Goal: Task Accomplishment & Management: Complete application form

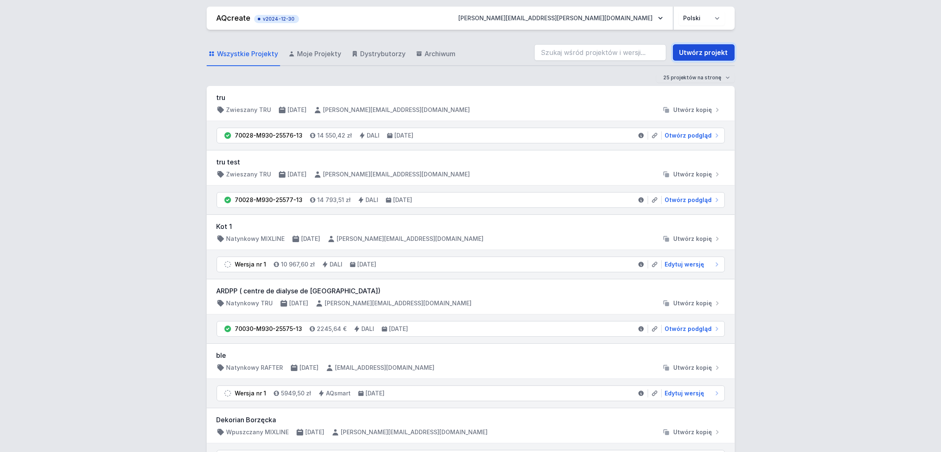
click at [710, 50] on link "Utwórz projekt" at bounding box center [704, 52] width 62 height 17
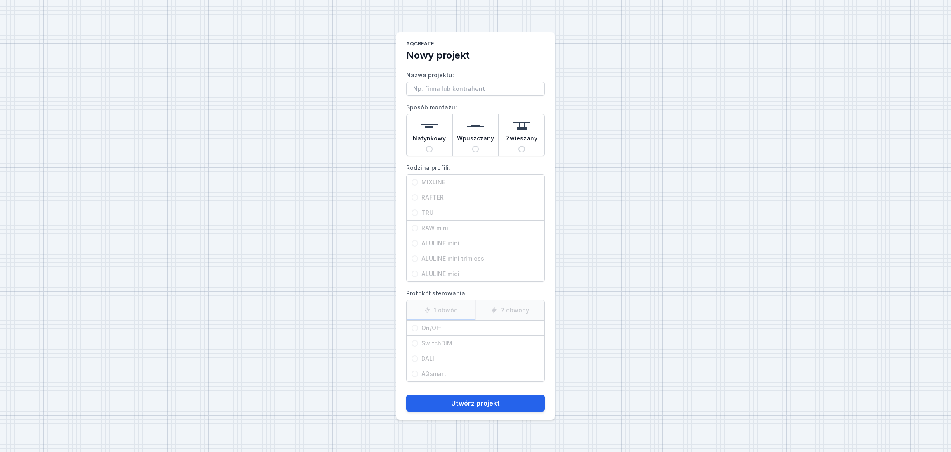
click at [419, 85] on input "Nazwa projektu:" at bounding box center [475, 89] width 139 height 14
click at [421, 87] on input "Nazwa projektu:" at bounding box center [475, 89] width 139 height 14
click at [478, 90] on input "Rafter system" at bounding box center [475, 89] width 139 height 14
paste input "10885mm"
type input "Rafter system 10885mm"
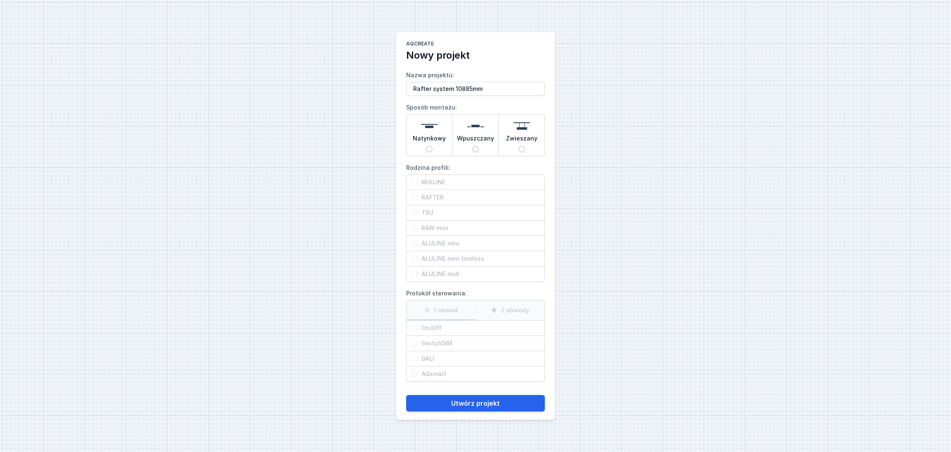
click at [478, 134] on span "Wpuszczany" at bounding box center [475, 140] width 37 height 12
click at [478, 146] on input "Wpuszczany" at bounding box center [475, 149] width 7 height 7
radio input "true"
click at [415, 196] on input "RAFTER" at bounding box center [414, 197] width 7 height 7
radio input "true"
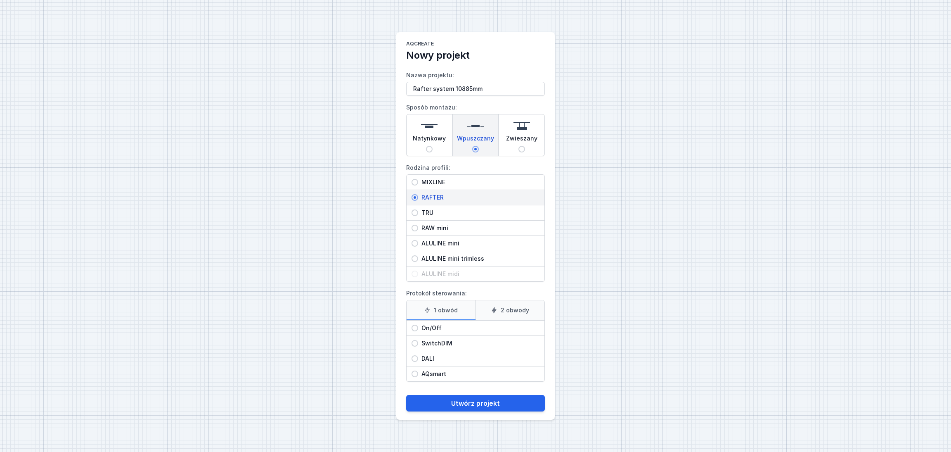
click at [417, 357] on input "DALI" at bounding box center [414, 358] width 7 height 7
radio input "true"
click at [467, 402] on button "Utwórz projekt" at bounding box center [475, 403] width 139 height 17
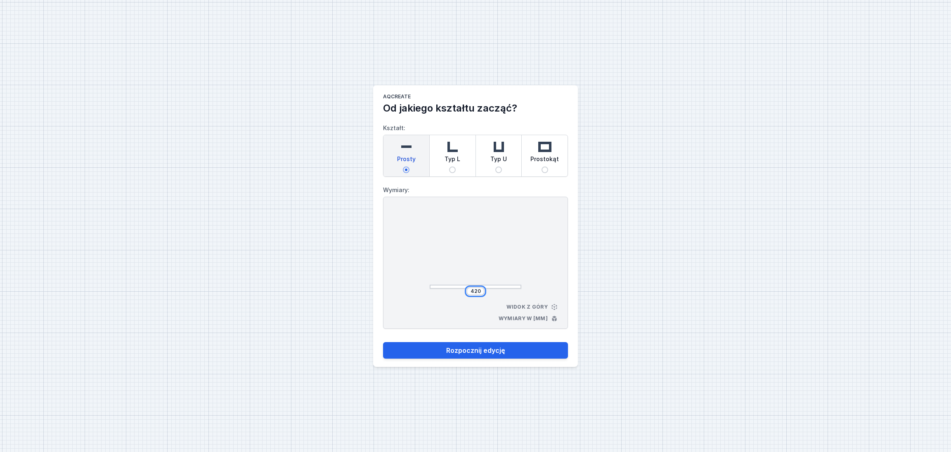
click at [480, 290] on input "420" at bounding box center [475, 291] width 13 height 7
type input "4"
type input "10885"
click at [475, 349] on button "Rozpocznij edycję" at bounding box center [475, 350] width 185 height 17
select select "M"
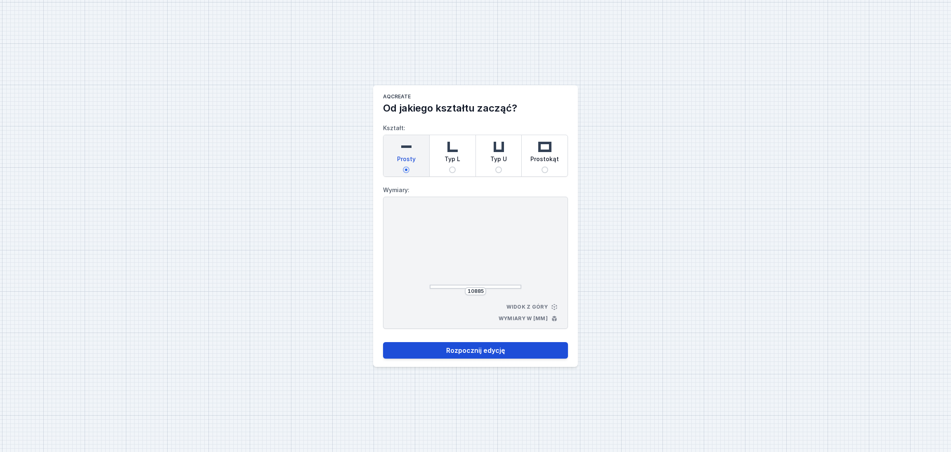
select select "3000"
select select "4"
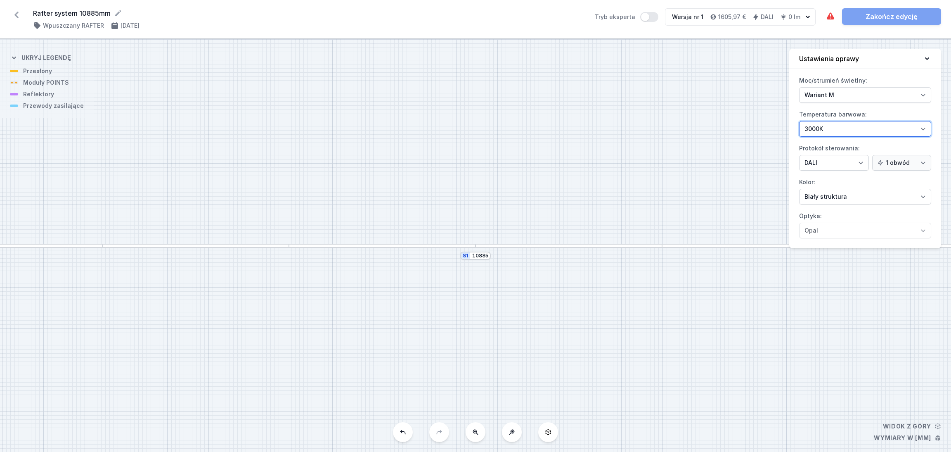
click at [921, 130] on select "2700K 3000K 4000K" at bounding box center [865, 129] width 132 height 16
select select "2700"
click at [799, 121] on select "2700K 3000K 4000K" at bounding box center [865, 129] width 132 height 16
click at [922, 194] on select "Biały struktura Czarny struktura Złoty struktura Miedziany Szary Inny (z palety…" at bounding box center [865, 197] width 132 height 16
click at [799, 189] on select "Biały struktura Czarny struktura Złoty struktura Miedziany Szary Inny (z palety…" at bounding box center [865, 197] width 132 height 16
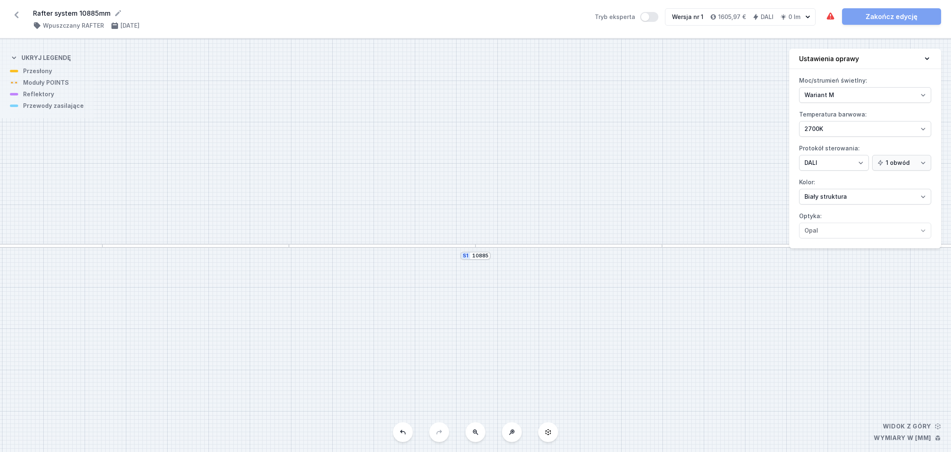
click at [510, 137] on div "S1 10885" at bounding box center [475, 245] width 951 height 413
click at [540, 166] on div "S1 10885" at bounding box center [475, 245] width 951 height 413
click at [343, 250] on div "S1 10885" at bounding box center [475, 245] width 951 height 413
click at [343, 248] on div "S1 10885" at bounding box center [475, 245] width 951 height 413
click at [343, 246] on div at bounding box center [382, 246] width 187 height 4
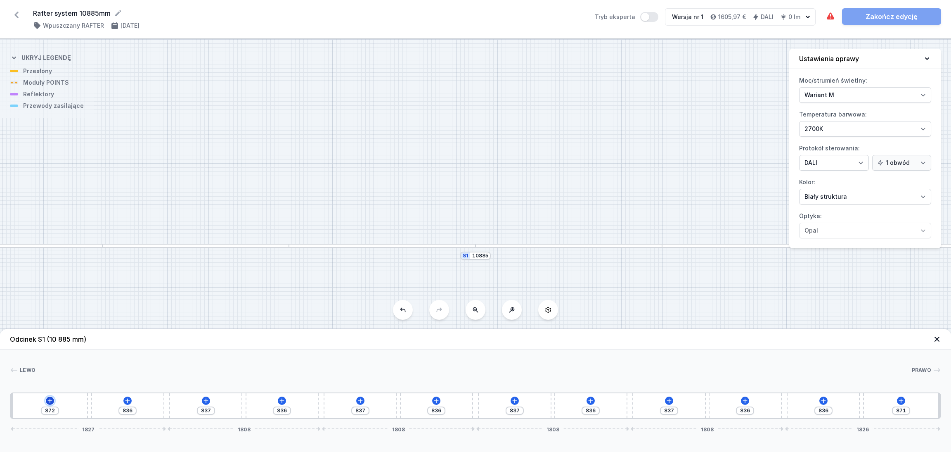
click at [48, 400] on icon at bounding box center [50, 400] width 7 height 7
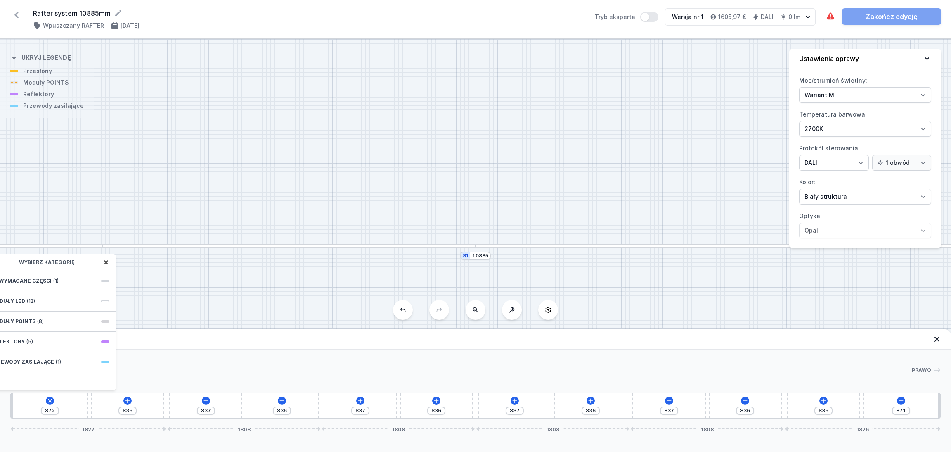
drag, startPoint x: 12, startPoint y: 262, endPoint x: 67, endPoint y: 262, distance: 55.7
click at [67, 262] on div "Wybierz kategorię" at bounding box center [50, 262] width 132 height 17
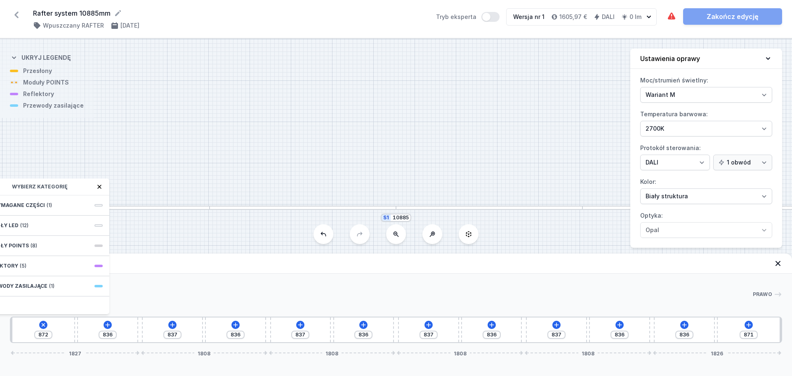
click at [100, 187] on icon at bounding box center [99, 187] width 4 height 4
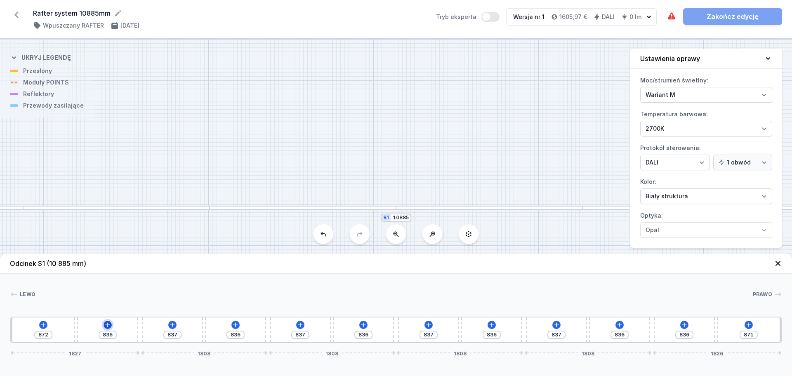
click at [106, 324] on icon at bounding box center [107, 325] width 7 height 7
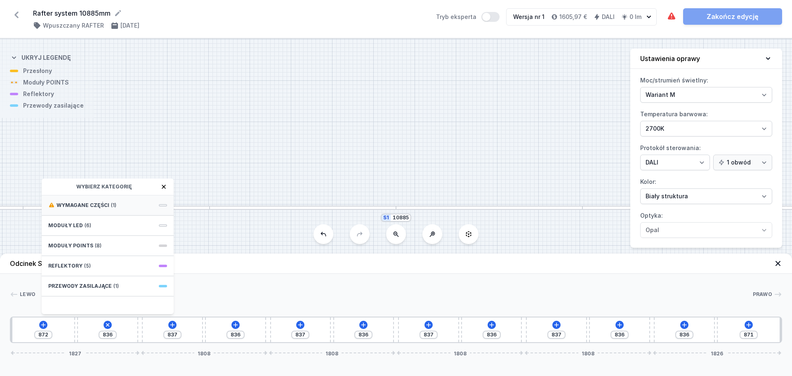
click at [119, 203] on div "Wymagane części (1)" at bounding box center [108, 206] width 132 height 20
click at [119, 203] on span "Hole for power supply cable" at bounding box center [107, 205] width 119 height 8
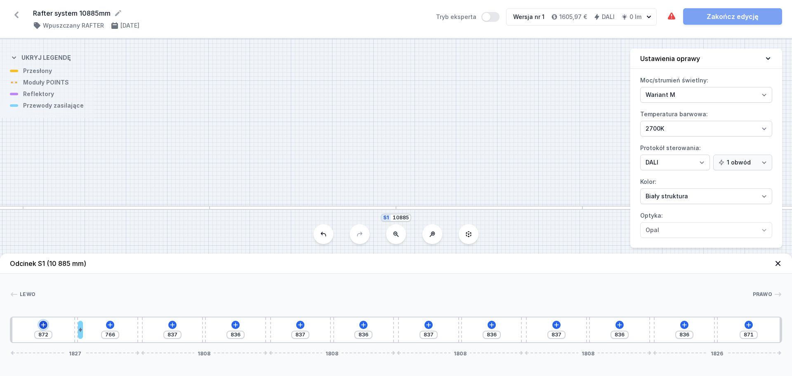
click at [39, 326] on button at bounding box center [43, 325] width 8 height 8
type input "836"
type input "434"
type input "368"
type input "451"
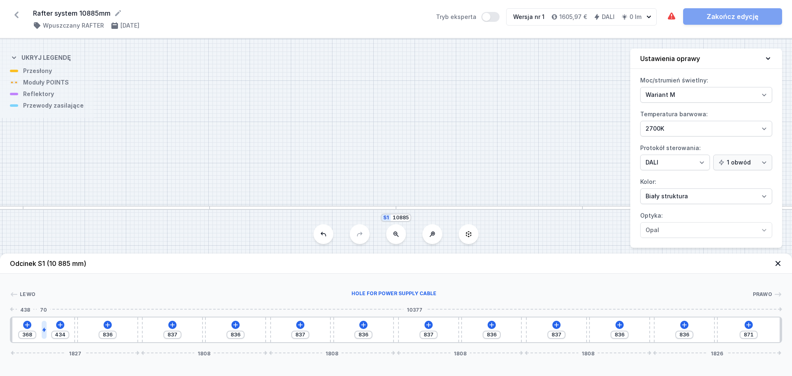
type input "351"
type input "475"
type input "327"
type input "504"
type input "298"
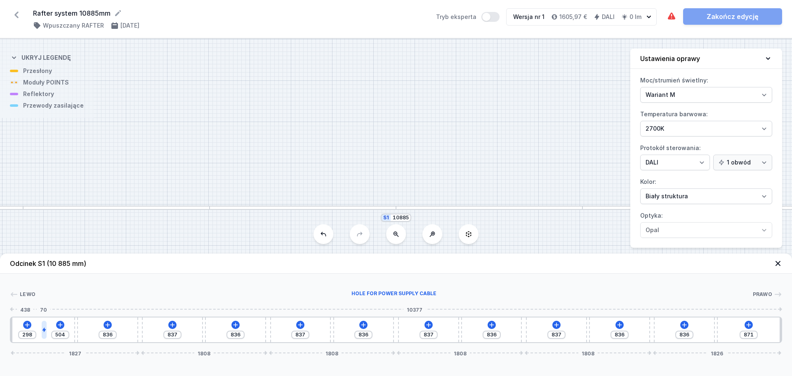
type input "521"
type input "281"
type input "533"
type input "269"
type input "544"
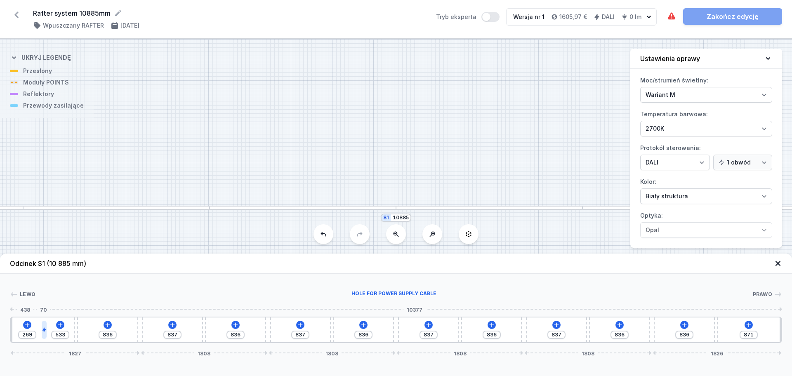
type input "258"
type input "556"
type input "246"
type input "562"
type input "240"
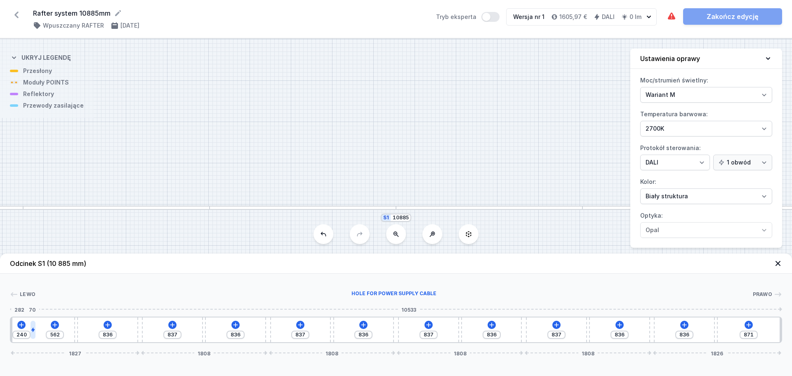
type input "567"
type input "235"
type input "573"
type input "229"
type input "579"
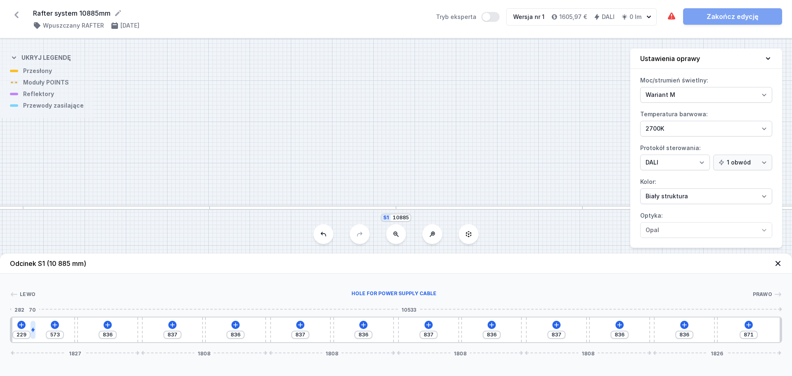
type input "223"
type input "666"
type input "136"
type input "792"
type input "10"
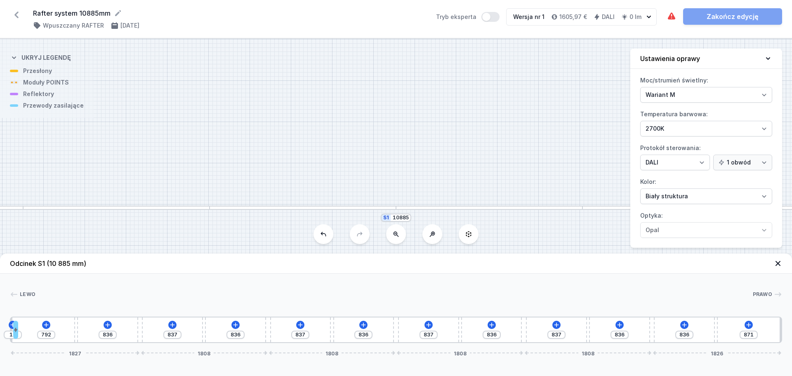
type input "718"
type input "84"
type input "695"
type input "107"
drag, startPoint x: 82, startPoint y: 331, endPoint x: 23, endPoint y: 332, distance: 59.4
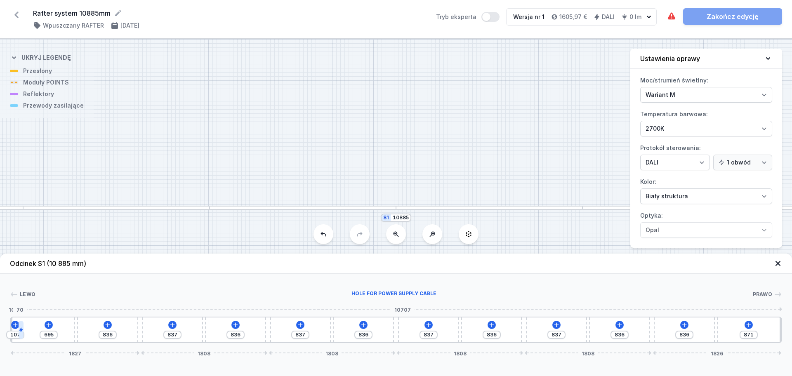
click at [23, 332] on icon at bounding box center [21, 330] width 5 height 5
click at [51, 325] on icon at bounding box center [49, 325] width 5 height 5
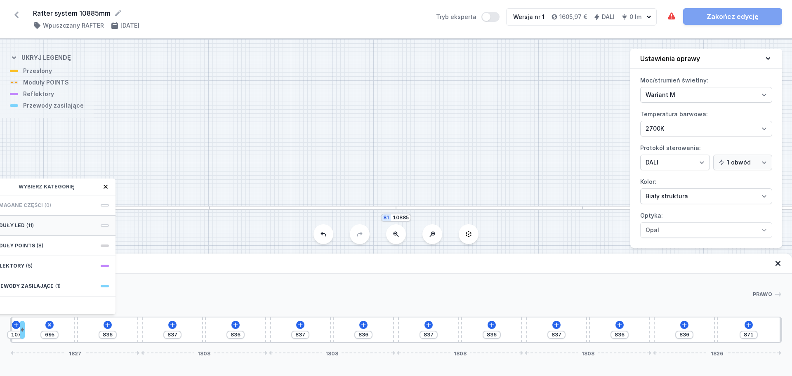
click at [53, 226] on div "Moduły LED (11)" at bounding box center [49, 226] width 132 height 20
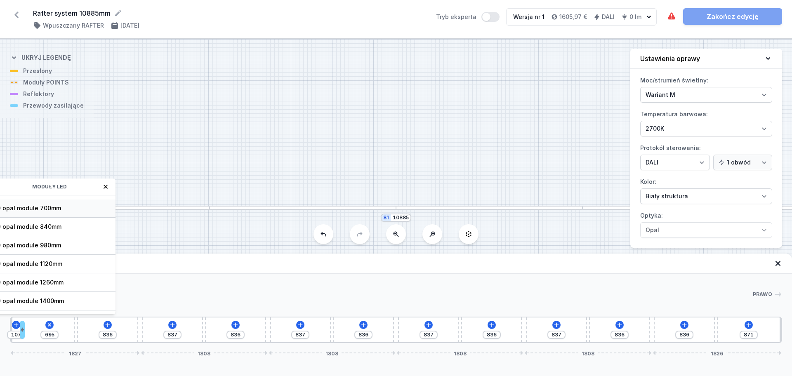
scroll to position [104, 0]
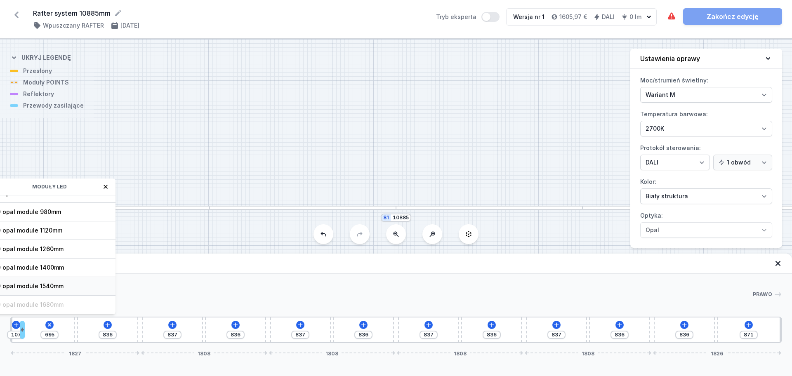
click at [69, 283] on span "LED opal module 1540mm" at bounding box center [49, 286] width 119 height 8
type input "46"
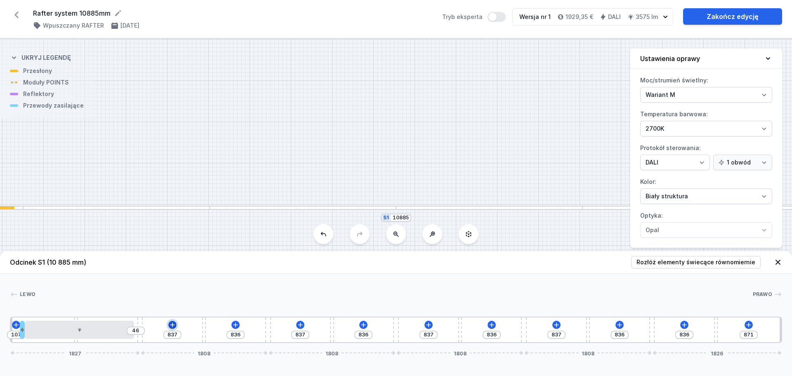
click at [170, 323] on icon at bounding box center [172, 325] width 7 height 7
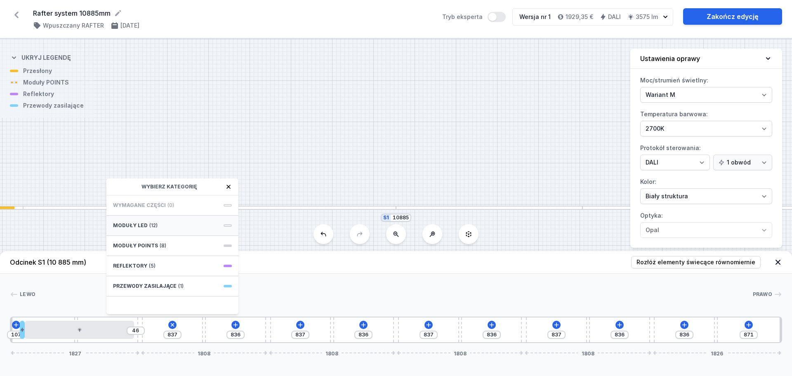
click at [170, 225] on div "Moduły LED (12)" at bounding box center [172, 226] width 132 height 20
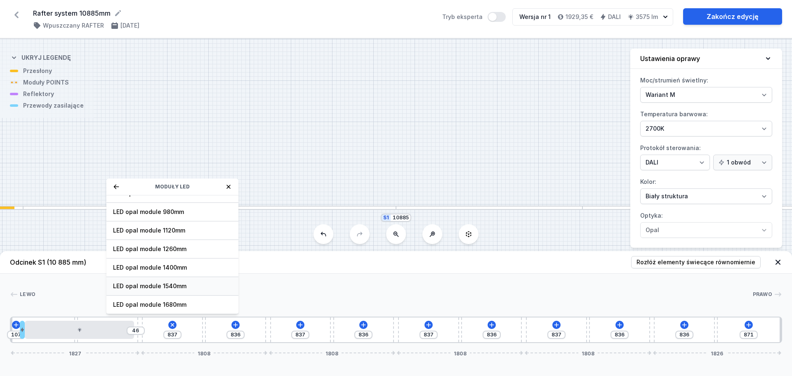
click at [161, 284] on span "LED opal module 1540mm" at bounding box center [172, 286] width 119 height 8
type input "247"
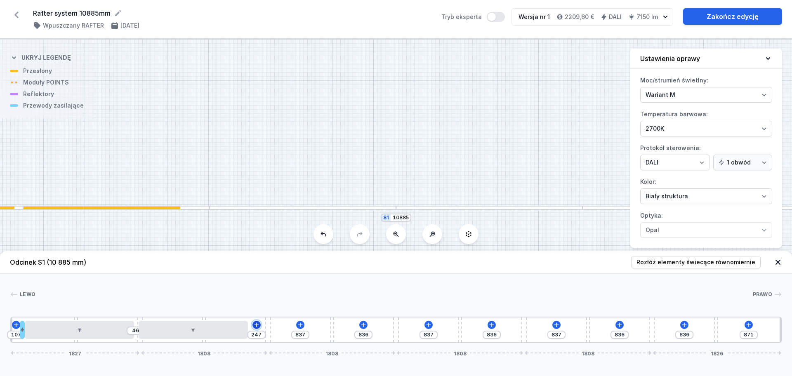
click at [257, 326] on icon at bounding box center [256, 325] width 7 height 7
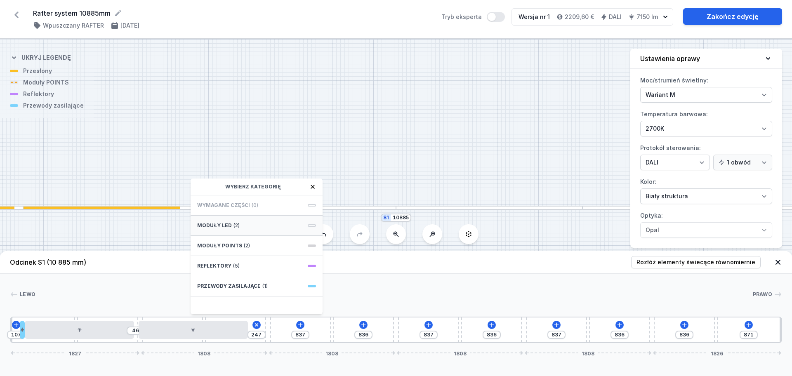
click at [251, 222] on div "Moduły LED (2)" at bounding box center [257, 226] width 132 height 20
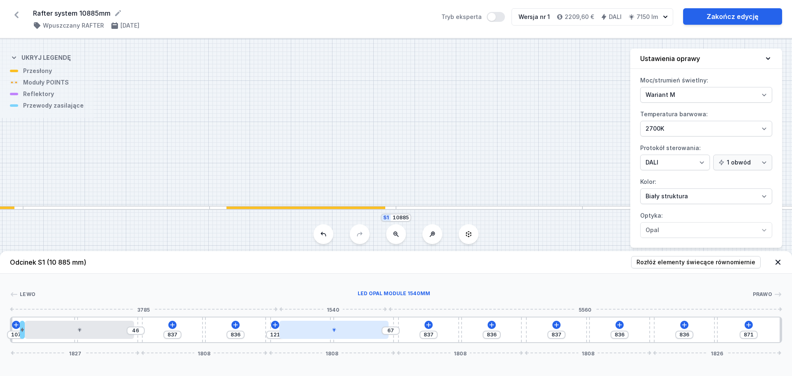
type input "90"
type input "98"
type input "119"
type input "69"
type input "125"
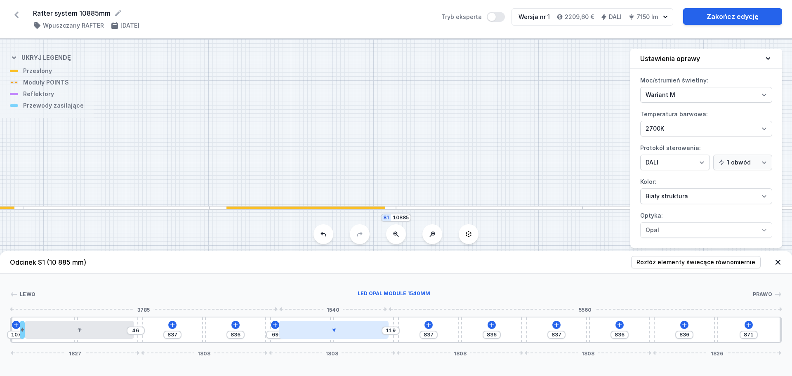
type input "63"
type input "836"
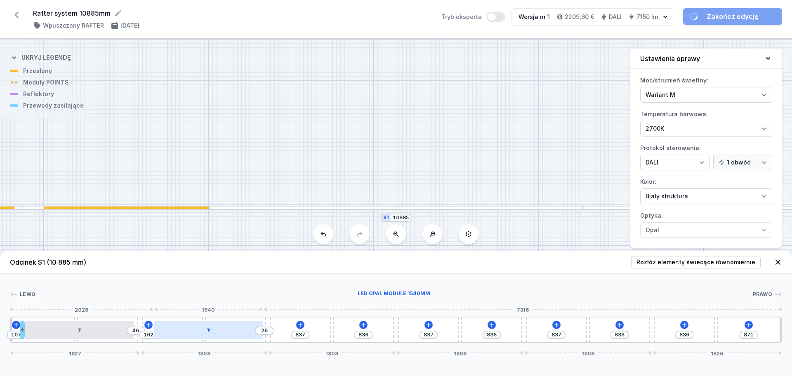
type input "151"
type input "37"
type input "145"
type input "43"
type input "133"
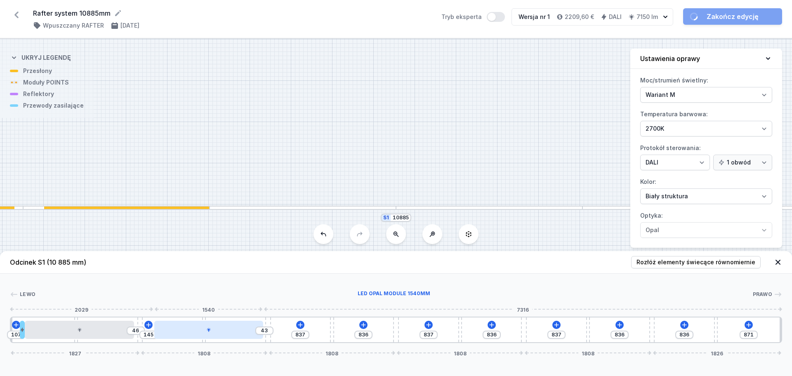
type input "55"
type input "127"
type input "61"
type input "122"
type input "66"
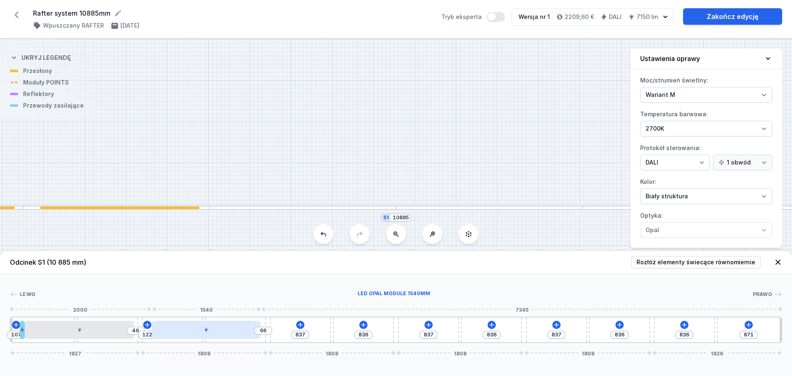
type input "81"
type input "107"
type input "29"
type input "142"
type input "46"
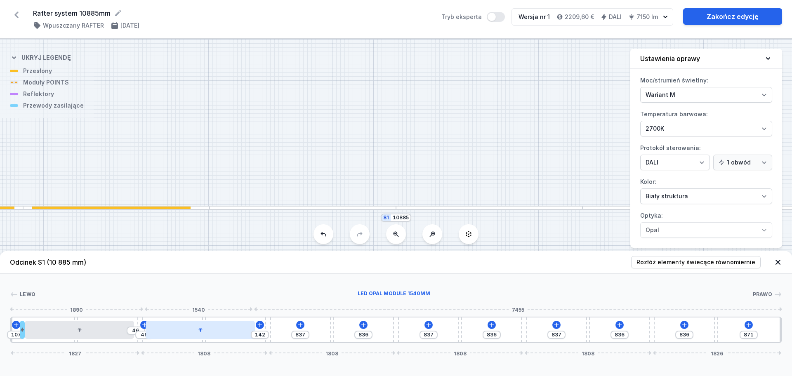
type input "124"
type input "64"
type input "113"
type input "75"
type input "95"
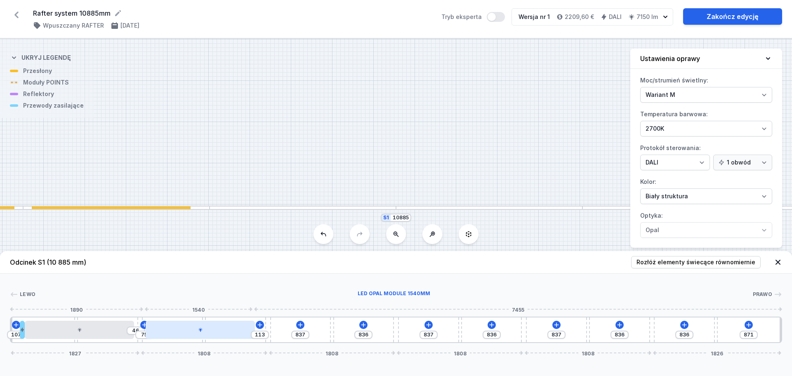
type input "93"
type input "90"
type input "98"
type input "84"
type input "104"
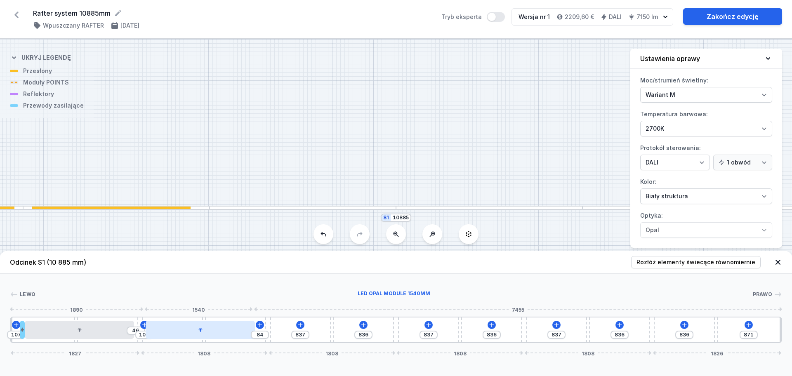
type input "72"
type input "116"
type input "66"
type input "122"
type input "61"
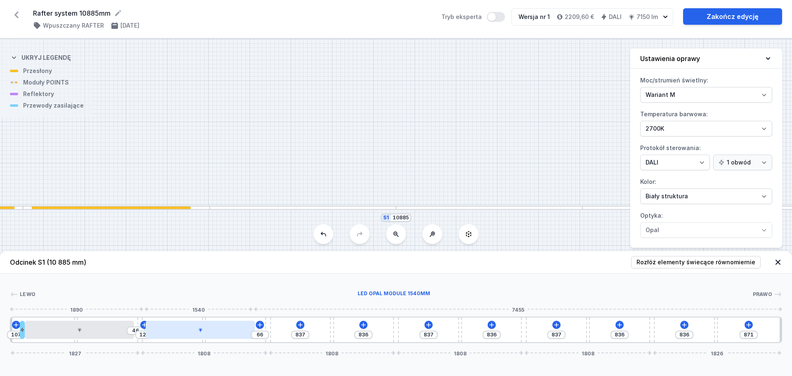
type input "127"
type input "49"
type input "139"
drag, startPoint x: 199, startPoint y: 334, endPoint x: 214, endPoint y: 338, distance: 15.2
click at [230, 332] on div at bounding box center [207, 330] width 109 height 18
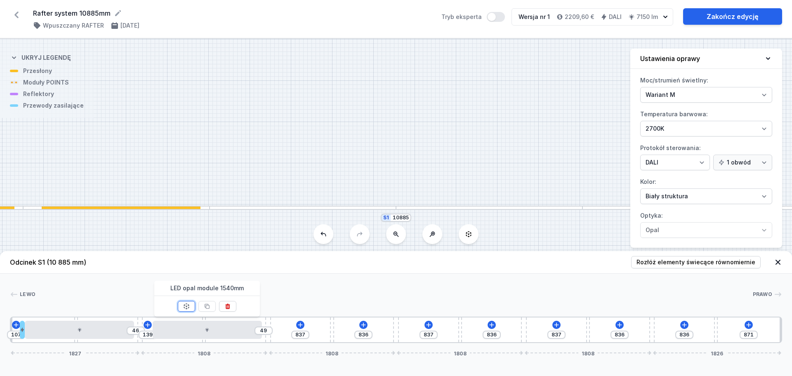
click at [185, 309] on icon at bounding box center [186, 306] width 7 height 7
type input "107"
type input "836"
type input "106"
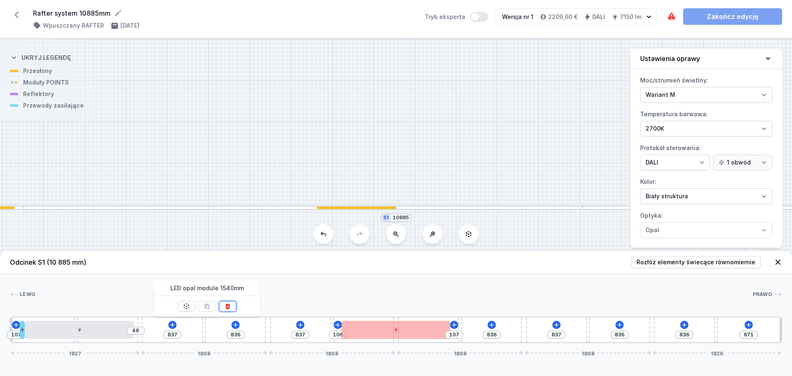
click at [230, 305] on icon at bounding box center [228, 306] width 5 height 5
type input "837"
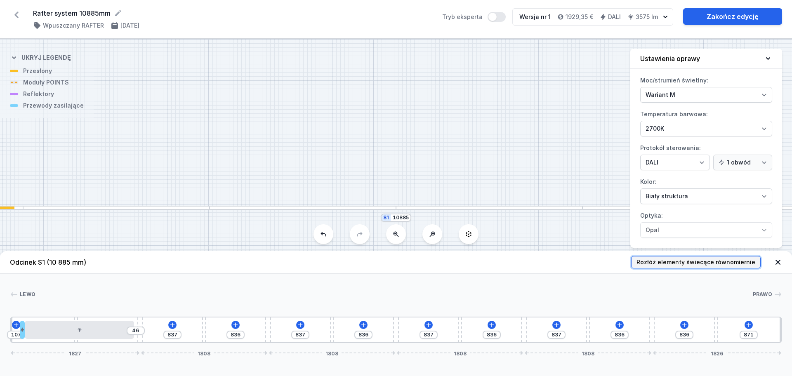
click at [680, 263] on span "Rozłóż elementy świecące równomiernie" at bounding box center [696, 262] width 119 height 8
type input "836"
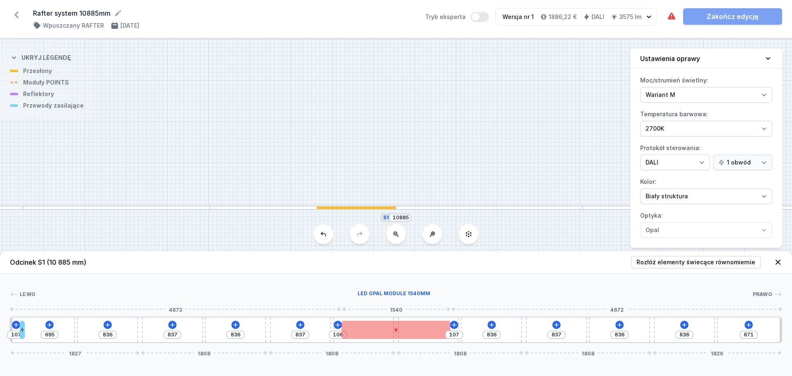
click at [397, 330] on icon at bounding box center [396, 330] width 4 height 4
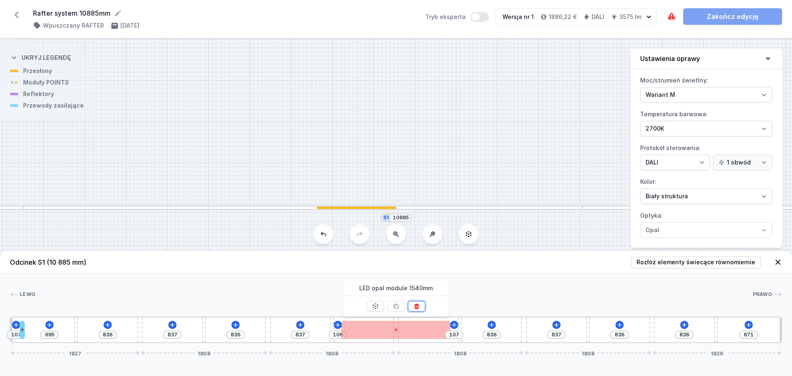
click at [416, 306] on icon at bounding box center [417, 306] width 7 height 7
type input "837"
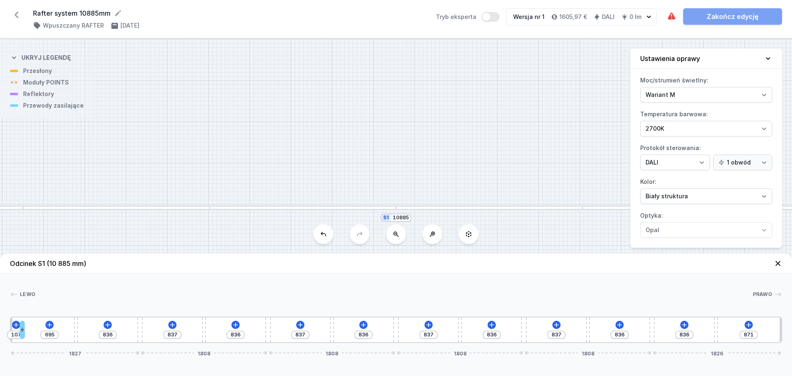
click at [100, 295] on div at bounding box center [393, 295] width 717 height 8
click at [106, 322] on icon at bounding box center [107, 325] width 7 height 7
click at [236, 322] on icon at bounding box center [235, 325] width 7 height 7
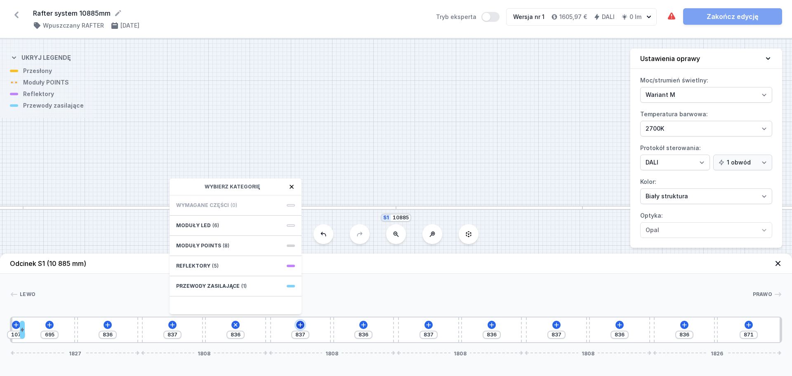
click at [298, 326] on icon at bounding box center [300, 325] width 7 height 7
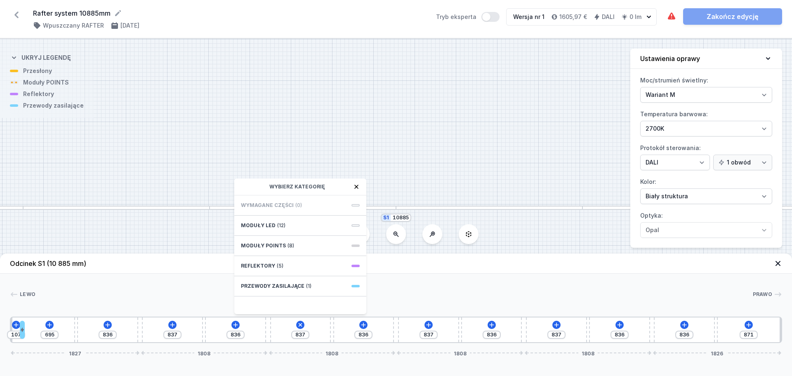
click at [404, 280] on div "Lewo Prawo 1 2 3 4 3 4 3 4 3 4 3 4 3 1 107 695 836 837 836 837 Wybierz kategori…" at bounding box center [396, 308] width 792 height 69
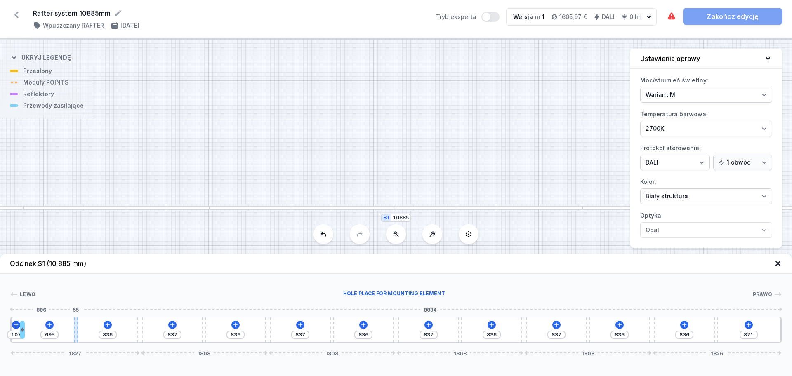
type input "810"
type input "721"
type input "792"
type input "739"
type input "740"
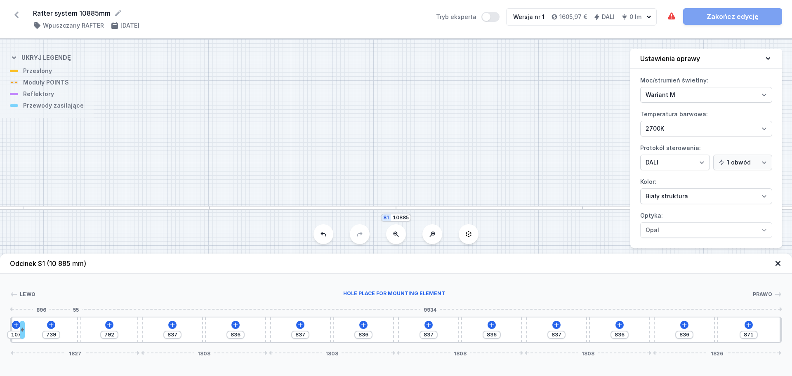
type input "791"
type input "723"
type input "808"
type input "711"
type input "820"
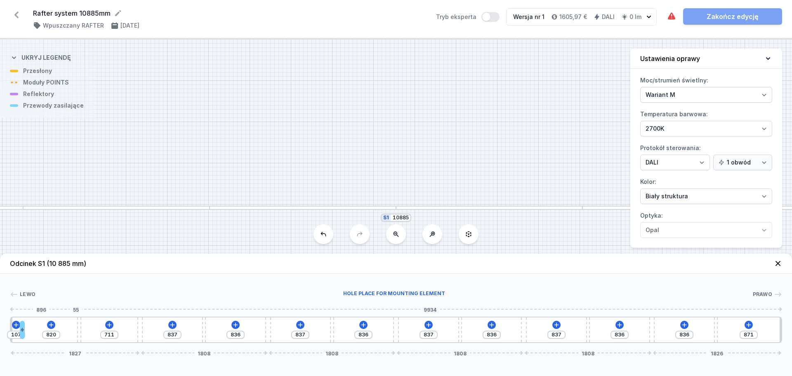
type input "676"
type input "855"
type input "642"
type input "889"
type input "572"
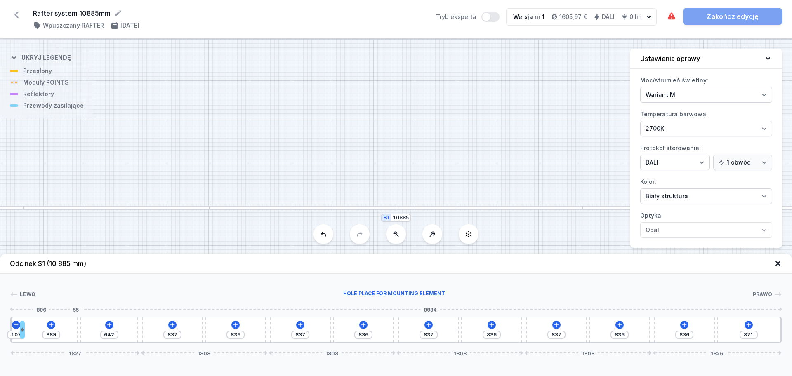
type input "959"
type input "532"
type input "999"
type input "479"
type input "1052"
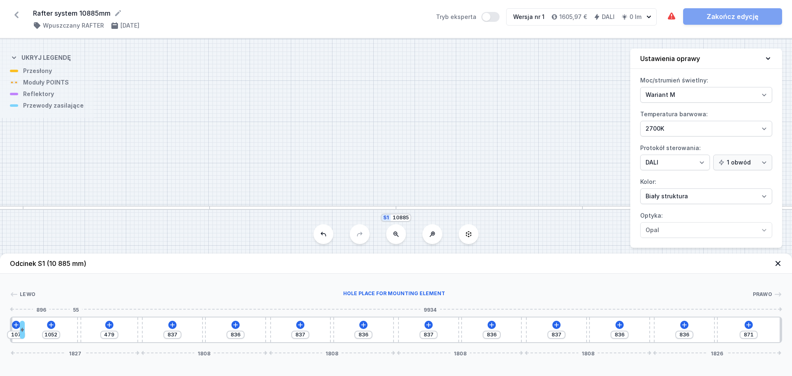
type input "467"
type input "1064"
drag, startPoint x: 77, startPoint y: 327, endPoint x: 132, endPoint y: 326, distance: 55.3
click at [132, 326] on div "107 1064 467 837 836 837 836 837 836 837 836 836 871 1827 1808 1808 1808 1808 1…" at bounding box center [396, 330] width 773 height 26
type input "538"
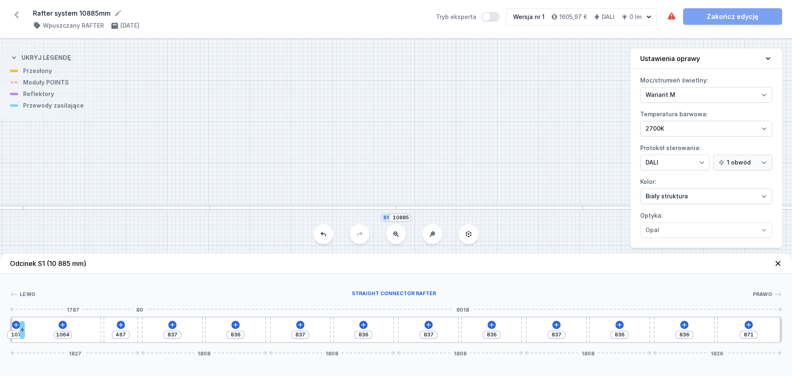
type input "765"
type input "614"
type input "689"
type input "764"
type input "539"
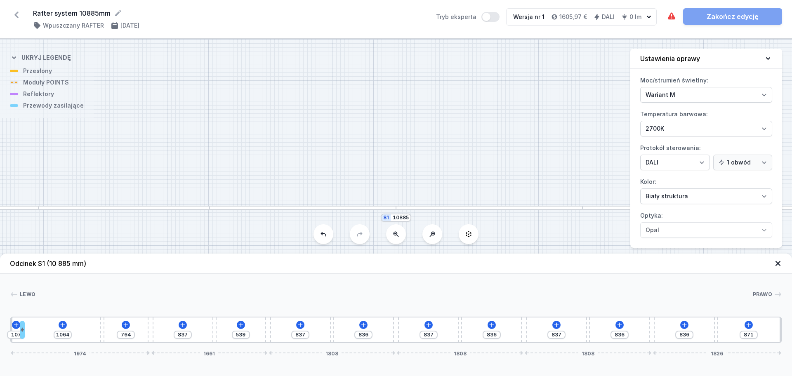
type input "835"
drag, startPoint x: 140, startPoint y: 329, endPoint x: 248, endPoint y: 329, distance: 108.5
click at [248, 329] on div "107 1064 835 837 468 837 836 837 836 837 836 836 871 2195 1440 1808 1808 1808 1…" at bounding box center [396, 330] width 773 height 26
type input "480"
type input "825"
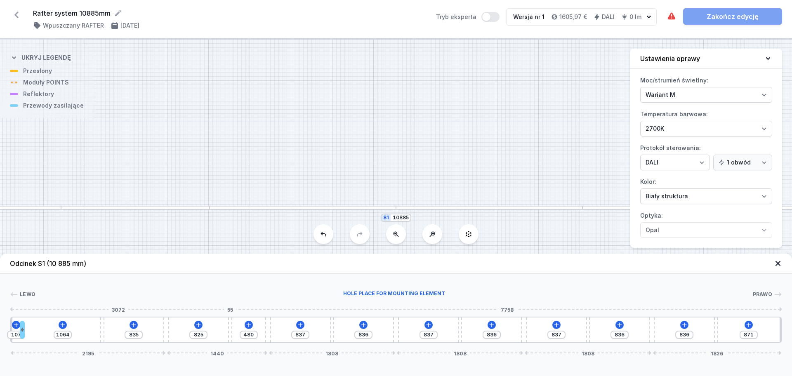
type input "422"
type input "883"
type input "225"
type input "1080"
type input "100"
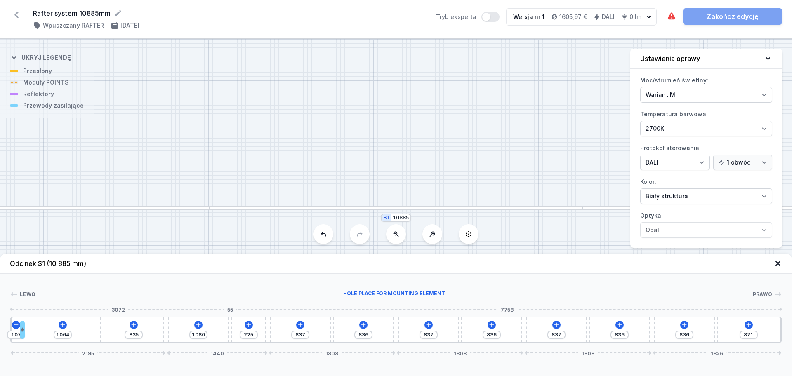
type input "1205"
drag, startPoint x: 232, startPoint y: 330, endPoint x: 345, endPoint y: 330, distance: 113.1
click at [345, 330] on div "107 1064 835 1205 100 837 836 837 836 837 836 836 871 2195 1440 1808 1808 1808 …" at bounding box center [396, 330] width 773 height 26
type input "788"
type input "147"
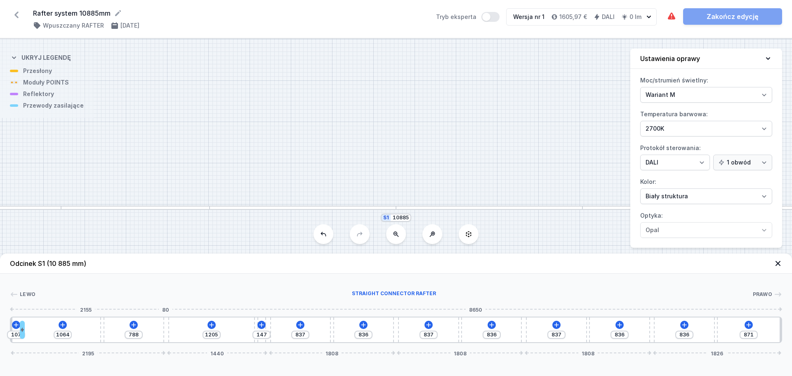
type input "835"
drag, startPoint x: 163, startPoint y: 332, endPoint x: 213, endPoint y: 331, distance: 49.1
click at [213, 331] on div "107 1064 835 1205 100 837 836 837 836 837 836 836 871 2195 1440 1808 1808 1808 …" at bounding box center [396, 330] width 773 height 26
type input "137"
type input "1168"
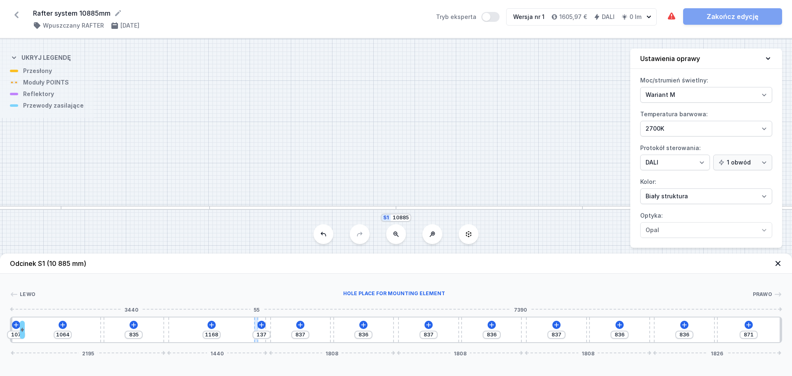
type input "166"
type input "1139"
type input "184"
type input "1121"
type input "201"
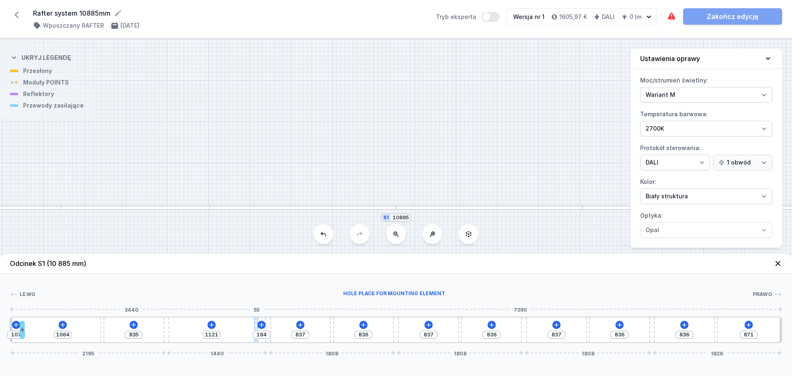
type input "1104"
type input "213"
type input "1092"
type input "224"
type input "1081"
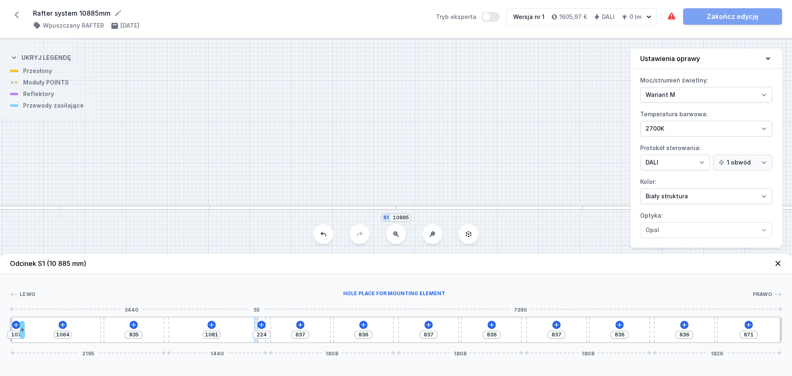
type input "236"
type input "1069"
type input "247"
type input "1058"
type input "271"
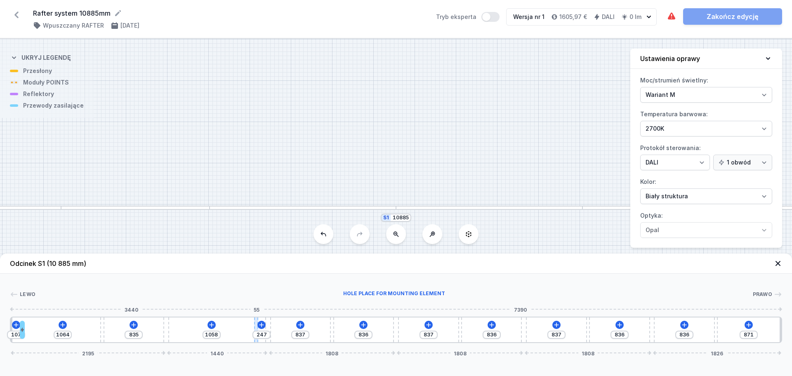
type input "1034"
type input "294"
type input "1011"
type input "340"
type input "965"
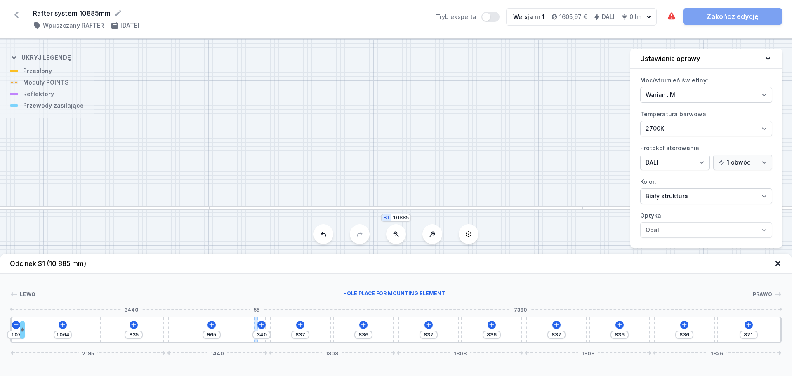
type input "392"
type input "913"
type input "439"
type input "866"
type input "462"
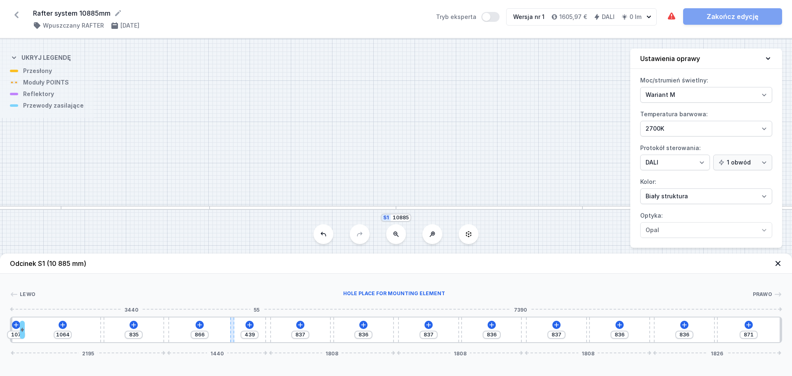
type input "843"
type input "473"
type input "832"
type input "491"
type input "814"
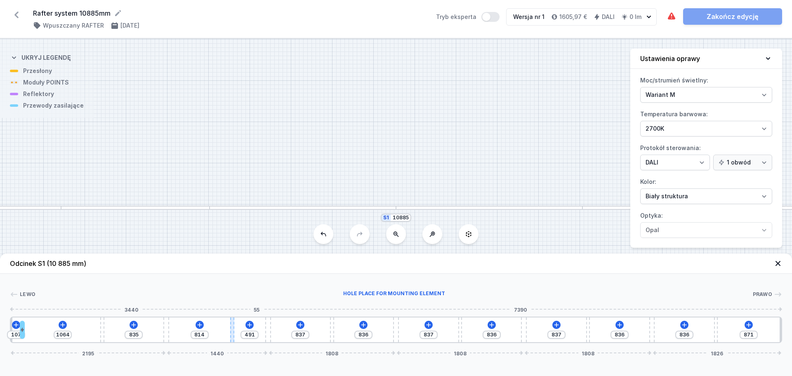
type input "497"
type input "808"
type input "508"
type input "797"
type input "526"
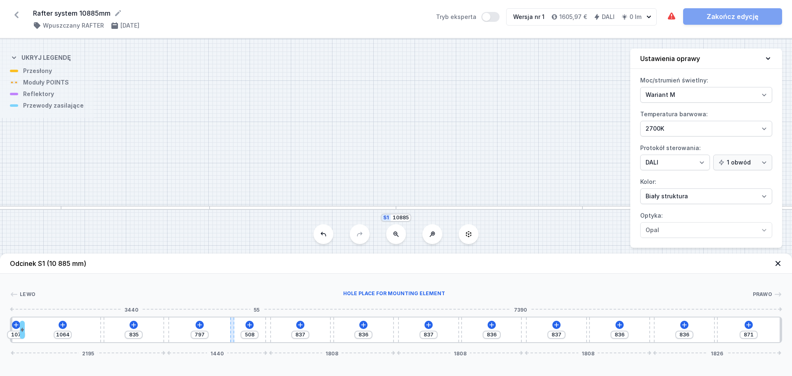
type input "779"
type input "531"
type input "774"
type input "537"
type input "768"
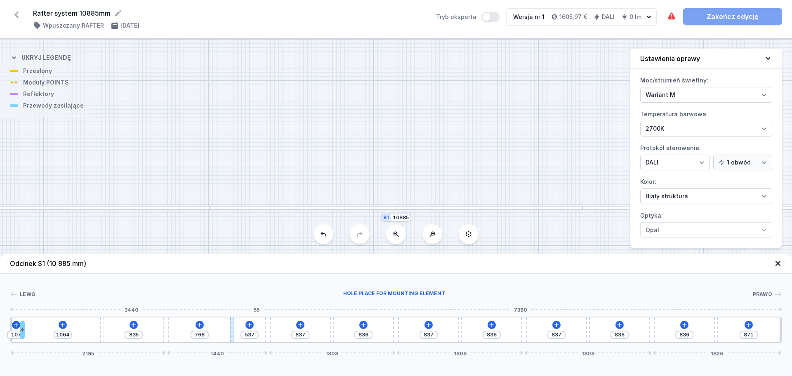
type input "549"
type input "756"
type input "554"
type input "751"
type input "572"
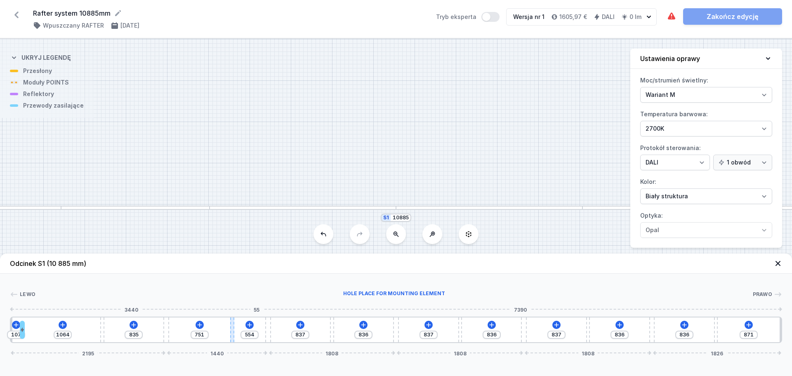
type input "733"
type input "578"
type input "727"
type input "589"
type input "716"
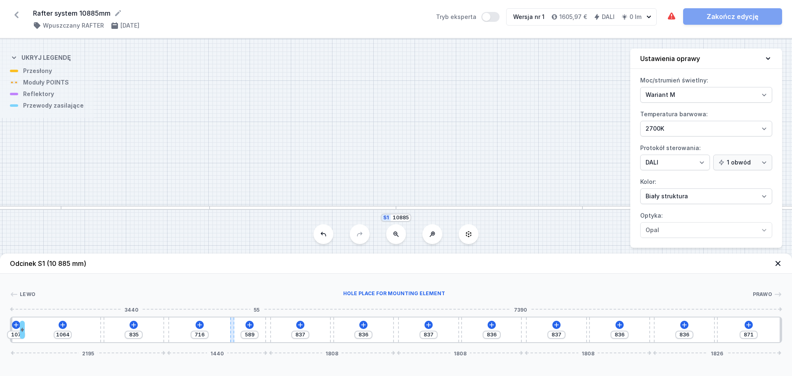
type input "601"
type input "704"
type input "572"
type input "733"
type input "560"
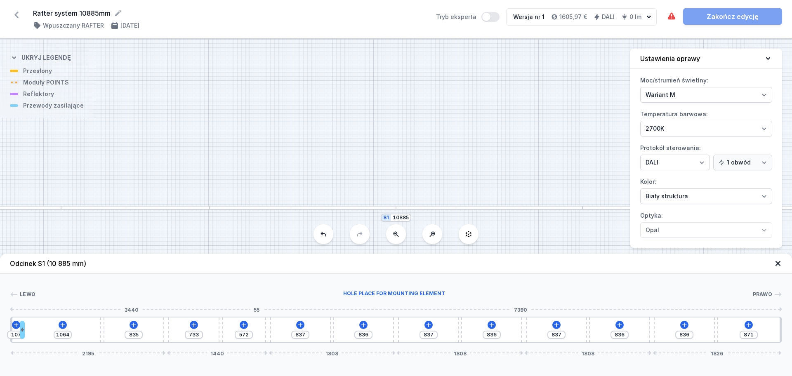
type input "745"
type input "549"
type input "756"
type input "543"
type input "762"
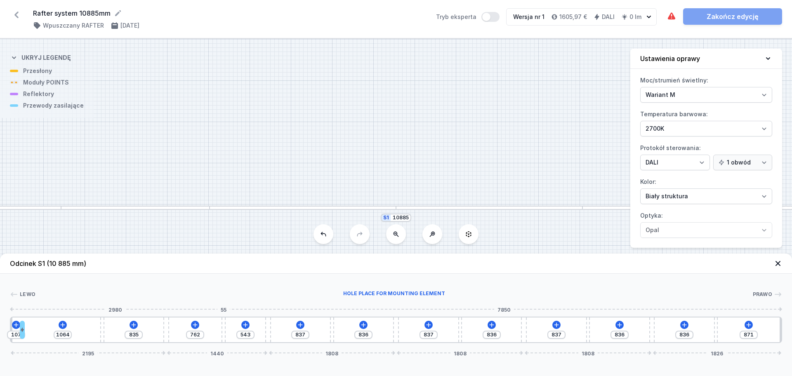
type input "531"
type input "774"
type input "520"
type input "785"
type input "514"
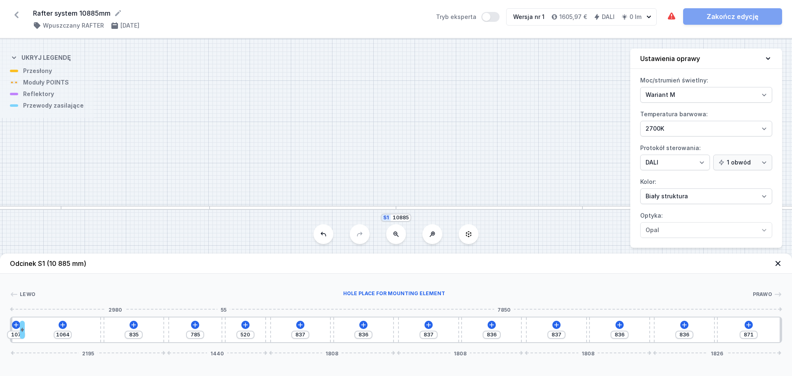
type input "791"
type input "502"
drag, startPoint x: 257, startPoint y: 342, endPoint x: 229, endPoint y: 341, distance: 27.2
click at [229, 341] on div at bounding box center [228, 330] width 4 height 25
drag, startPoint x: 101, startPoint y: 330, endPoint x: 77, endPoint y: 329, distance: 24.0
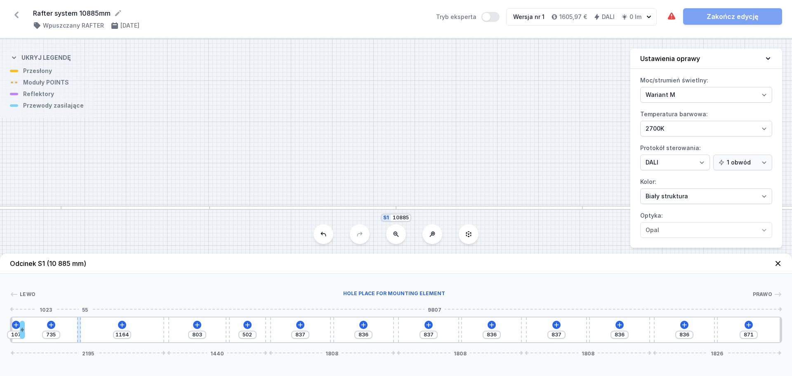
click at [77, 329] on div at bounding box center [79, 330] width 4 height 25
drag, startPoint x: 165, startPoint y: 333, endPoint x: 152, endPoint y: 333, distance: 13.2
click at [152, 333] on div at bounding box center [150, 330] width 6 height 25
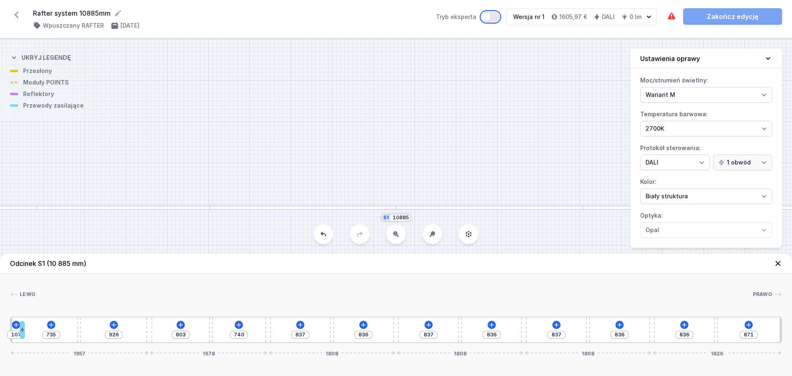
click at [495, 17] on button "Tryb eksperta" at bounding box center [491, 17] width 18 height 10
click at [485, 14] on button "Tryb eksperta" at bounding box center [491, 17] width 18 height 10
click at [778, 265] on icon at bounding box center [778, 263] width 5 height 5
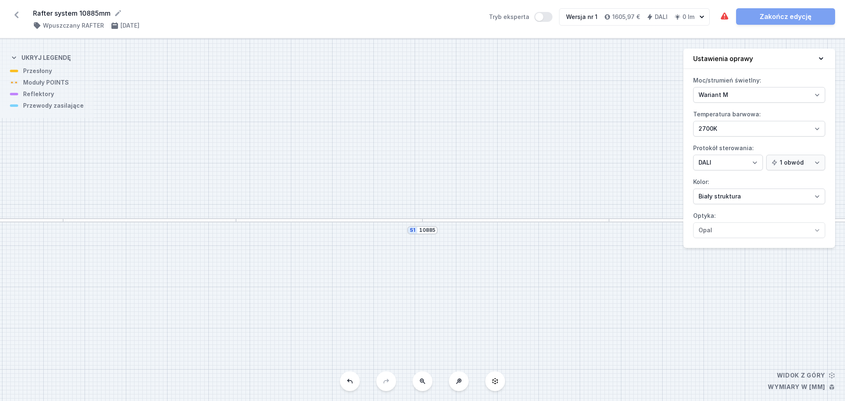
click at [102, 225] on div "S1 10885" at bounding box center [422, 220] width 845 height 362
click at [102, 224] on div "S1 10885" at bounding box center [422, 220] width 845 height 362
click at [101, 222] on div at bounding box center [149, 220] width 173 height 4
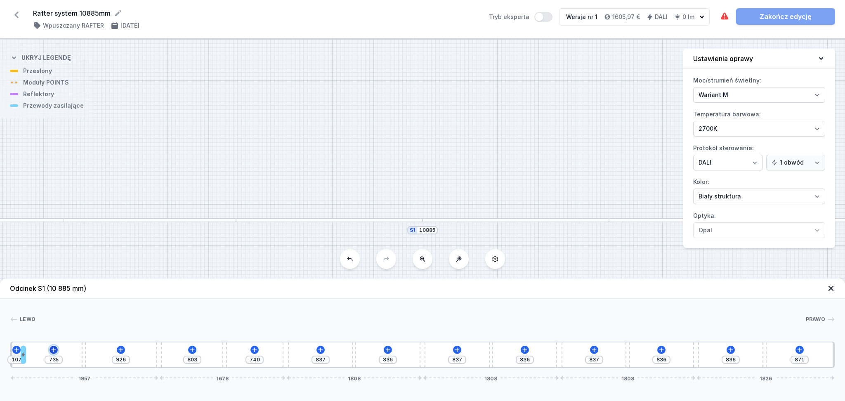
click at [54, 353] on icon at bounding box center [53, 350] width 7 height 7
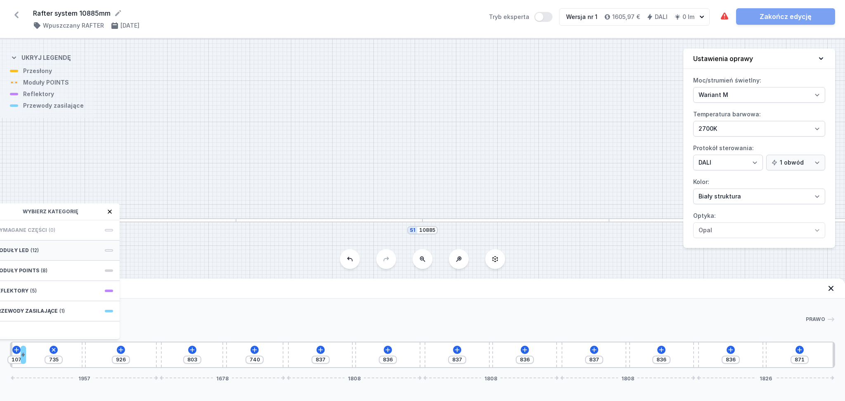
click at [65, 249] on div "Moduły LED (12)" at bounding box center [54, 251] width 132 height 20
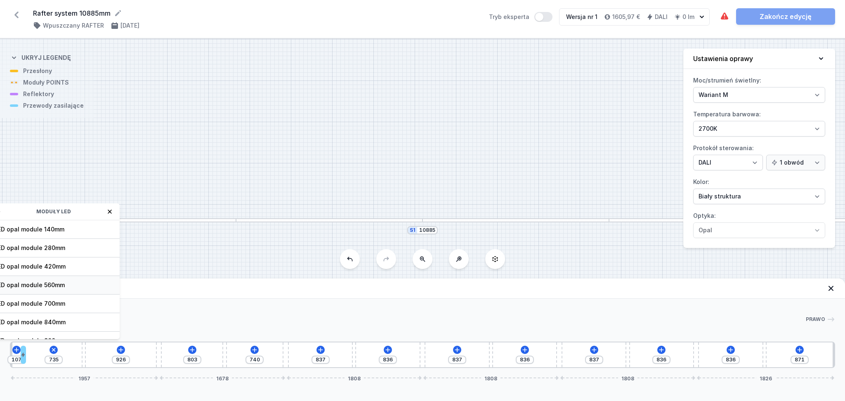
scroll to position [55, 0]
click at [29, 283] on span "LED opal module 980mm" at bounding box center [53, 286] width 119 height 8
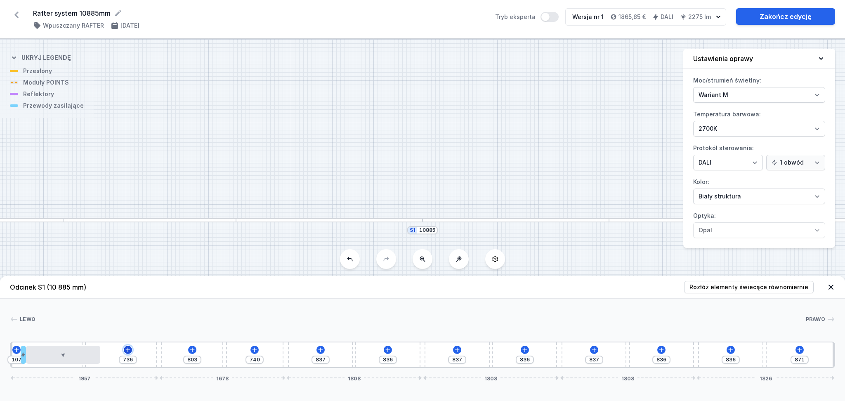
click at [129, 349] on icon at bounding box center [128, 350] width 7 height 7
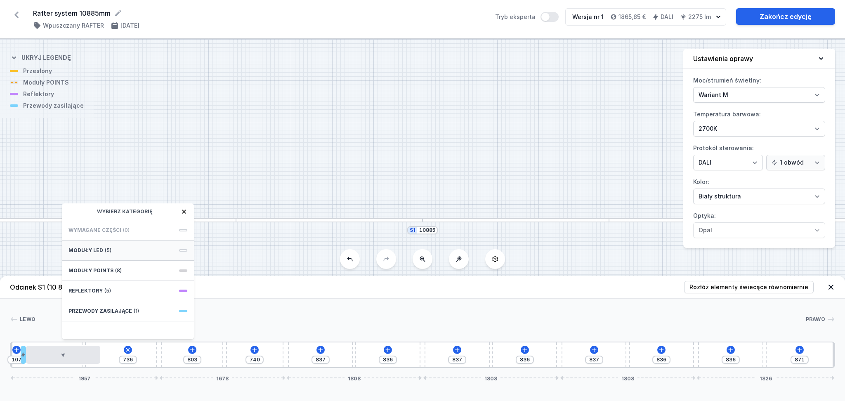
click at [118, 251] on div "Moduły LED (5)" at bounding box center [128, 251] width 132 height 20
click at [184, 212] on icon at bounding box center [184, 212] width 4 height 4
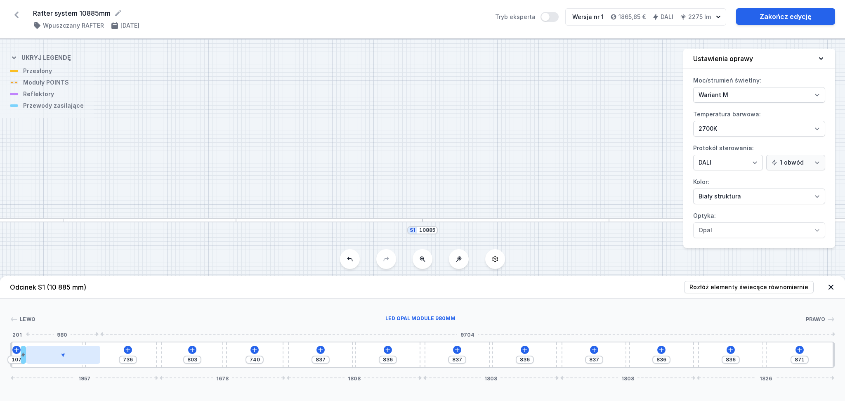
click at [57, 364] on div at bounding box center [63, 355] width 74 height 18
click at [84, 331] on icon at bounding box center [83, 331] width 7 height 7
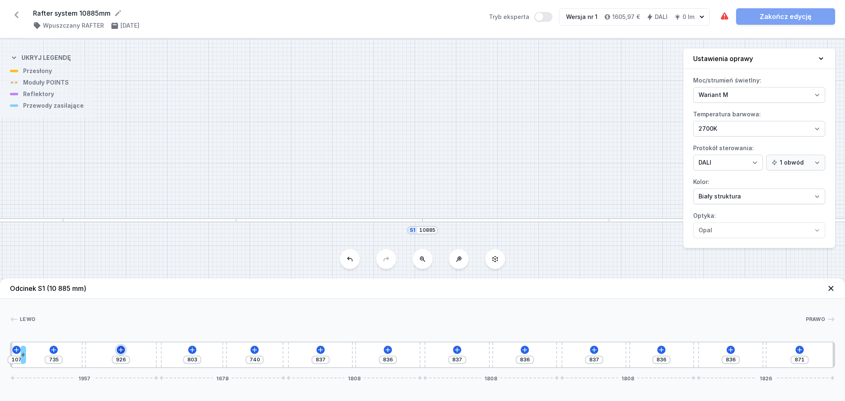
click at [119, 348] on icon at bounding box center [121, 350] width 7 height 7
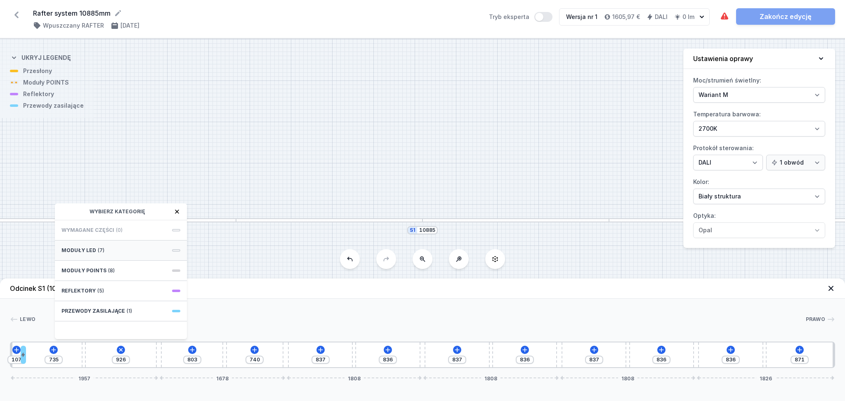
click at [114, 249] on div "Moduły LED (7)" at bounding box center [121, 251] width 132 height 20
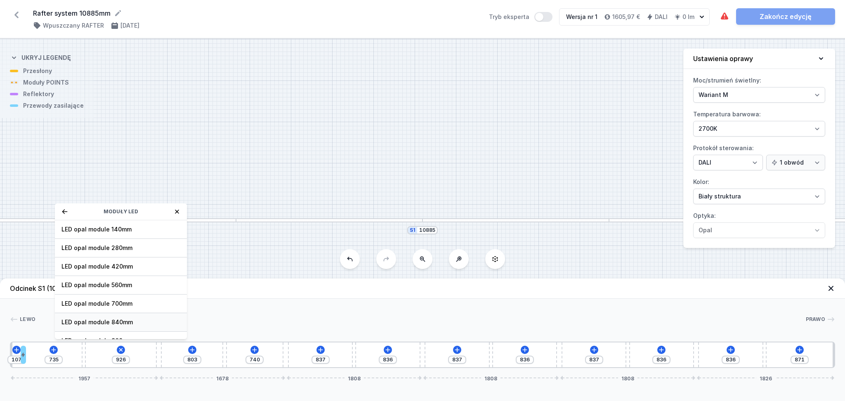
scroll to position [55, 0]
click at [103, 249] on span "LED opal module 700mm" at bounding box center [120, 249] width 119 height 8
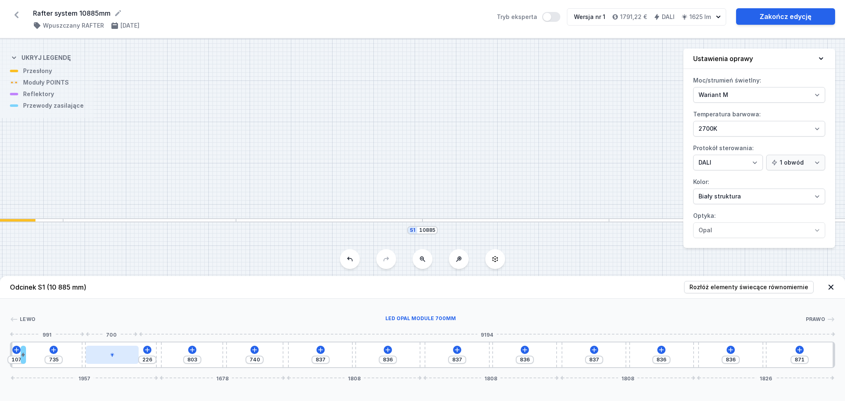
click at [119, 359] on div at bounding box center [112, 355] width 53 height 18
click at [132, 332] on icon at bounding box center [132, 331] width 5 height 5
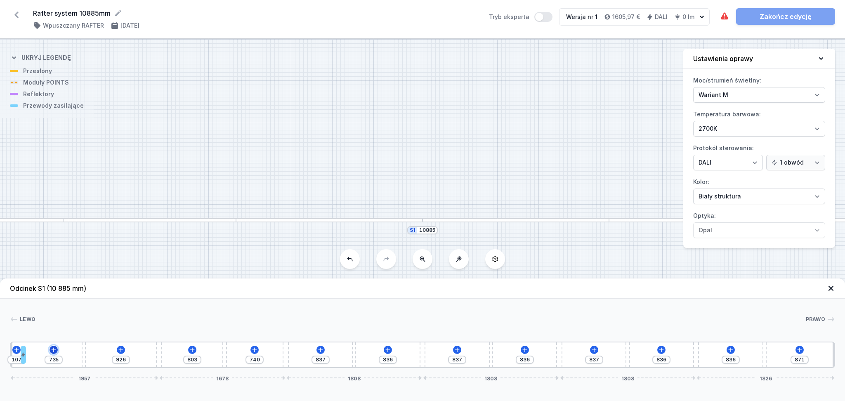
click at [50, 351] on icon at bounding box center [53, 350] width 7 height 7
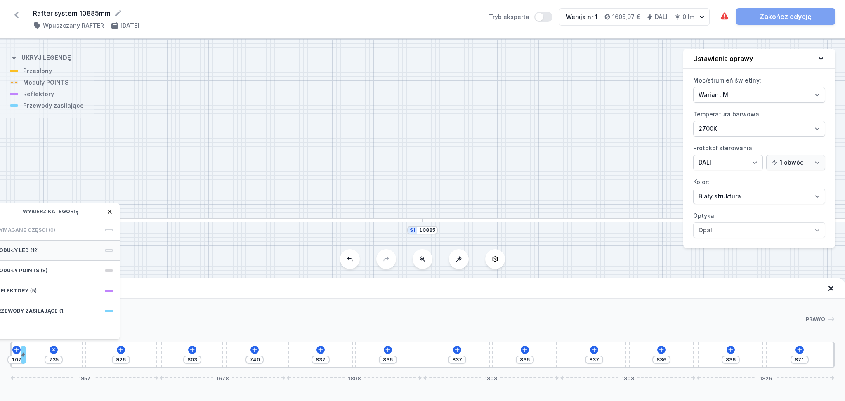
click at [47, 247] on div "Moduły LED (12)" at bounding box center [54, 251] width 132 height 20
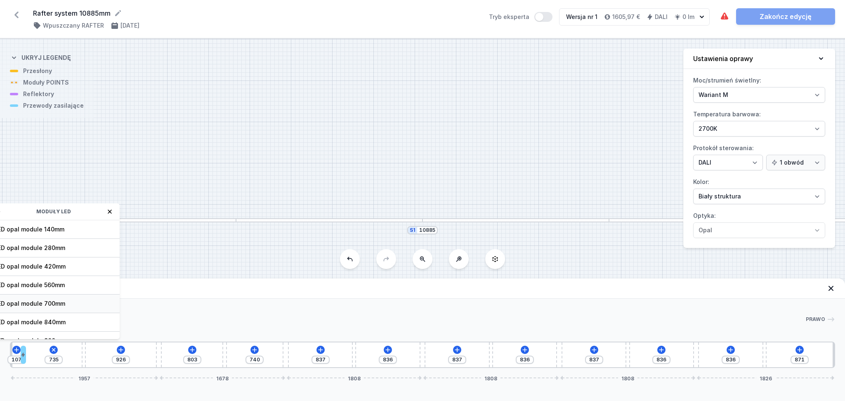
click at [67, 305] on span "LED opal module 700mm" at bounding box center [53, 304] width 119 height 8
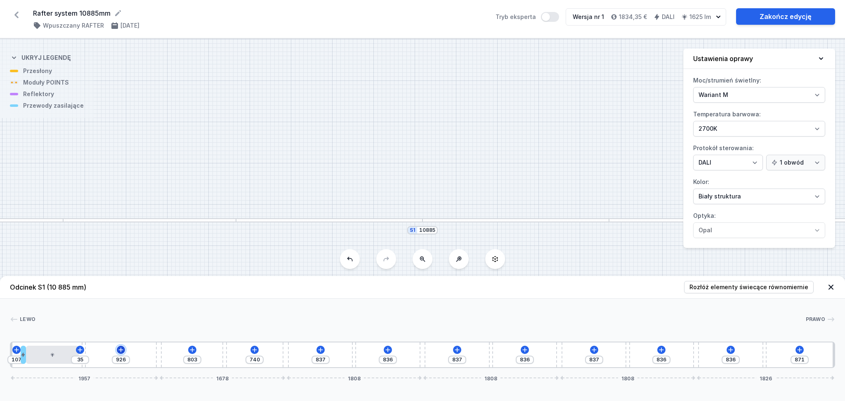
click at [120, 349] on icon at bounding box center [120, 350] width 5 height 5
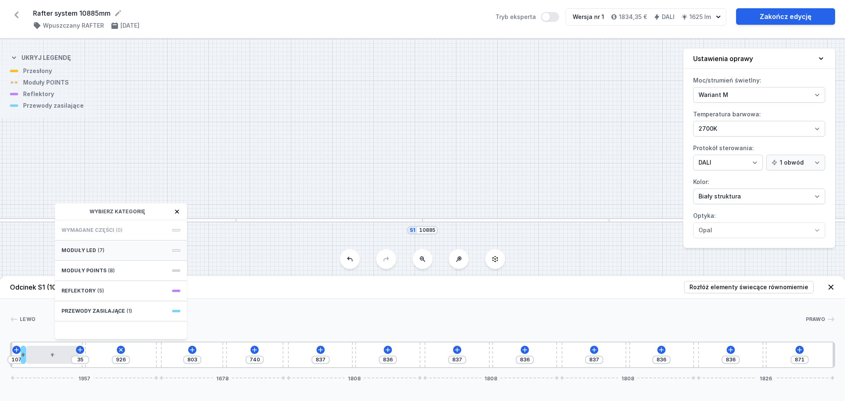
click at [115, 252] on div "Moduły LED (7)" at bounding box center [121, 251] width 132 height 20
click at [125, 287] on span "LED opal module 980mm" at bounding box center [120, 286] width 119 height 8
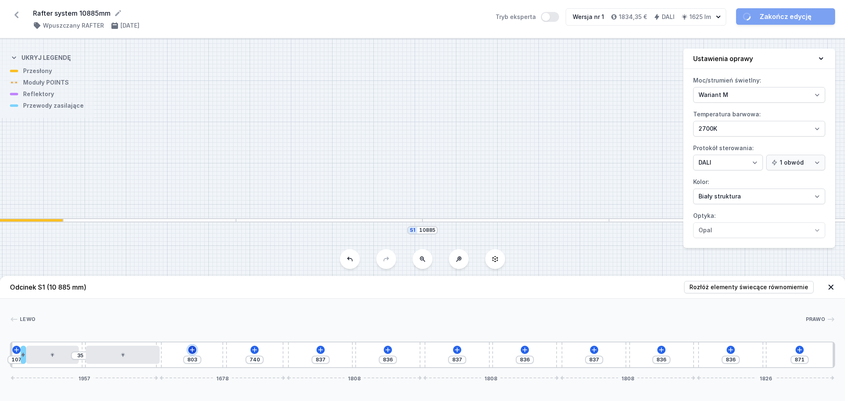
click at [189, 350] on icon at bounding box center [192, 350] width 7 height 7
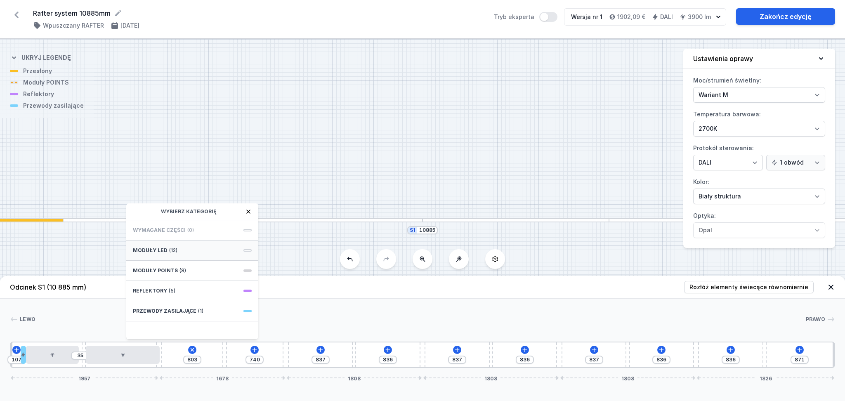
click at [186, 248] on div "Moduły LED (12)" at bounding box center [192, 251] width 132 height 20
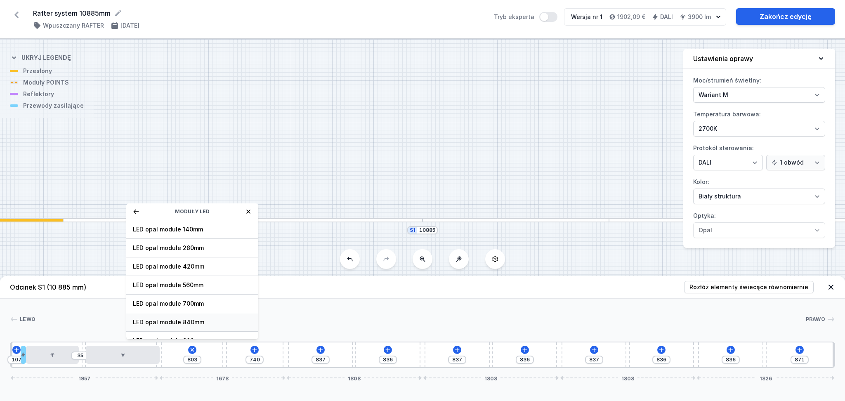
click at [202, 318] on span "LED opal module 840mm" at bounding box center [192, 322] width 119 height 8
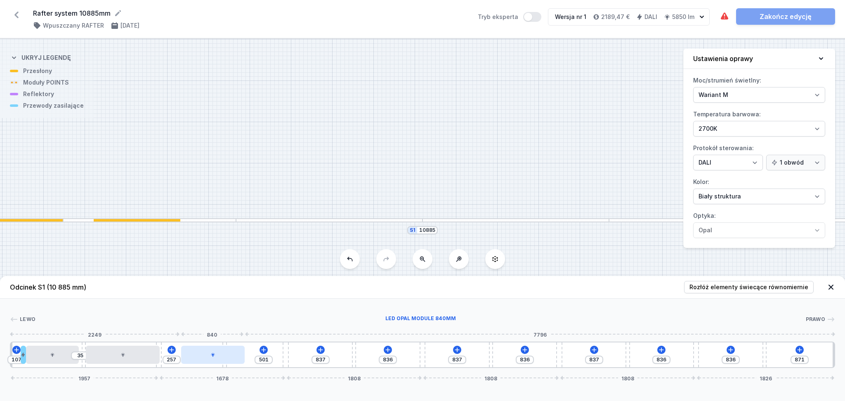
drag, startPoint x: 190, startPoint y: 361, endPoint x: 215, endPoint y: 359, distance: 24.8
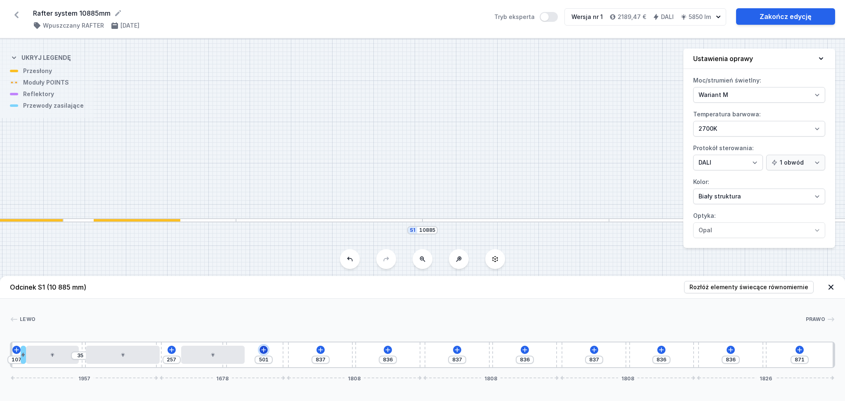
click at [263, 348] on icon at bounding box center [263, 350] width 7 height 7
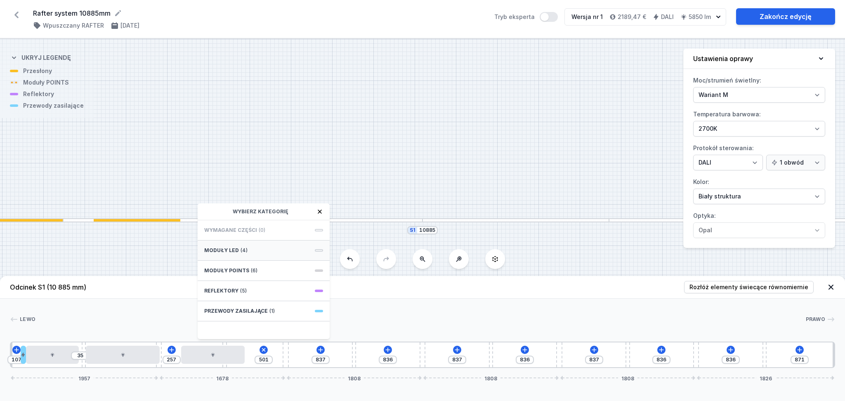
click at [258, 250] on div "Moduły LED (4)" at bounding box center [264, 251] width 132 height 20
click at [273, 263] on span "LED opal module 420mm" at bounding box center [263, 266] width 119 height 8
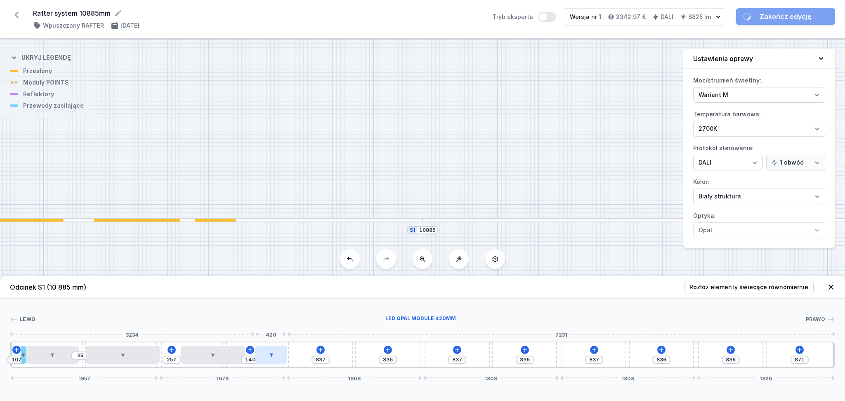
drag, startPoint x: 261, startPoint y: 359, endPoint x: 274, endPoint y: 359, distance: 13.2
click at [274, 359] on div at bounding box center [271, 355] width 32 height 18
click at [319, 348] on icon at bounding box center [320, 350] width 7 height 7
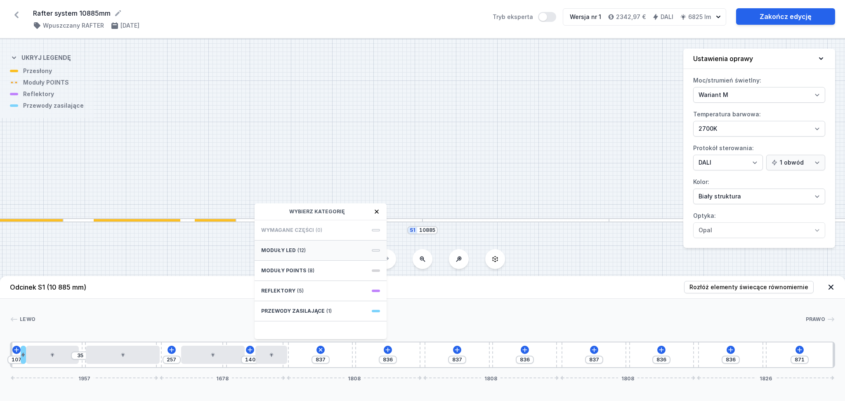
click at [306, 248] on div "Moduły LED (12)" at bounding box center [321, 251] width 132 height 20
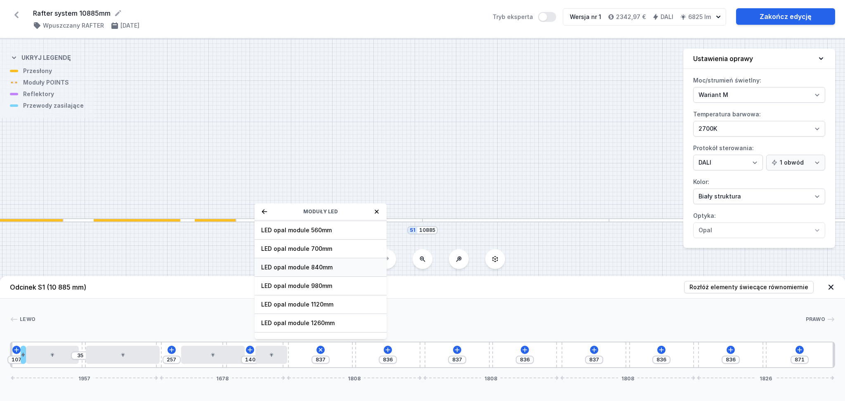
click at [316, 268] on span "LED opal module 840mm" at bounding box center [320, 267] width 119 height 8
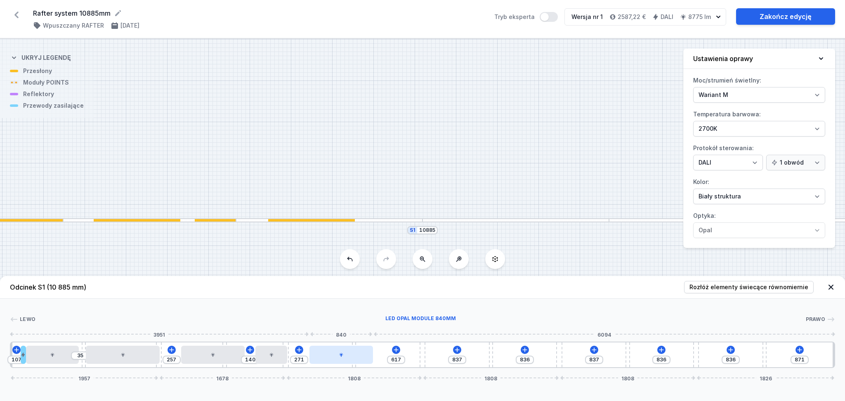
drag, startPoint x: 315, startPoint y: 359, endPoint x: 341, endPoint y: 357, distance: 26.4
click at [397, 350] on icon at bounding box center [396, 350] width 7 height 7
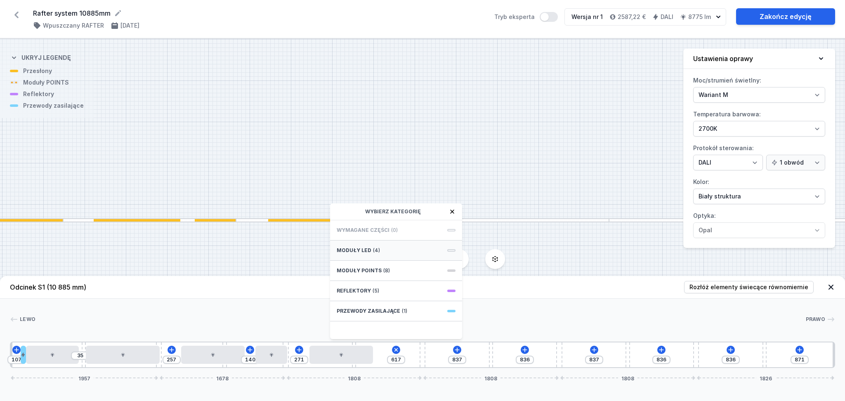
click at [398, 243] on div "Moduły LED (4)" at bounding box center [396, 251] width 132 height 20
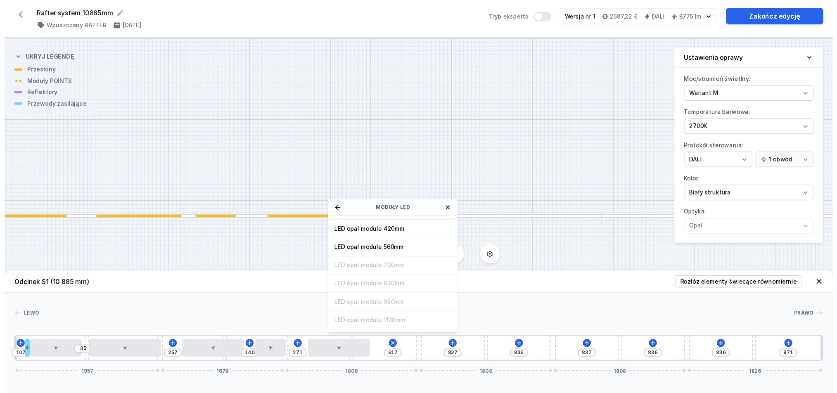
scroll to position [0, 0]
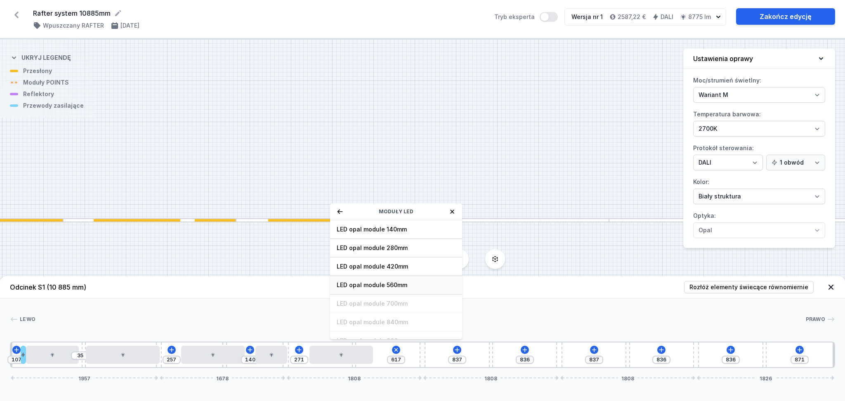
click at [410, 284] on span "LED opal module 560mm" at bounding box center [396, 285] width 119 height 8
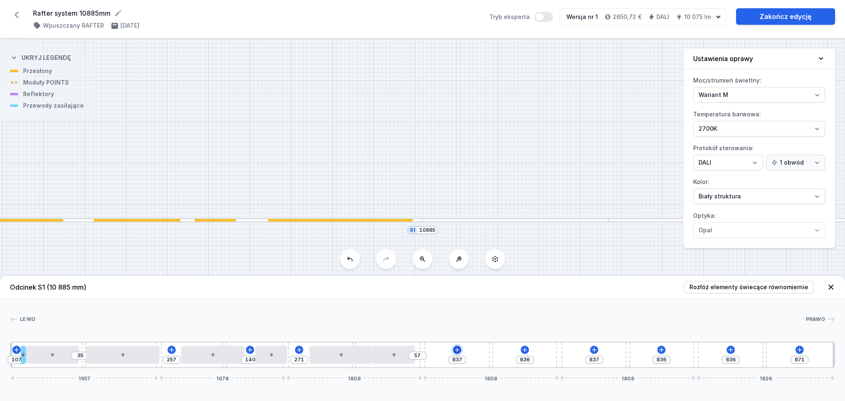
click at [456, 350] on icon at bounding box center [457, 350] width 7 height 7
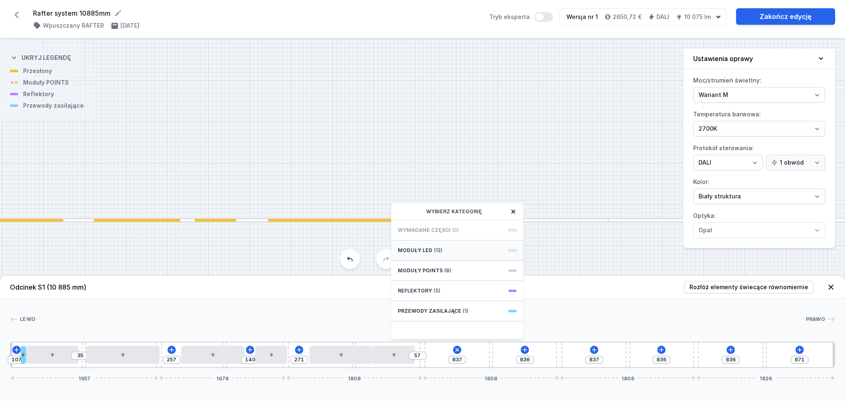
click at [448, 247] on div "Moduły LED (12)" at bounding box center [457, 251] width 132 height 20
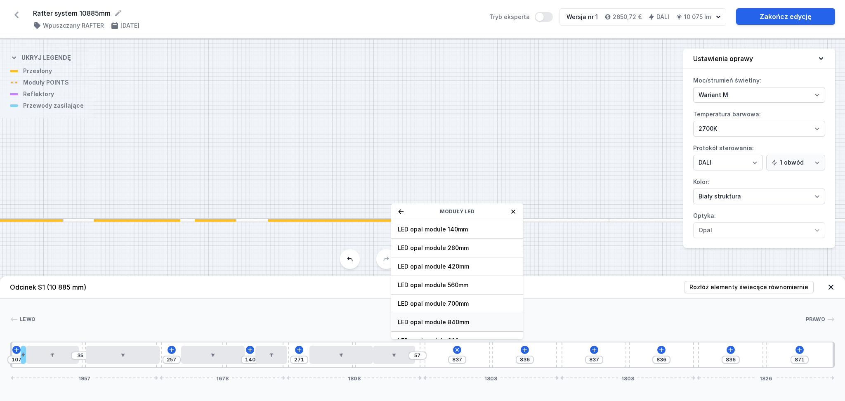
click at [463, 322] on span "LED opal module 840mm" at bounding box center [457, 322] width 119 height 8
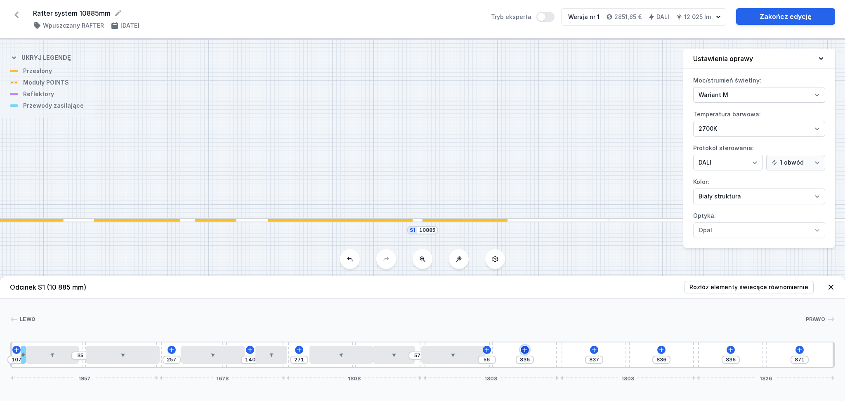
click at [525, 350] on icon at bounding box center [525, 350] width 7 height 7
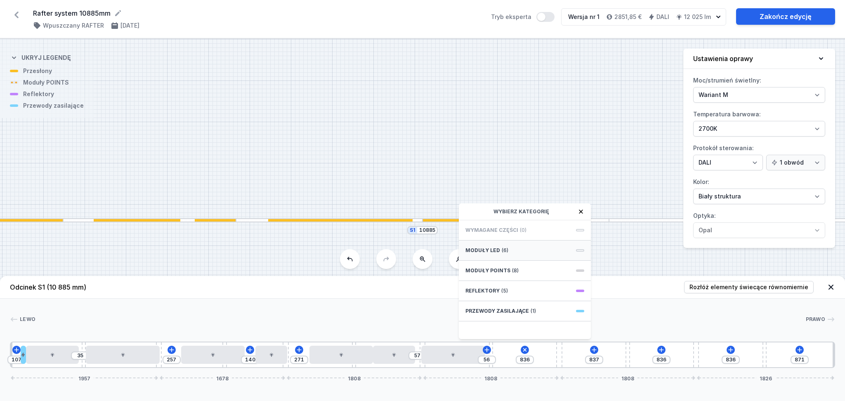
click at [524, 247] on div "Moduły LED (6)" at bounding box center [525, 251] width 132 height 20
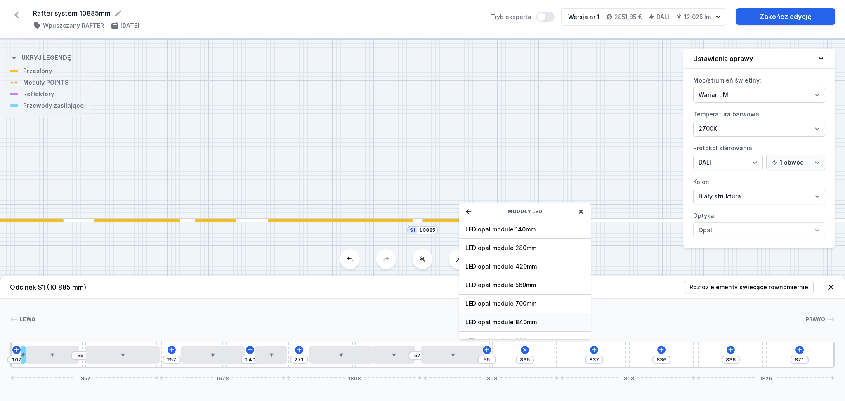
click at [500, 319] on span "LED opal module 840mm" at bounding box center [525, 322] width 119 height 8
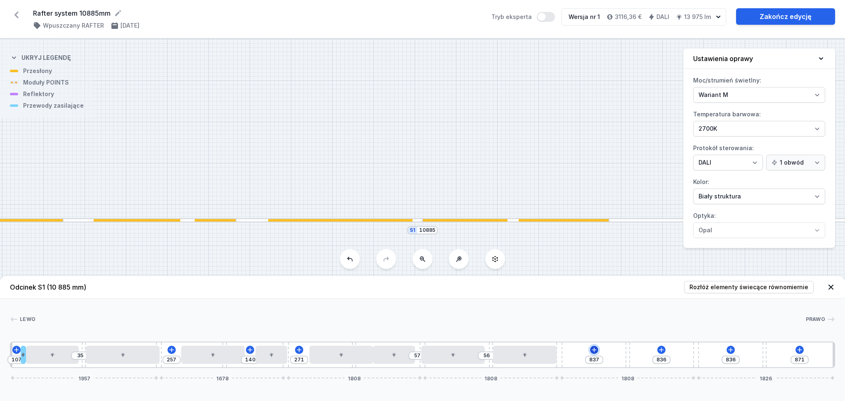
click at [595, 347] on icon at bounding box center [594, 350] width 7 height 7
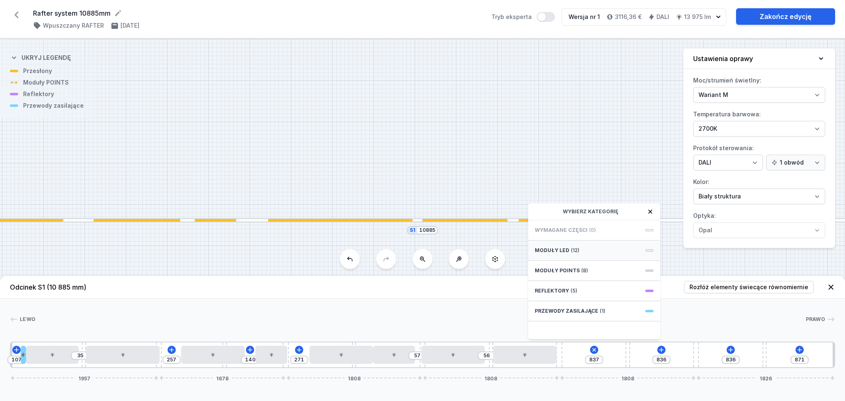
click at [582, 253] on div "Moduły LED (12)" at bounding box center [594, 251] width 132 height 20
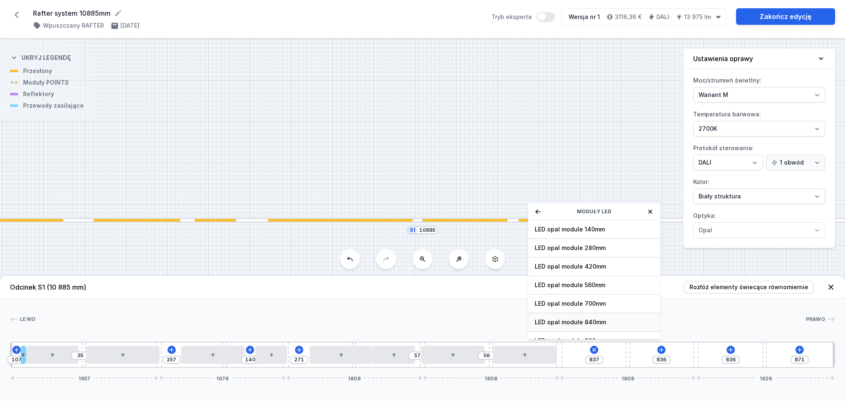
click at [569, 325] on span "LED opal module 840mm" at bounding box center [594, 322] width 119 height 8
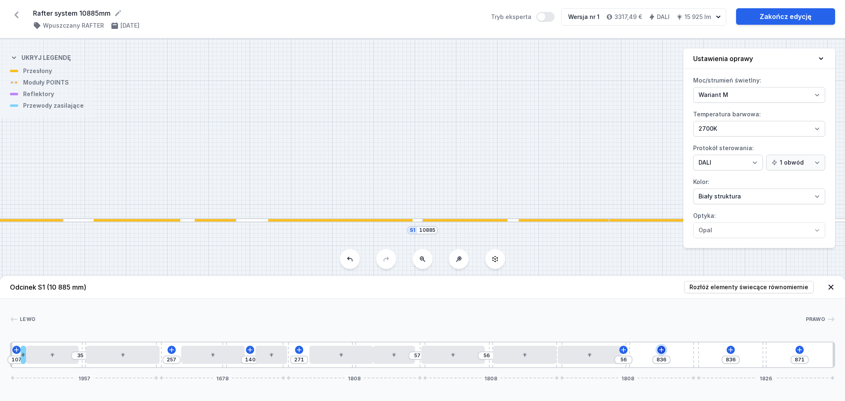
click at [662, 350] on icon at bounding box center [661, 350] width 7 height 7
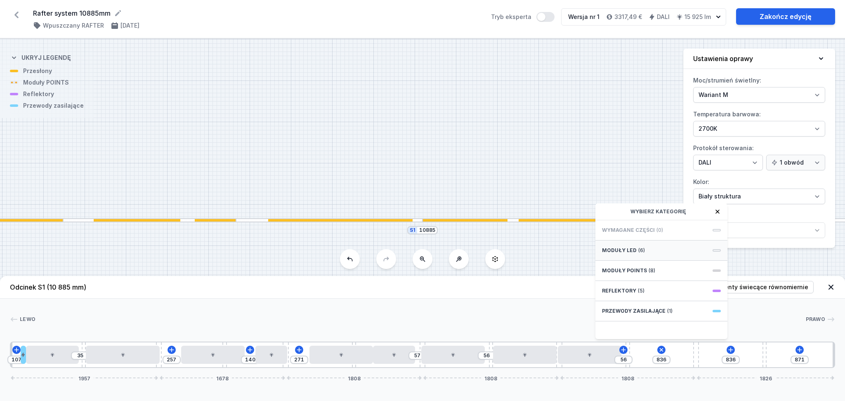
click at [631, 252] on span "Moduły LED" at bounding box center [619, 250] width 35 height 7
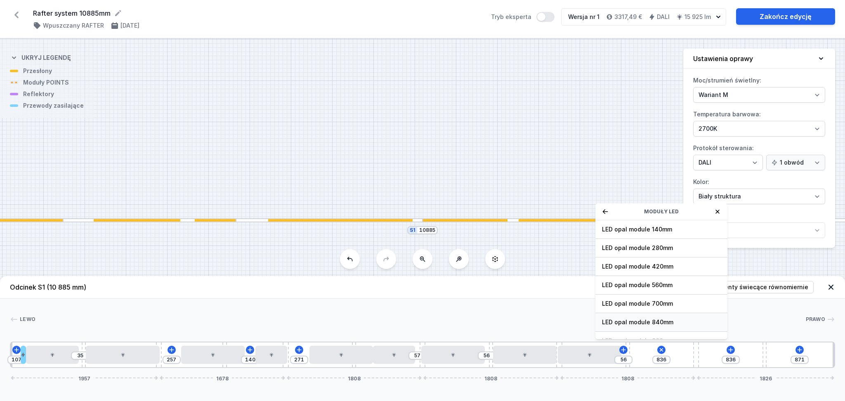
click at [622, 320] on span "LED opal module 840mm" at bounding box center [661, 322] width 119 height 8
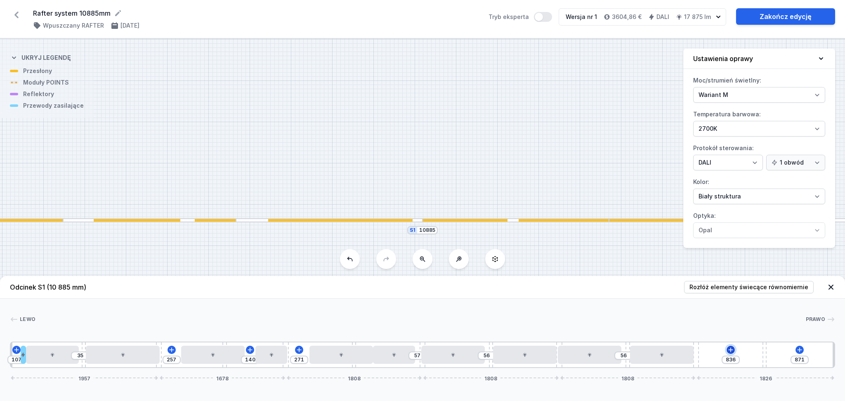
click at [730, 349] on icon at bounding box center [731, 350] width 7 height 7
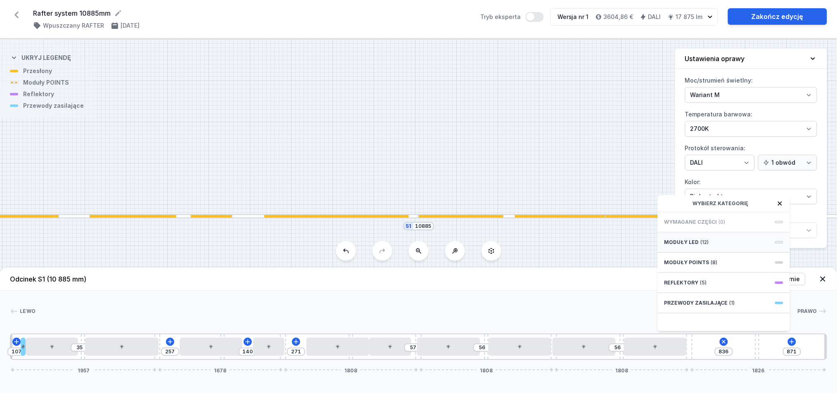
click at [691, 246] on span "Moduły LED" at bounding box center [681, 242] width 35 height 7
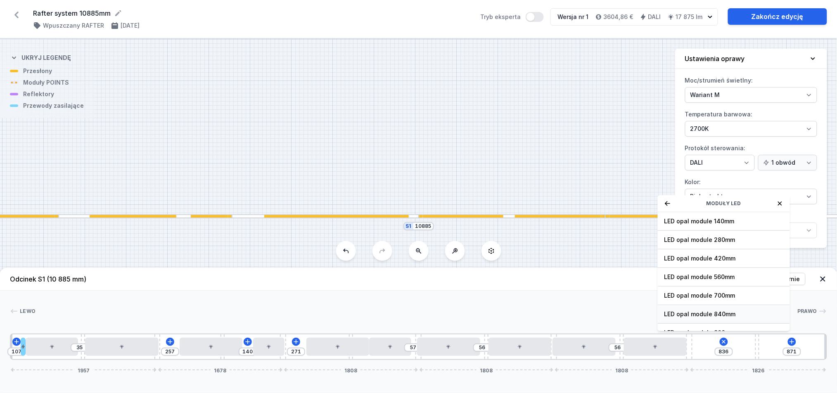
click at [689, 317] on div "LED opal module 840mm" at bounding box center [723, 314] width 132 height 19
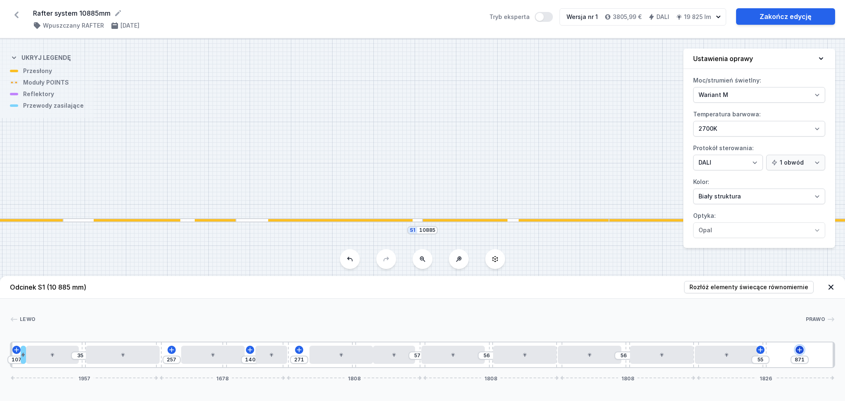
click at [797, 347] on icon at bounding box center [800, 350] width 7 height 7
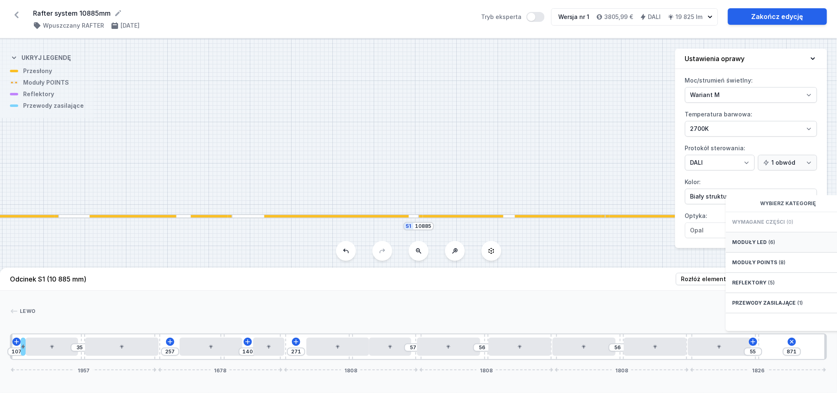
click at [753, 246] on span "Moduły LED" at bounding box center [749, 242] width 35 height 7
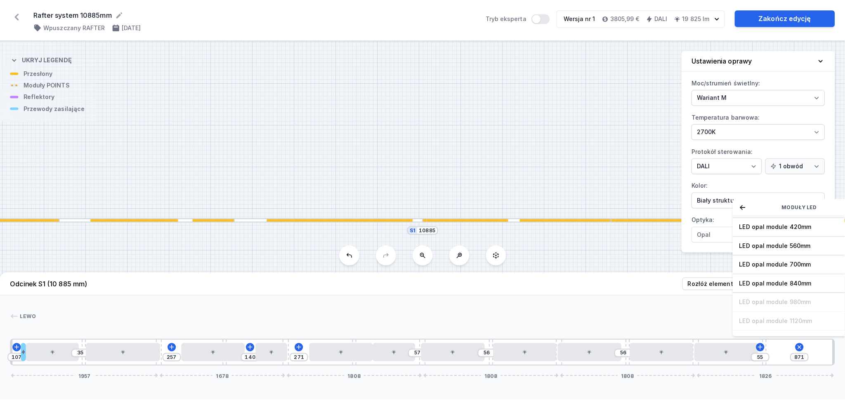
scroll to position [55, 0]
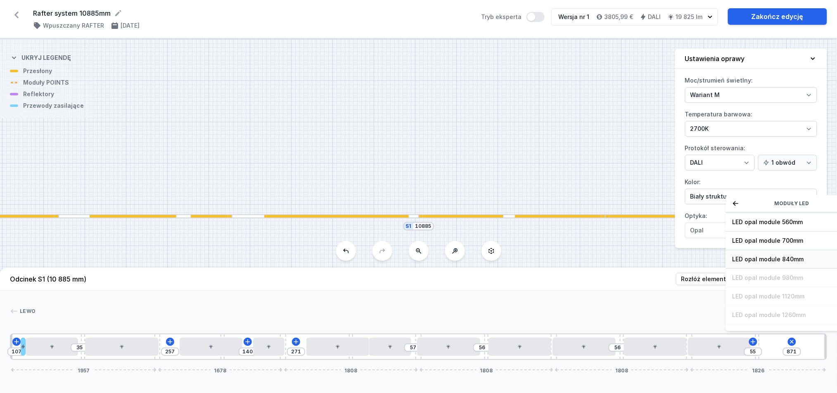
click at [756, 263] on span "LED opal module 840mm" at bounding box center [791, 259] width 119 height 8
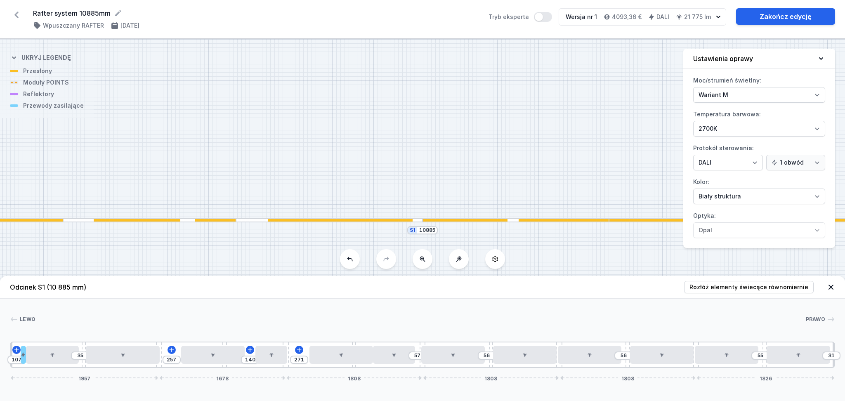
click at [299, 345] on div "107 35 257 140 271 57 56 56 55 31 1957 1678 1808 1808 1808 1826" at bounding box center [422, 355] width 825 height 26
click at [299, 347] on icon at bounding box center [299, 350] width 7 height 7
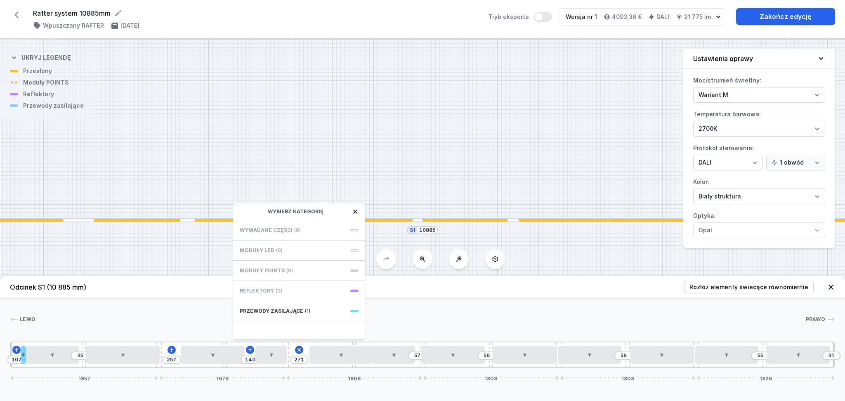
click at [429, 322] on div at bounding box center [420, 319] width 770 height 8
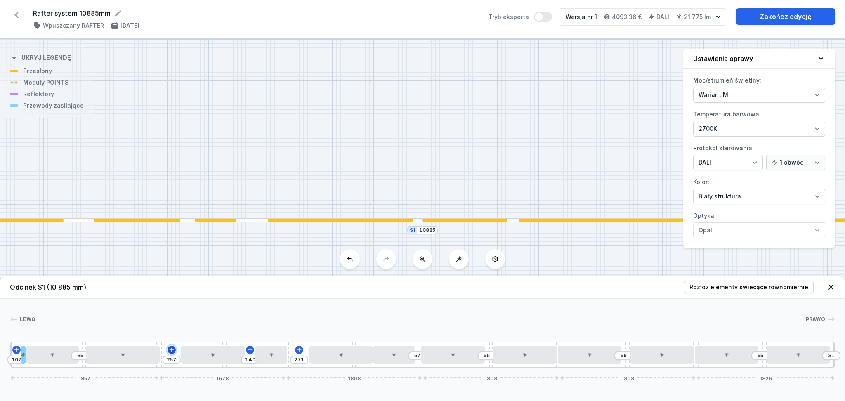
click at [169, 349] on icon at bounding box center [171, 350] width 7 height 7
click at [287, 310] on div "Lewo Prawo 1 2 3 4 5 6 4 7 8 6 4 7 9 6 7 4 7 6 7 4 7 6 7 4 7 1 107 35 257 140 2…" at bounding box center [422, 333] width 845 height 69
click at [300, 351] on icon at bounding box center [299, 350] width 7 height 7
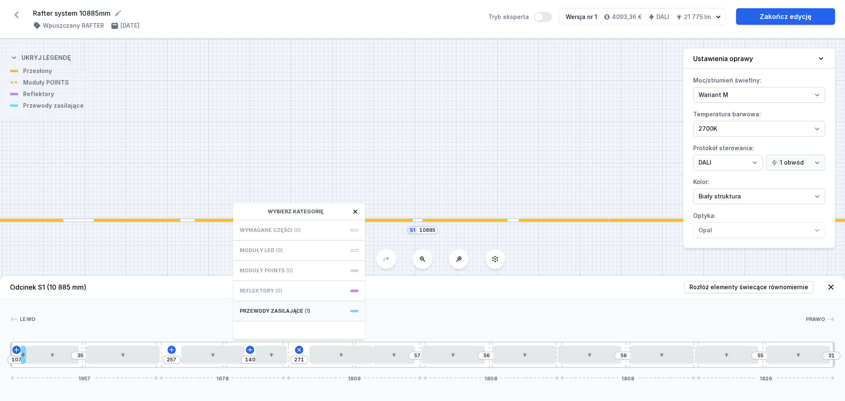
click at [292, 310] on span "Przewody zasilające" at bounding box center [272, 311] width 64 height 7
click at [278, 226] on span "Hole for power supply cable" at bounding box center [299, 229] width 119 height 8
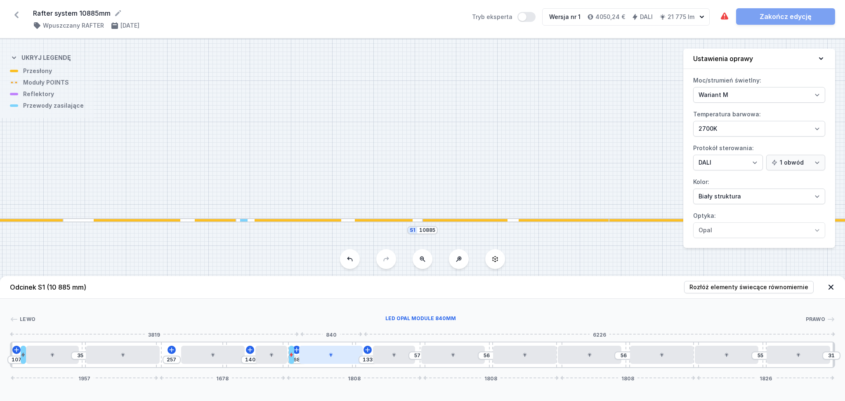
drag, startPoint x: 332, startPoint y: 358, endPoint x: 324, endPoint y: 358, distance: 8.7
click at [322, 358] on div at bounding box center [331, 355] width 64 height 18
click at [354, 331] on icon at bounding box center [351, 331] width 7 height 7
drag, startPoint x: 293, startPoint y: 358, endPoint x: 318, endPoint y: 357, distance: 24.4
click at [318, 357] on div at bounding box center [316, 355] width 5 height 18
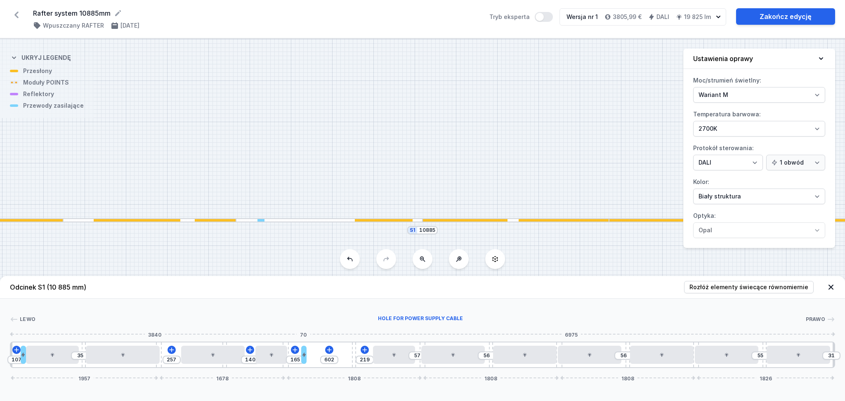
drag, startPoint x: 317, startPoint y: 357, endPoint x: 306, endPoint y: 357, distance: 10.7
click at [306, 357] on div at bounding box center [303, 355] width 5 height 18
drag, startPoint x: 393, startPoint y: 358, endPoint x: 385, endPoint y: 359, distance: 8.3
click at [385, 359] on div at bounding box center [384, 355] width 43 height 18
click at [329, 349] on icon at bounding box center [329, 350] width 7 height 7
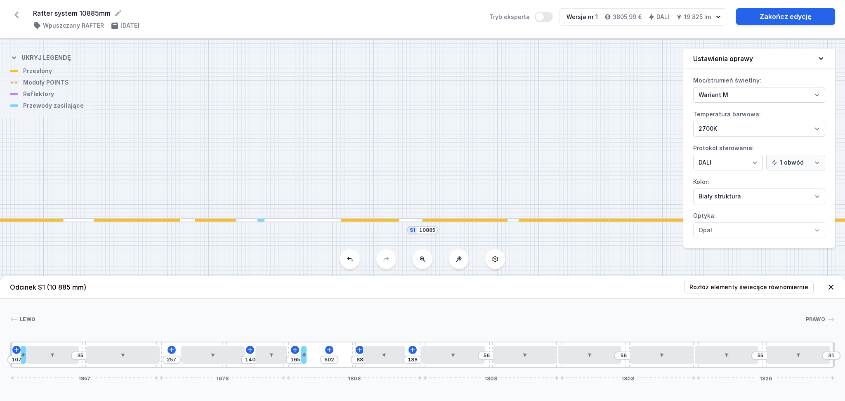
click at [441, 315] on div "[PERSON_NAME] 1 2 3 4 5 6 4 7 8 6 2 4 9 6 7 4 7 6 7 4 7 6 7 4 7 1 107 35 257 14…" at bounding box center [422, 333] width 845 height 69
click at [328, 352] on icon at bounding box center [329, 350] width 7 height 7
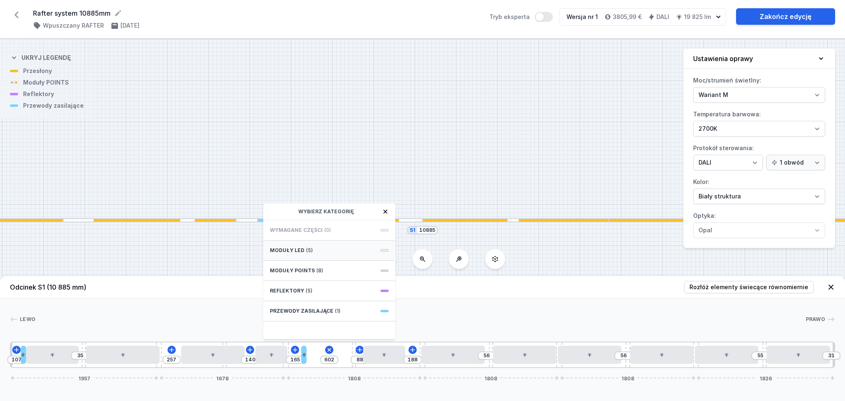
click at [332, 248] on div "Moduły LED (5)" at bounding box center [329, 251] width 132 height 20
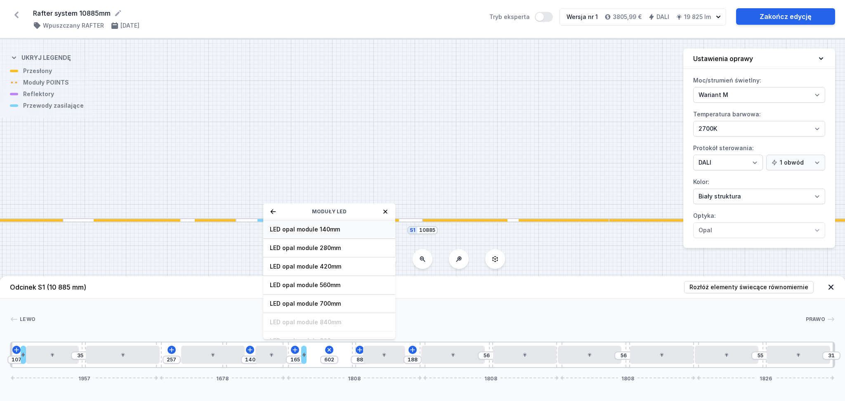
click at [332, 227] on span "LED opal module 140mm" at bounding box center [329, 229] width 119 height 8
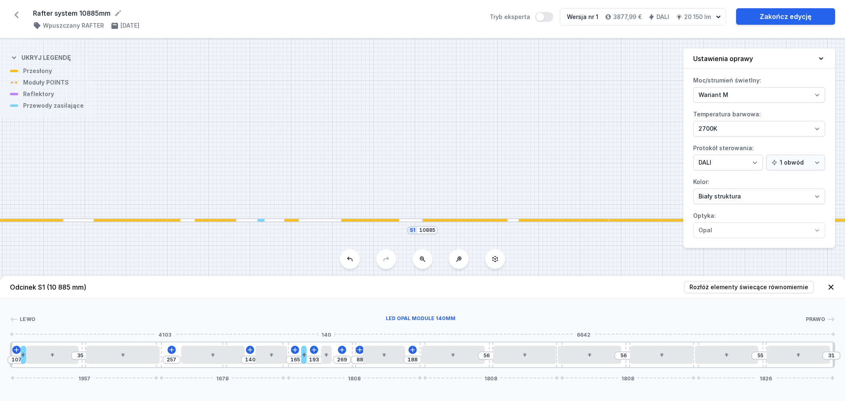
drag, startPoint x: 315, startPoint y: 361, endPoint x: 331, endPoint y: 360, distance: 16.1
click at [331, 360] on div at bounding box center [326, 355] width 11 height 18
click at [385, 357] on icon at bounding box center [384, 354] width 5 height 5
click at [467, 300] on div "Lewo Prawo 1 2 3 4 5 6 4 7 8 6 2 9 4 10 6 7 4 7 6 7 4 7 6 7 4 7 1 107 35 257 14…" at bounding box center [422, 333] width 845 height 69
click at [412, 352] on icon at bounding box center [412, 350] width 7 height 7
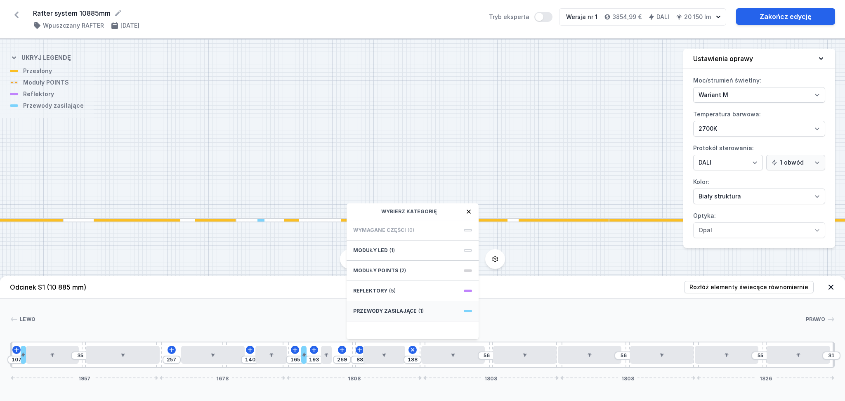
click at [411, 313] on span "Przewody zasilające" at bounding box center [385, 311] width 64 height 7
click at [381, 227] on span "Hole for power supply cable" at bounding box center [412, 229] width 119 height 8
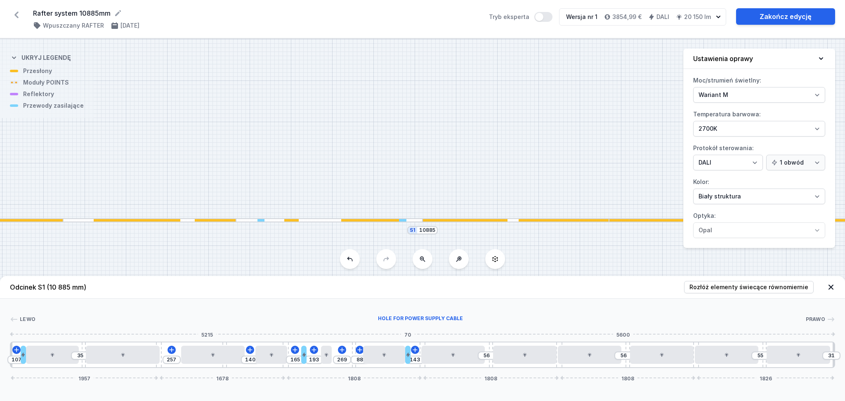
click at [409, 357] on div "107 35 257 140 165 193 269 88 143 56 56 55 31 1957 1678 1808 1808 1808 1826" at bounding box center [422, 355] width 825 height 26
click at [407, 361] on div at bounding box center [406, 355] width 5 height 18
click at [407, 329] on icon at bounding box center [406, 331] width 7 height 7
click at [303, 356] on icon at bounding box center [303, 355] width 3 height 5
click at [307, 333] on icon at bounding box center [303, 331] width 7 height 7
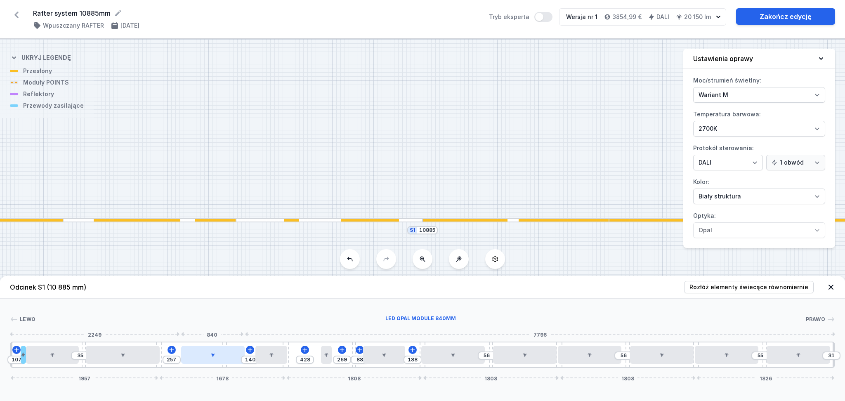
click at [219, 357] on div at bounding box center [213, 355] width 64 height 18
drag, startPoint x: 277, startPoint y: 360, endPoint x: 285, endPoint y: 360, distance: 7.4
drag, startPoint x: 329, startPoint y: 355, endPoint x: 319, endPoint y: 356, distance: 10.0
click at [319, 356] on div at bounding box center [315, 355] width 11 height 18
drag, startPoint x: 376, startPoint y: 357, endPoint x: 384, endPoint y: 358, distance: 8.8
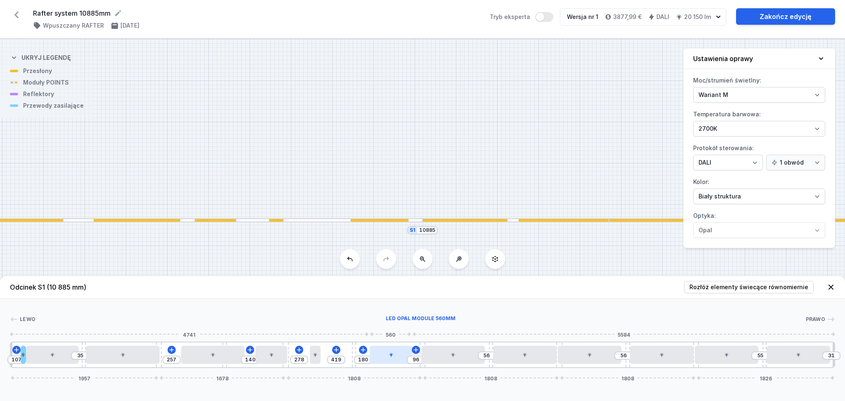
click at [384, 358] on div at bounding box center [391, 355] width 43 height 18
click at [591, 362] on div at bounding box center [590, 355] width 64 height 18
click at [721, 56] on h4 "Ustawienia oprawy" at bounding box center [723, 59] width 60 height 10
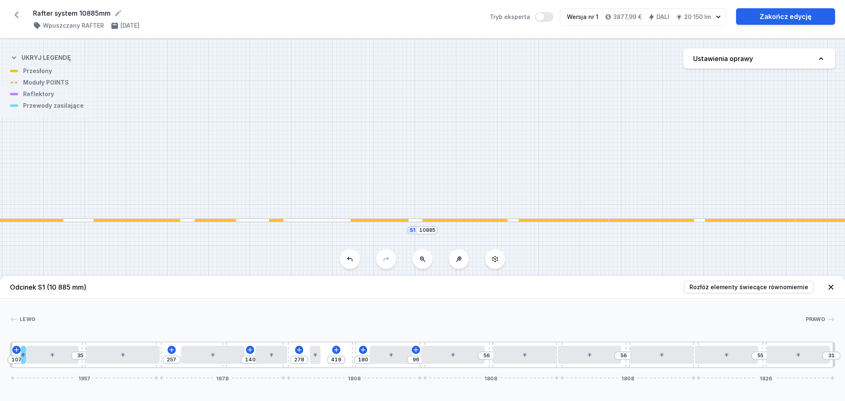
click at [721, 56] on h4 "Ustawienia oprawy" at bounding box center [723, 59] width 60 height 10
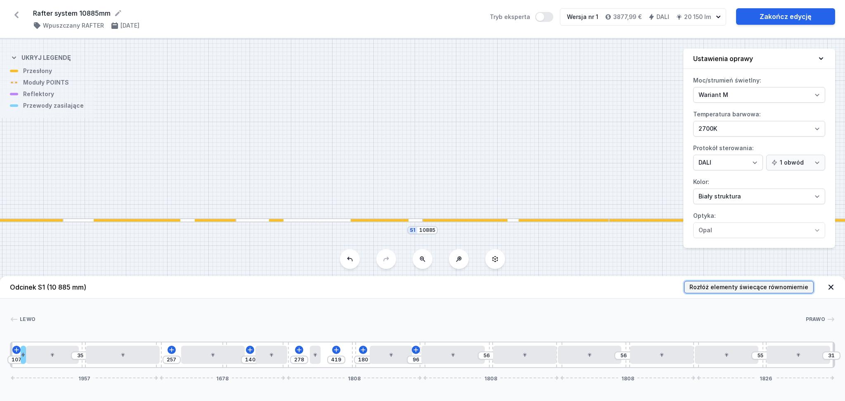
click at [731, 284] on span "Rozłóż elementy świecące równomiernie" at bounding box center [749, 287] width 119 height 8
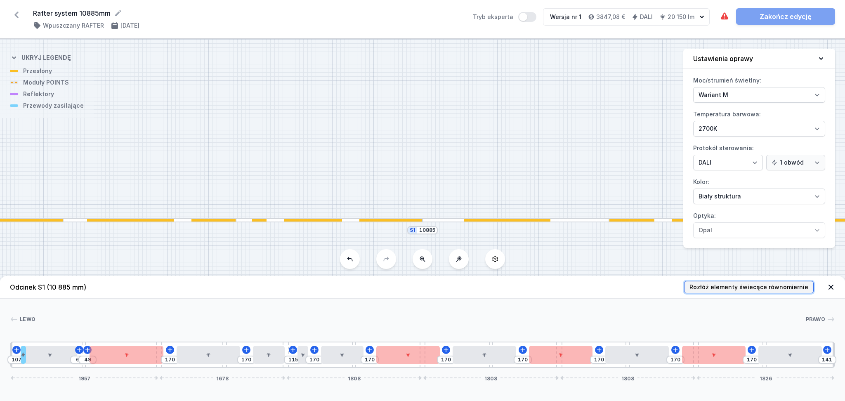
click at [730, 284] on span "Rozłóż elementy świecące równomiernie" at bounding box center [749, 287] width 119 height 8
click at [743, 278] on header "Odcinek S1 (10 885 mm) Rozłóż elementy świecące równomiernie" at bounding box center [422, 287] width 845 height 23
click at [742, 286] on span "Rozłóż elementy świecące równomiernie" at bounding box center [749, 287] width 119 height 8
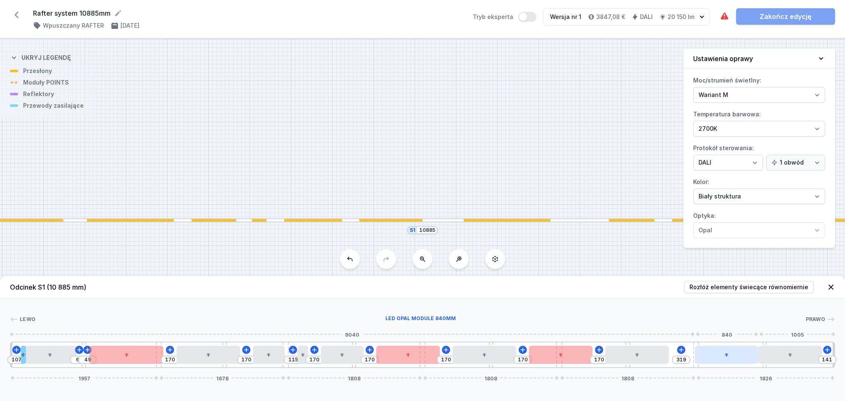
drag, startPoint x: 720, startPoint y: 359, endPoint x: 737, endPoint y: 357, distance: 17.0
click at [737, 357] on div at bounding box center [727, 355] width 64 height 18
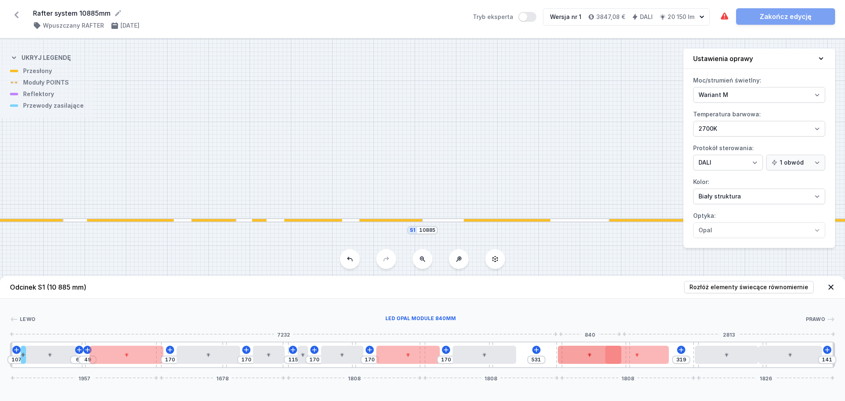
drag, startPoint x: 572, startPoint y: 358, endPoint x: 585, endPoint y: 358, distance: 12.4
click at [585, 358] on div at bounding box center [590, 355] width 64 height 18
drag, startPoint x: 656, startPoint y: 360, endPoint x: 681, endPoint y: 357, distance: 25.8
click at [681, 357] on div at bounding box center [660, 355] width 64 height 18
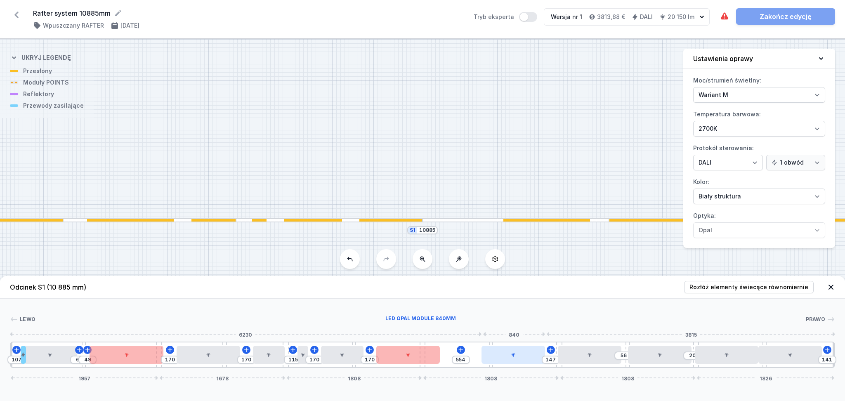
drag, startPoint x: 485, startPoint y: 357, endPoint x: 516, endPoint y: 359, distance: 31.4
click at [516, 359] on div at bounding box center [514, 355] width 64 height 18
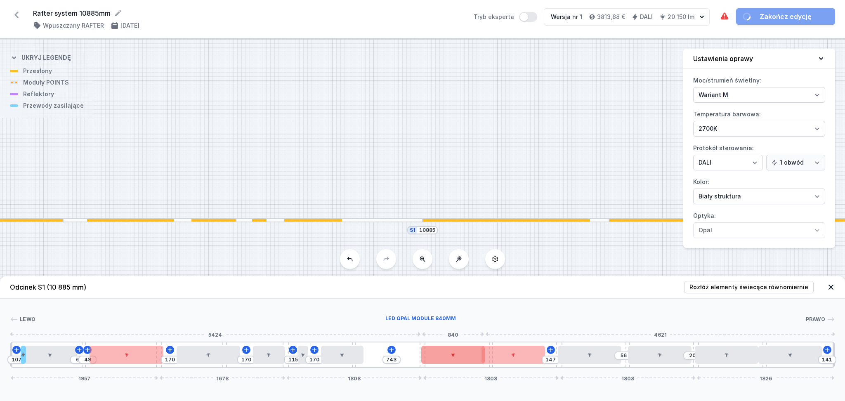
drag, startPoint x: 421, startPoint y: 359, endPoint x: 454, endPoint y: 360, distance: 33.4
click at [456, 357] on div at bounding box center [453, 355] width 64 height 18
click at [474, 329] on icon at bounding box center [474, 331] width 7 height 7
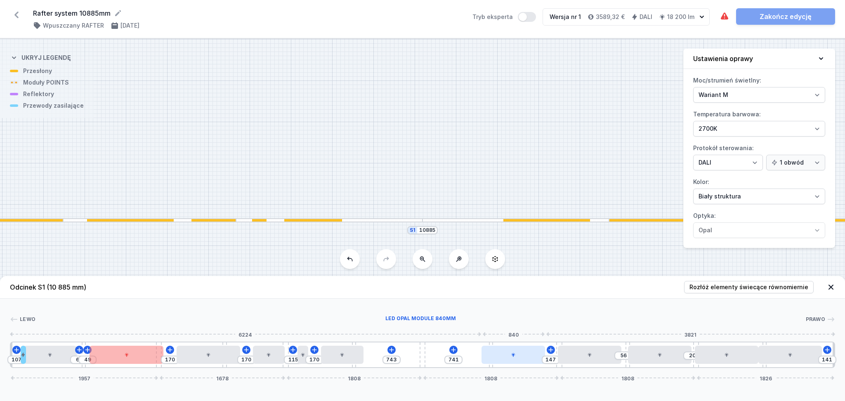
click at [509, 356] on div at bounding box center [514, 355] width 64 height 18
click at [535, 331] on icon at bounding box center [534, 331] width 7 height 7
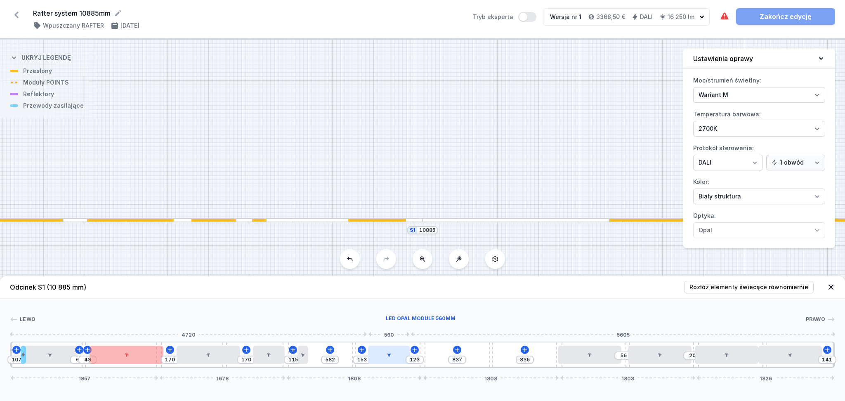
drag, startPoint x: 338, startPoint y: 356, endPoint x: 385, endPoint y: 356, distance: 47.5
click at [386, 356] on div at bounding box center [389, 355] width 43 height 18
click at [125, 362] on div at bounding box center [127, 355] width 74 height 18
click at [148, 331] on icon at bounding box center [146, 331] width 5 height 5
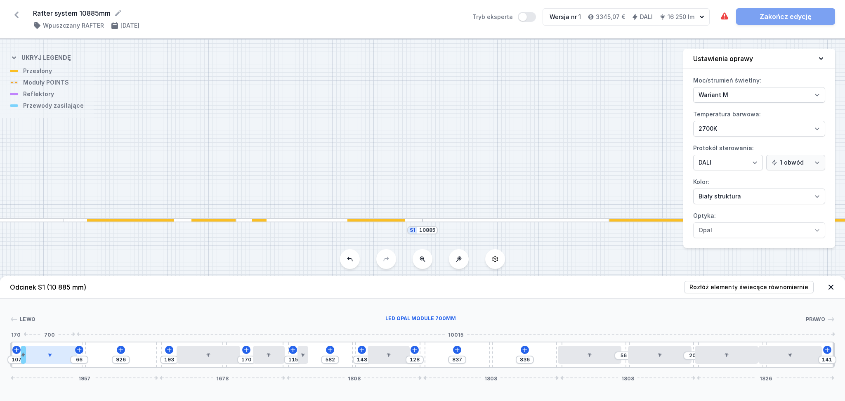
click at [49, 355] on icon at bounding box center [50, 355] width 4 height 4
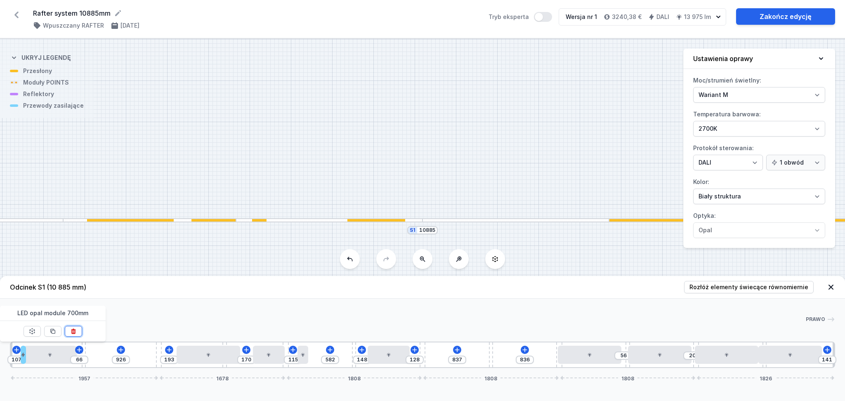
click at [74, 329] on icon at bounding box center [73, 331] width 7 height 7
click at [22, 355] on icon at bounding box center [22, 355] width 3 height 5
click at [57, 329] on button at bounding box center [52, 331] width 17 height 11
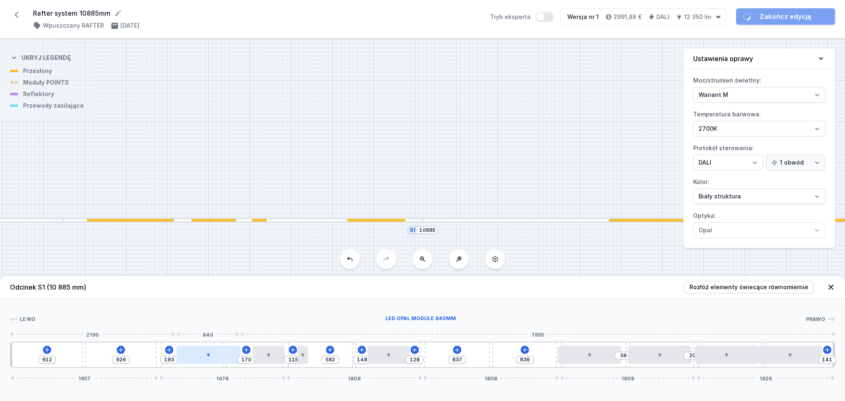
click at [208, 353] on icon at bounding box center [208, 354] width 5 height 5
click at [230, 330] on icon at bounding box center [228, 331] width 5 height 5
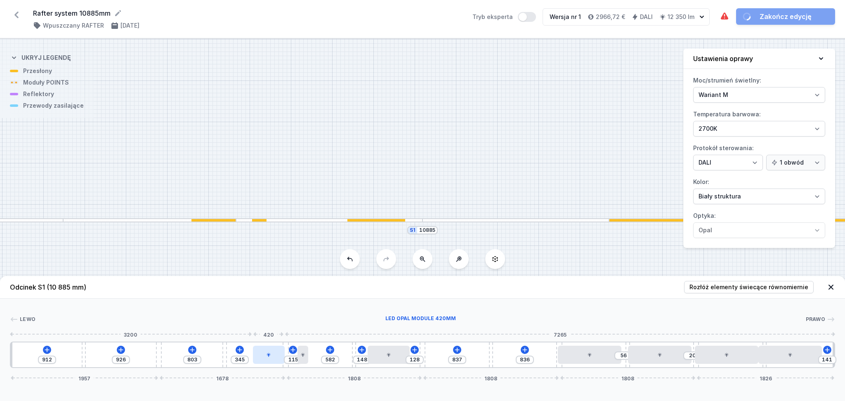
click at [275, 356] on div at bounding box center [269, 355] width 32 height 18
click at [292, 330] on icon at bounding box center [289, 331] width 7 height 7
click at [304, 359] on div at bounding box center [303, 355] width 11 height 18
click at [328, 331] on button at bounding box center [323, 331] width 17 height 11
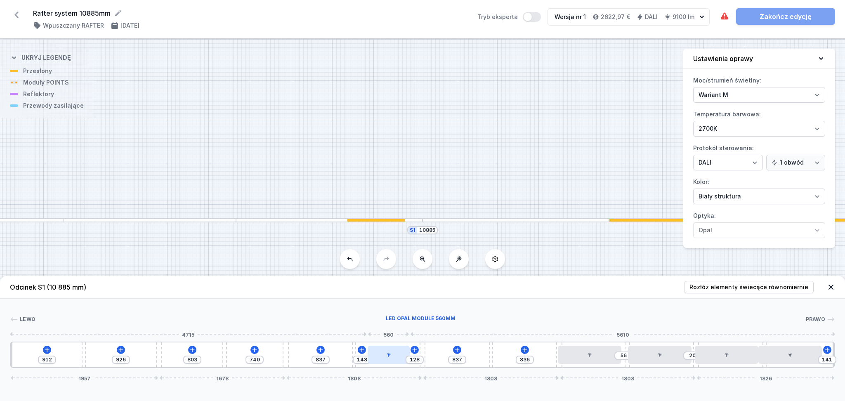
click at [387, 354] on icon at bounding box center [389, 355] width 4 height 4
click at [409, 330] on icon at bounding box center [409, 331] width 5 height 5
click at [598, 359] on div at bounding box center [590, 355] width 64 height 18
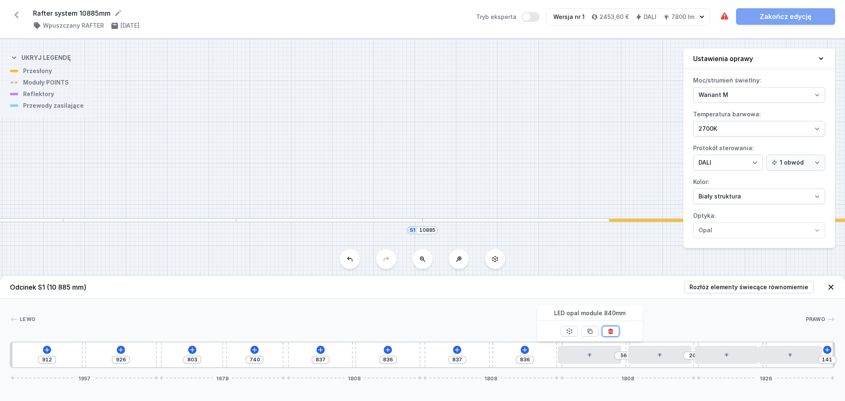
click at [611, 327] on button at bounding box center [610, 331] width 17 height 11
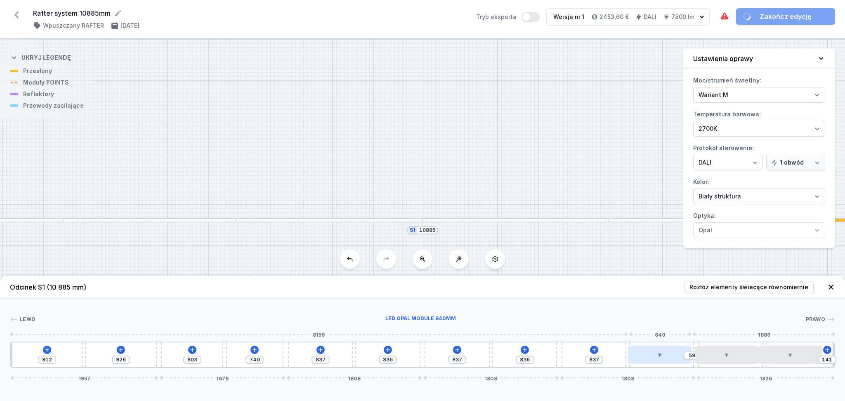
click at [648, 351] on div at bounding box center [660, 355] width 64 height 18
click at [650, 359] on div at bounding box center [657, 355] width 64 height 18
click at [678, 333] on icon at bounding box center [678, 331] width 7 height 7
click at [716, 357] on div at bounding box center [727, 355] width 64 height 18
click at [750, 331] on icon at bounding box center [747, 331] width 7 height 7
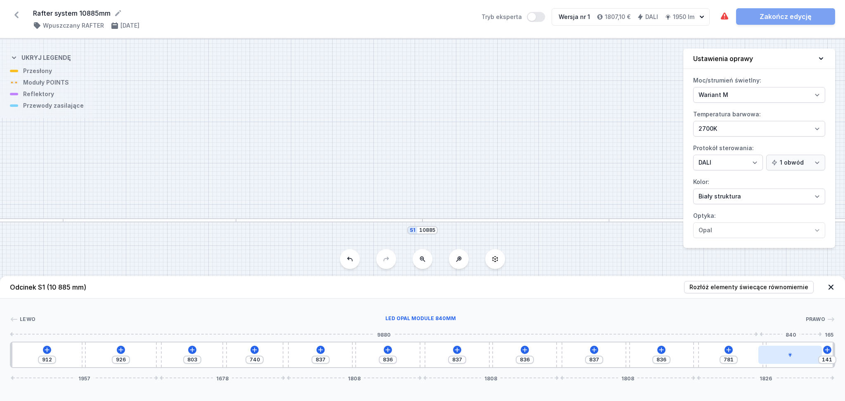
click at [781, 355] on div at bounding box center [791, 355] width 64 height 18
click at [809, 329] on icon at bounding box center [811, 331] width 7 height 7
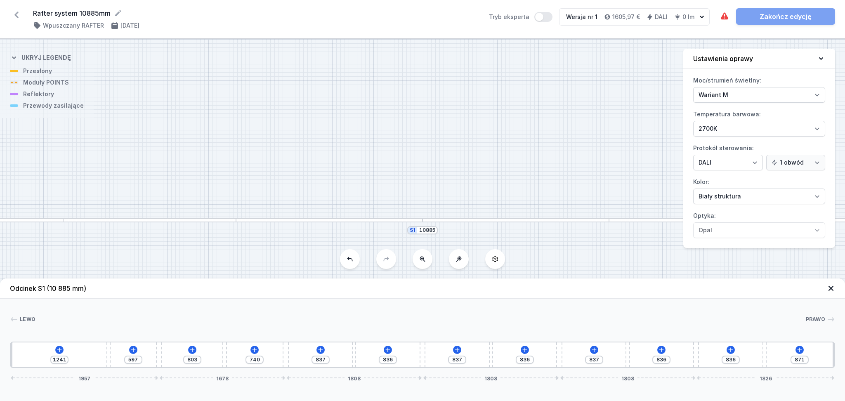
drag, startPoint x: 83, startPoint y: 358, endPoint x: 175, endPoint y: 355, distance: 91.7
click at [175, 355] on div "1241 597 803 740 837 836 837 836 837 836 836 871 1957 1678 1808 1808 1808 1826" at bounding box center [422, 355] width 825 height 26
click at [157, 379] on div at bounding box center [157, 378] width 2 height 5
drag, startPoint x: 106, startPoint y: 357, endPoint x: 142, endPoint y: 357, distance: 35.5
click at [142, 357] on div "1241 597 803 740 837 836 837 836 837 836 836 871 1957 1678 1808 1808 1808 1826" at bounding box center [422, 355] width 825 height 26
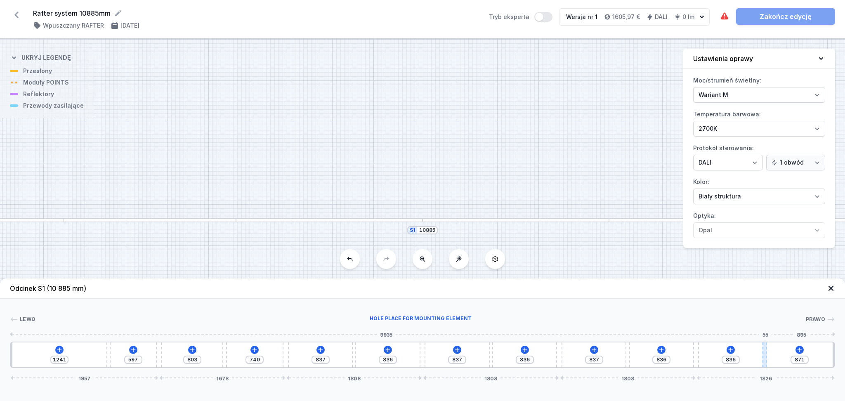
click at [764, 352] on div at bounding box center [765, 355] width 4 height 25
click at [695, 353] on div at bounding box center [696, 355] width 6 height 25
drag, startPoint x: 108, startPoint y: 355, endPoint x: 80, endPoint y: 353, distance: 28.1
click at [80, 353] on div at bounding box center [82, 355] width 4 height 25
click at [425, 260] on icon at bounding box center [422, 259] width 7 height 7
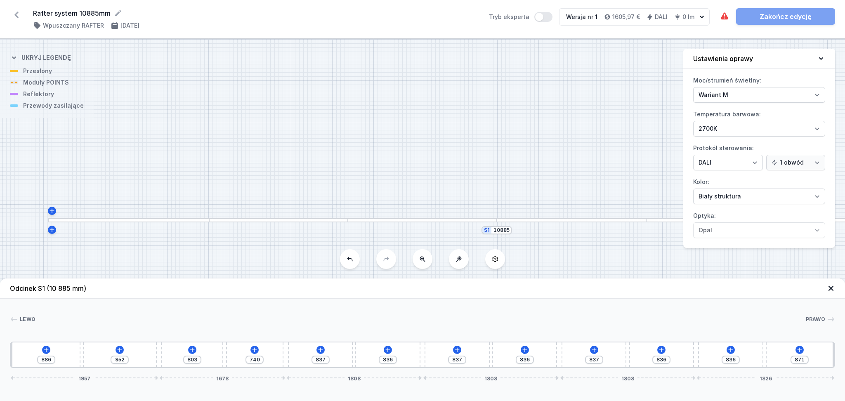
click at [425, 260] on icon at bounding box center [422, 259] width 7 height 7
click at [466, 260] on button at bounding box center [459, 259] width 20 height 20
click at [461, 260] on icon at bounding box center [458, 259] width 5 height 5
click at [497, 257] on icon at bounding box center [495, 259] width 7 height 7
click at [43, 348] on icon at bounding box center [46, 350] width 7 height 7
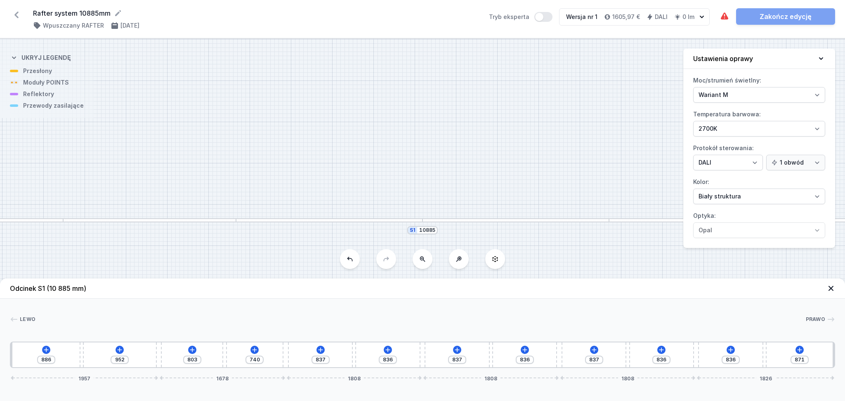
click at [165, 305] on div "[PERSON_NAME] 1 2 3 2 3 2 3 2 3 2 3 2 1 886 952 803 740 837 836 837 836 837 836…" at bounding box center [422, 333] width 845 height 69
click at [48, 350] on icon at bounding box center [46, 350] width 7 height 7
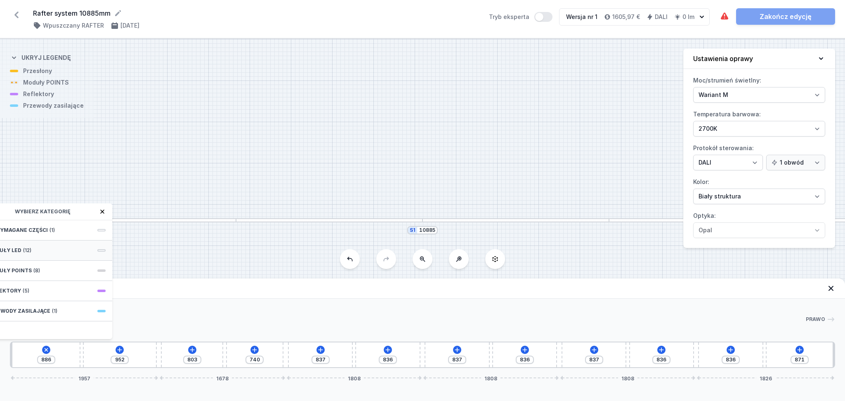
click at [32, 247] on div "Moduły LED (12)" at bounding box center [46, 251] width 132 height 20
click at [50, 317] on div "LED opal module 840mm" at bounding box center [46, 322] width 132 height 19
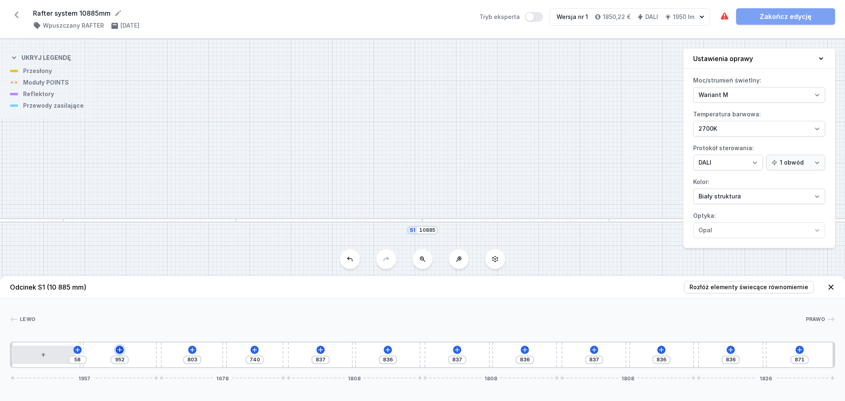
click at [120, 350] on icon at bounding box center [120, 350] width 5 height 5
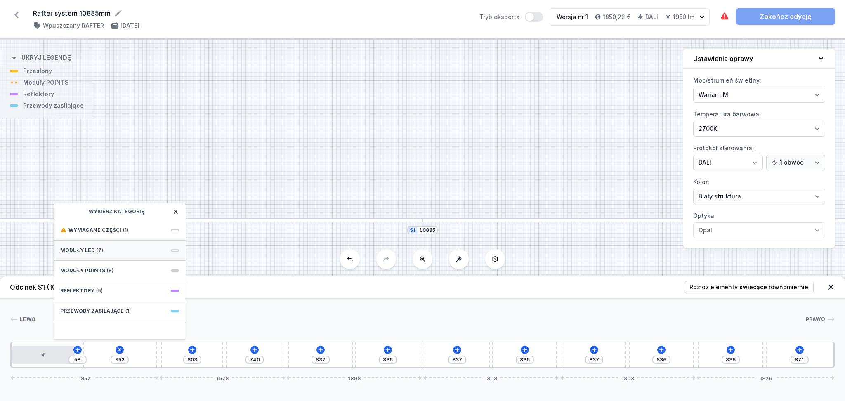
click at [110, 248] on div "Moduły LED (7)" at bounding box center [120, 251] width 132 height 20
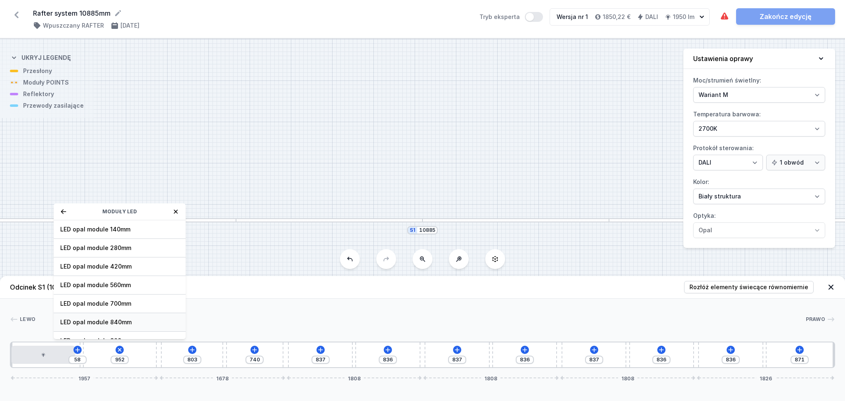
click at [110, 325] on span "LED opal module 840mm" at bounding box center [119, 322] width 119 height 8
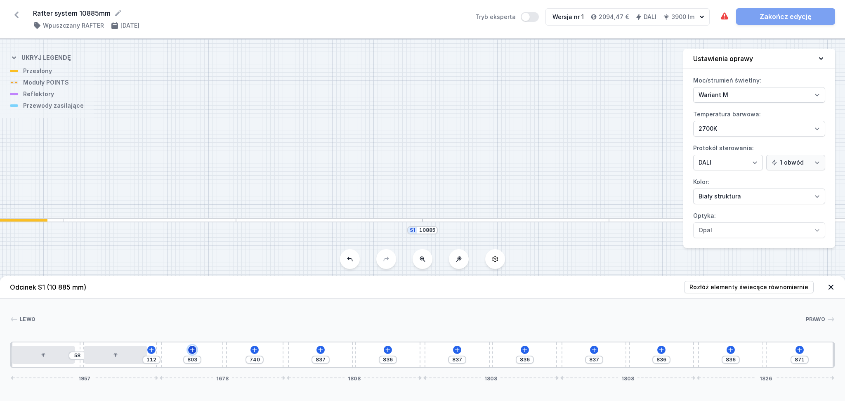
click at [192, 350] on icon at bounding box center [192, 350] width 7 height 7
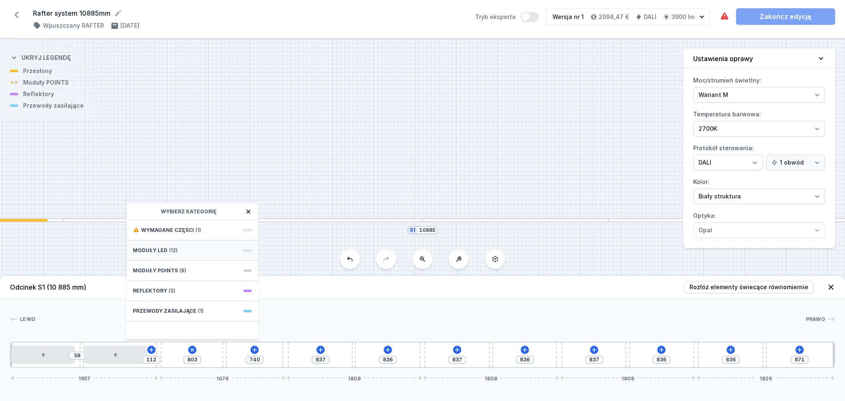
click at [181, 249] on div "Moduły LED (12)" at bounding box center [192, 251] width 132 height 20
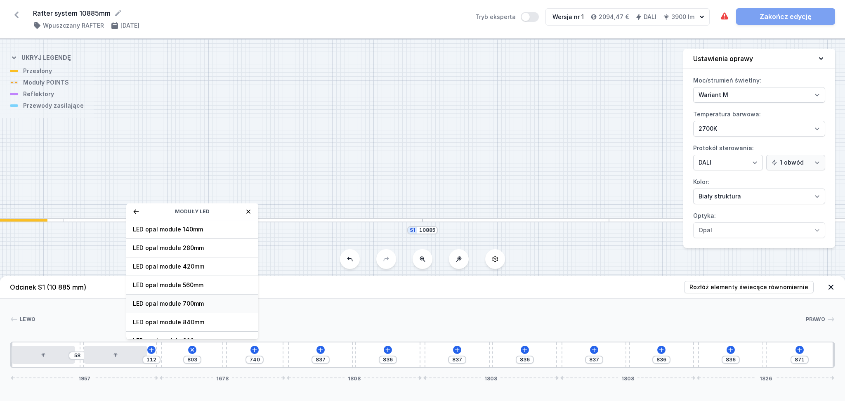
click at [161, 303] on span "LED opal module 700mm" at bounding box center [192, 304] width 119 height 8
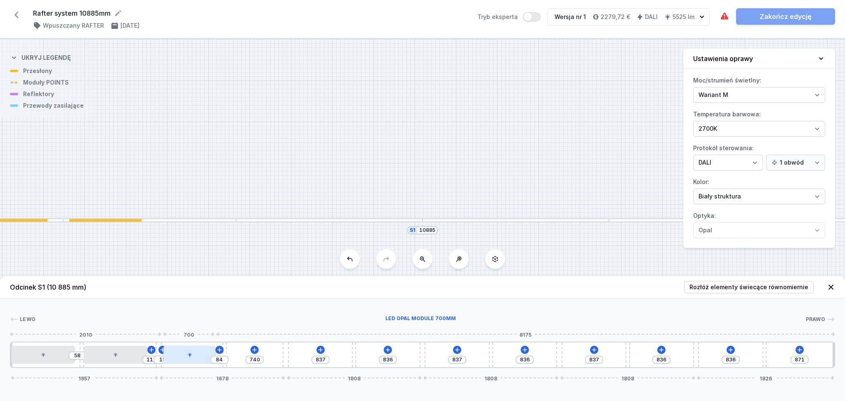
drag, startPoint x: 194, startPoint y: 357, endPoint x: 201, endPoint y: 357, distance: 6.6
click at [201, 357] on div at bounding box center [189, 355] width 53 height 18
click at [254, 348] on icon at bounding box center [254, 350] width 7 height 7
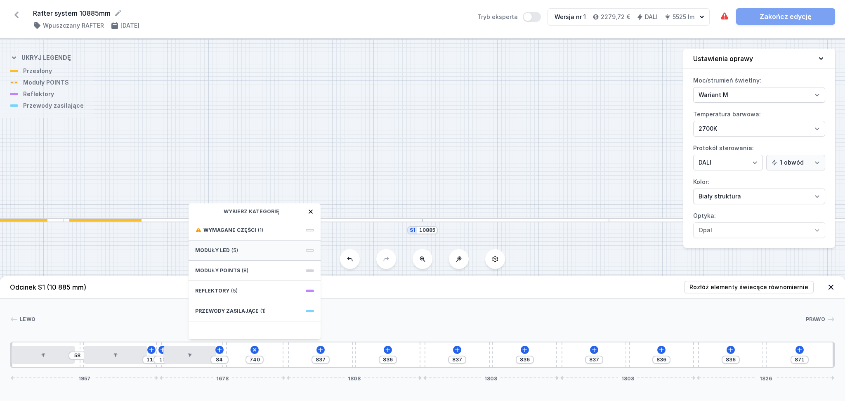
click at [236, 249] on span "(5)" at bounding box center [235, 250] width 7 height 7
click at [230, 298] on div "LED opal module 700mm" at bounding box center [255, 304] width 132 height 19
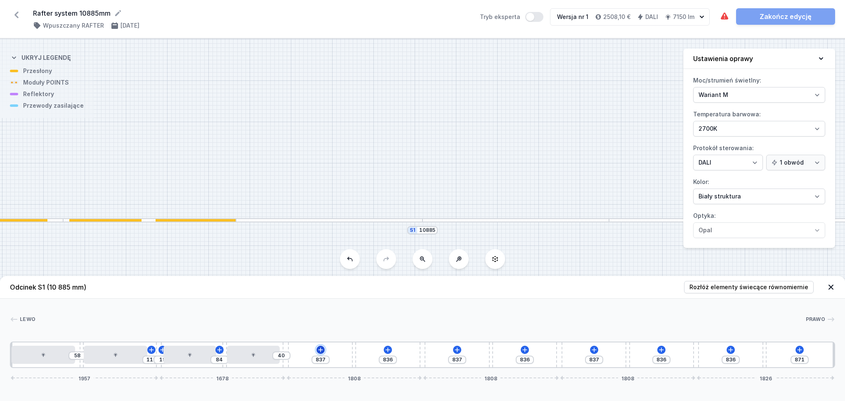
click at [321, 350] on icon at bounding box center [320, 350] width 7 height 7
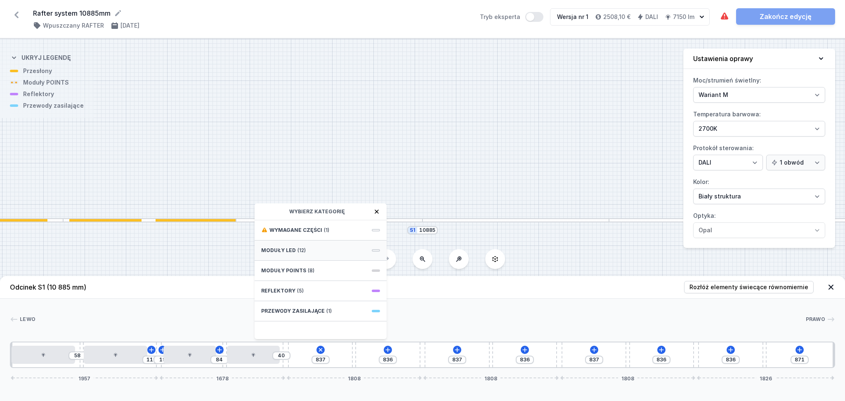
click at [318, 250] on div "Moduły LED (12)" at bounding box center [321, 251] width 132 height 20
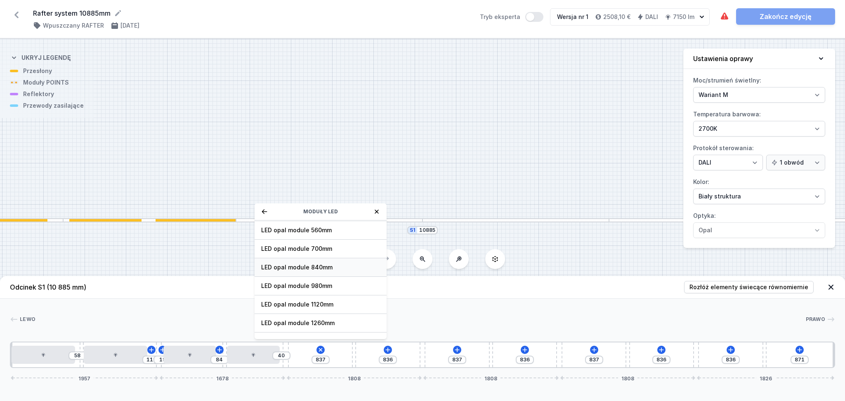
click at [309, 266] on span "LED opal module 840mm" at bounding box center [320, 267] width 119 height 8
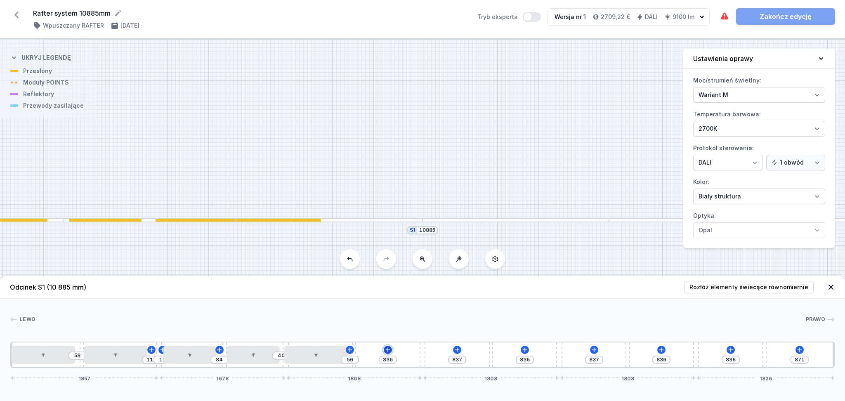
click at [390, 351] on icon at bounding box center [387, 350] width 5 height 5
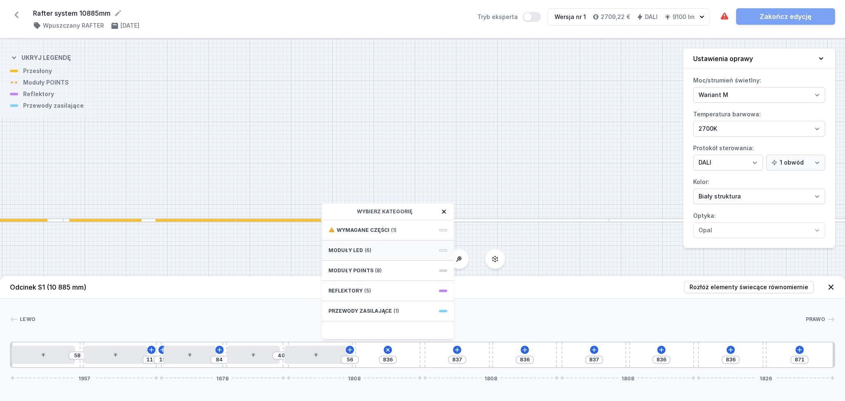
click at [375, 246] on div "Moduły LED (6)" at bounding box center [388, 251] width 132 height 20
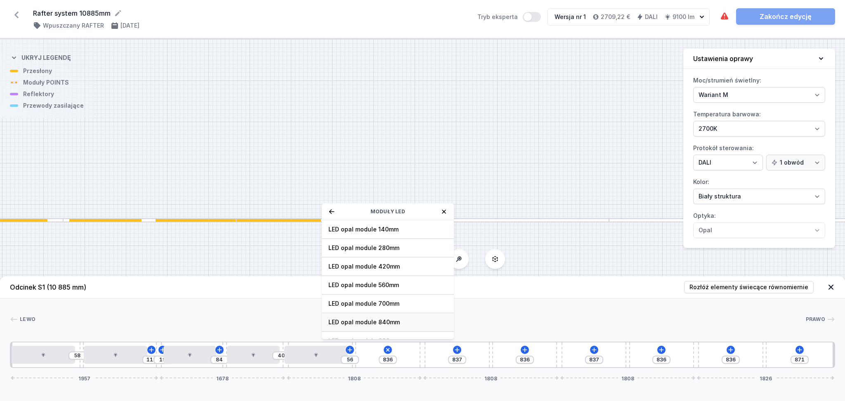
click at [390, 321] on span "LED opal module 840mm" at bounding box center [388, 322] width 119 height 8
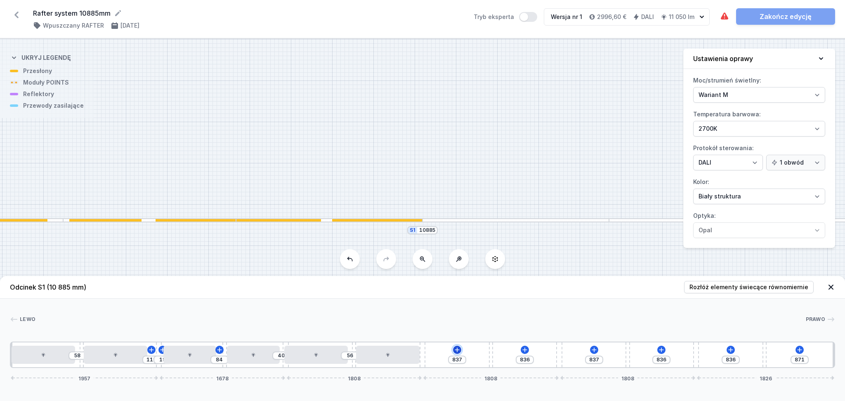
click at [458, 348] on icon at bounding box center [457, 350] width 7 height 7
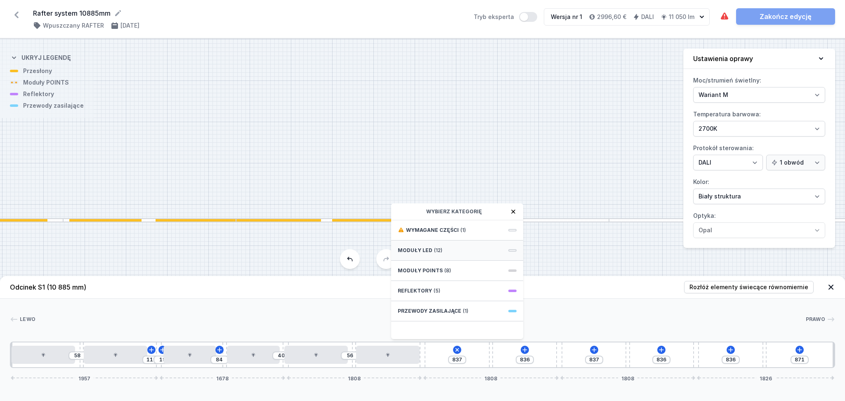
click at [453, 251] on div "Moduły LED (12)" at bounding box center [457, 251] width 132 height 20
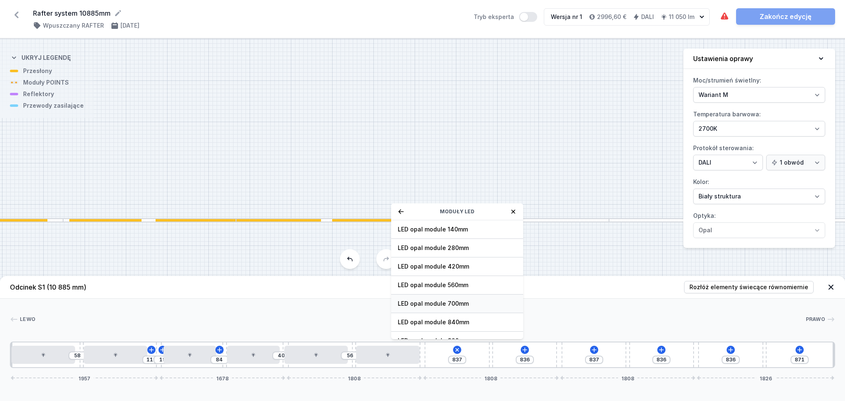
click at [461, 301] on span "LED opal module 700mm" at bounding box center [457, 304] width 119 height 8
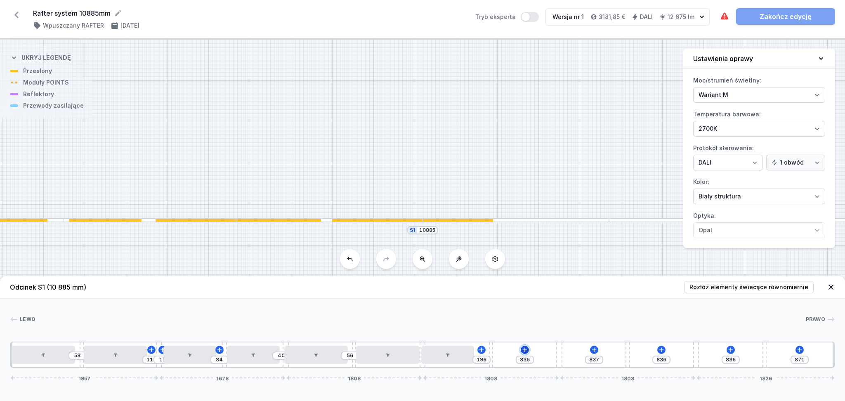
click at [526, 349] on icon at bounding box center [525, 350] width 7 height 7
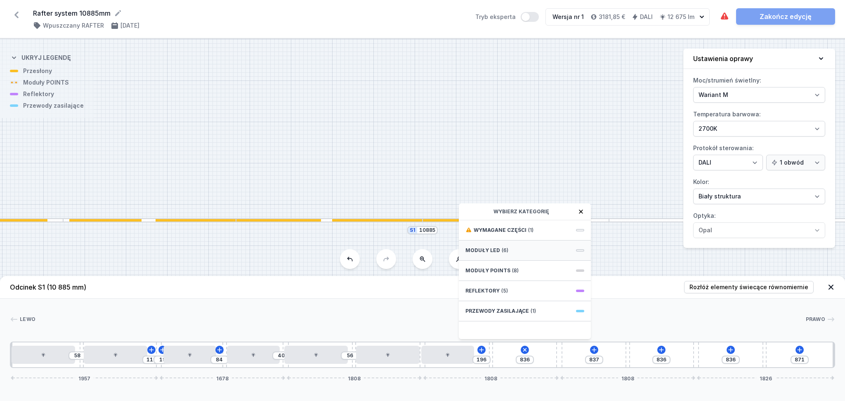
click at [512, 248] on div "Moduły LED (6)" at bounding box center [525, 251] width 132 height 20
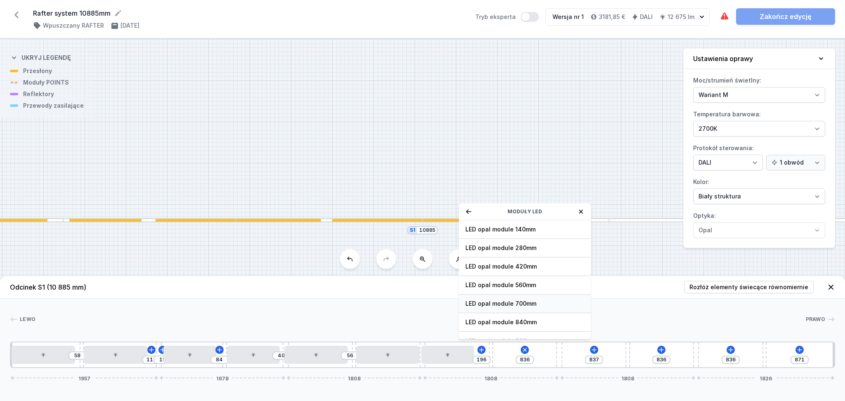
click at [521, 300] on span "LED opal module 700mm" at bounding box center [525, 304] width 119 height 8
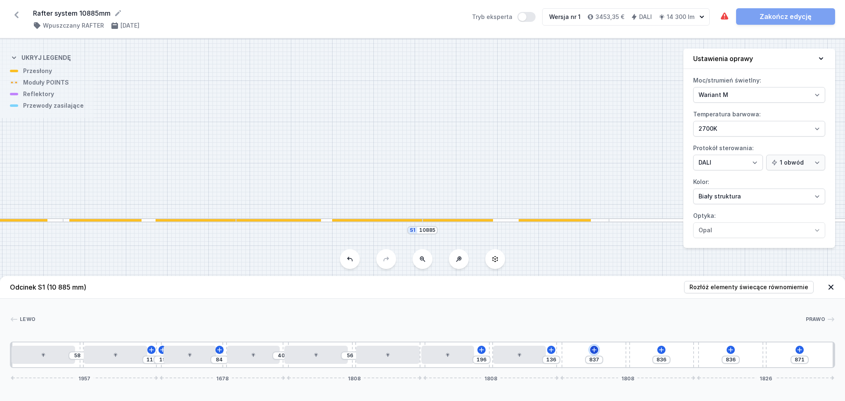
click at [596, 349] on icon at bounding box center [594, 350] width 7 height 7
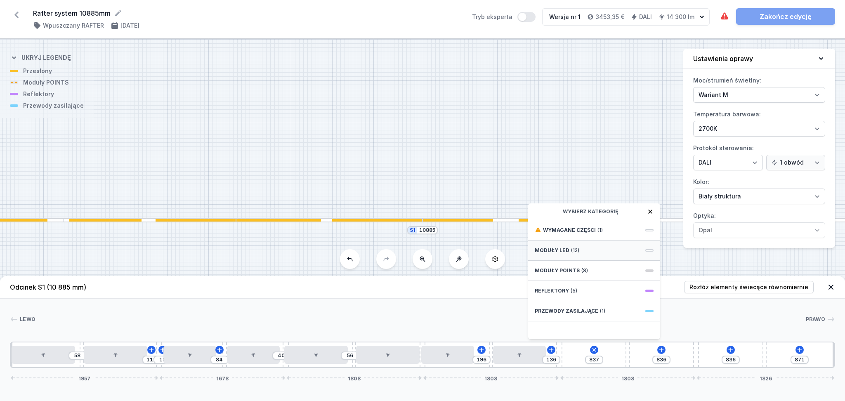
click at [575, 248] on span "(12)" at bounding box center [575, 250] width 8 height 7
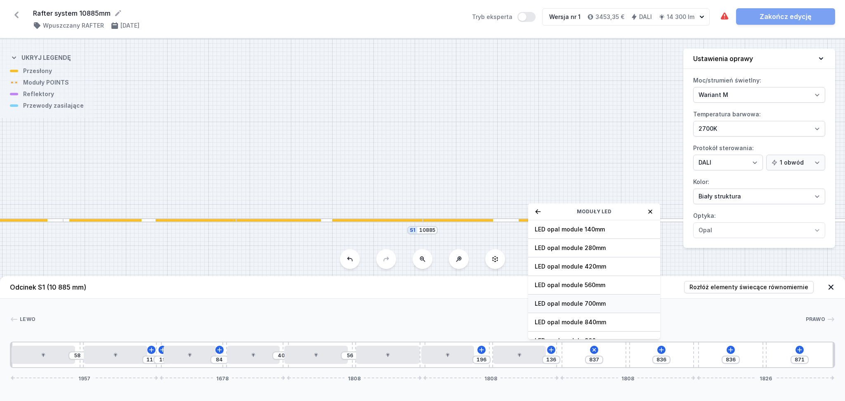
click at [557, 304] on span "LED opal module 700mm" at bounding box center [594, 304] width 119 height 8
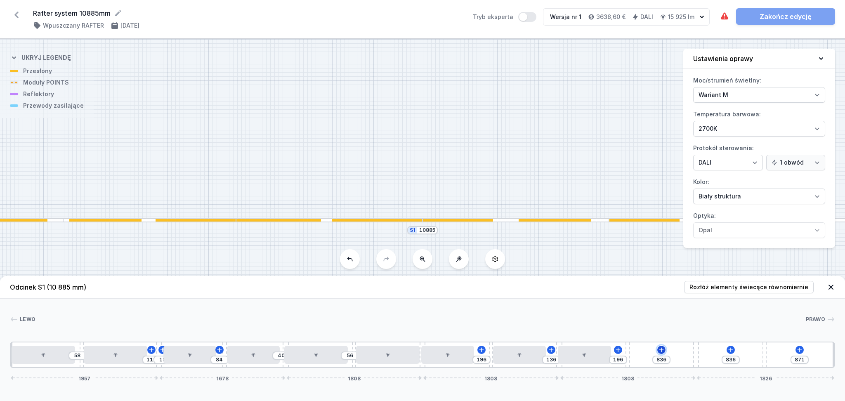
click at [660, 347] on icon at bounding box center [661, 350] width 7 height 7
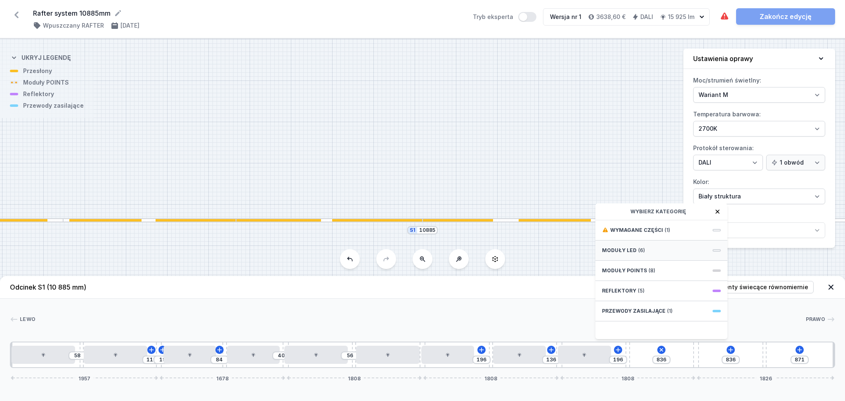
click at [622, 248] on span "Moduły LED" at bounding box center [619, 250] width 35 height 7
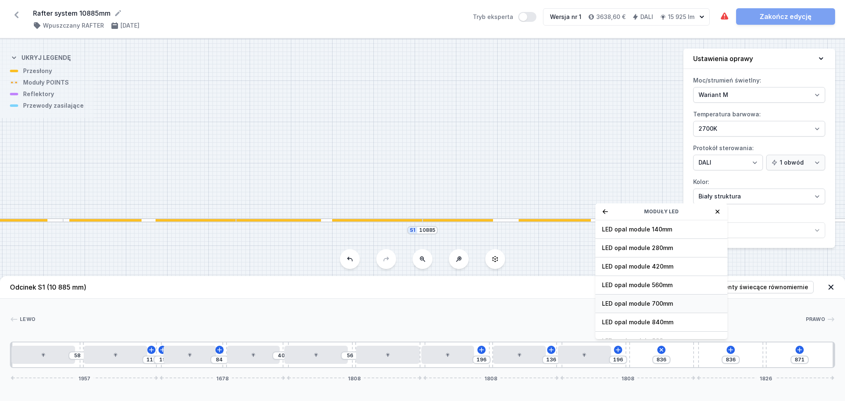
click at [619, 303] on span "LED opal module 700mm" at bounding box center [661, 304] width 119 height 8
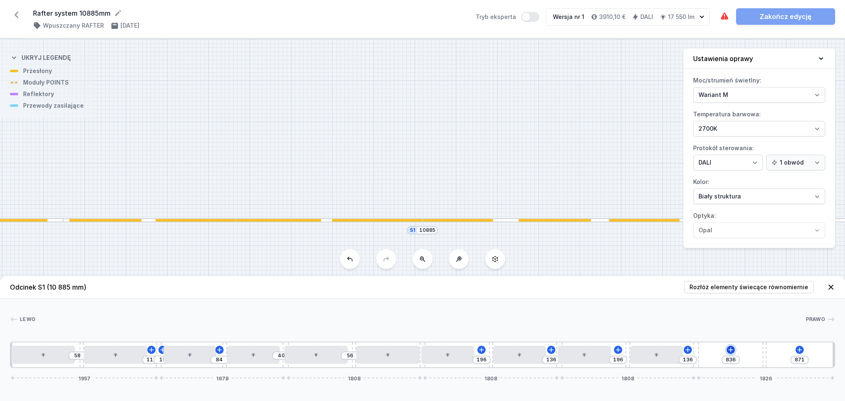
click at [732, 350] on icon at bounding box center [731, 350] width 7 height 7
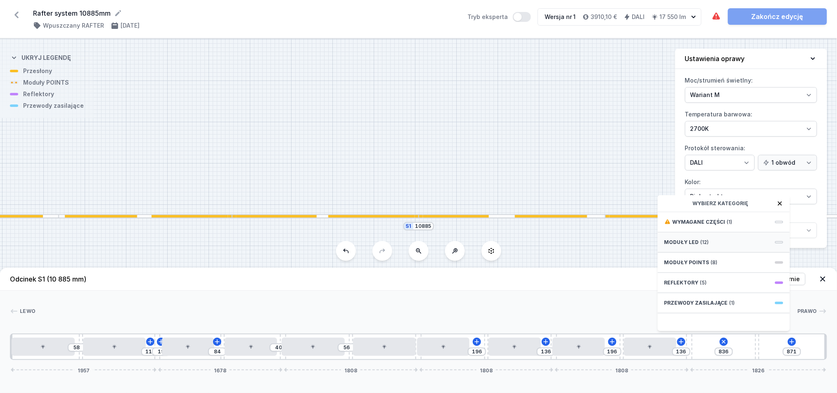
click at [698, 246] on div "Moduły LED (12)" at bounding box center [723, 242] width 132 height 20
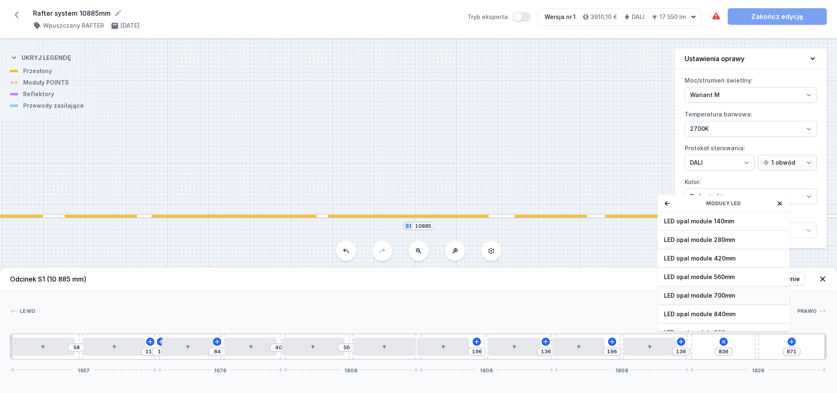
click at [705, 300] on span "LED opal module 700mm" at bounding box center [723, 295] width 119 height 8
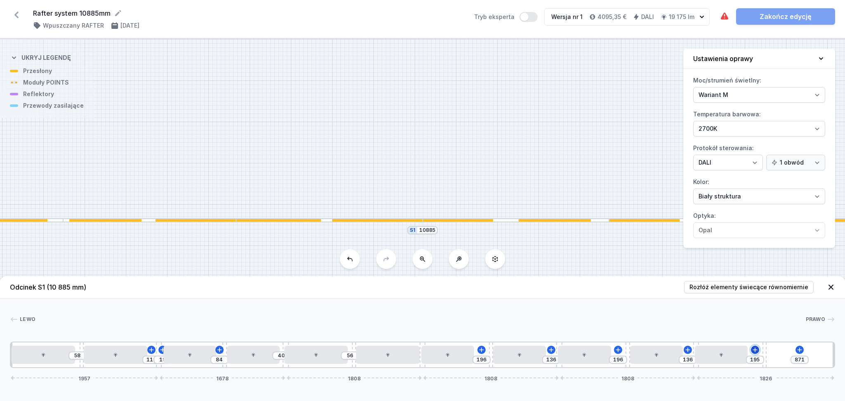
click at [756, 350] on icon at bounding box center [755, 350] width 5 height 5
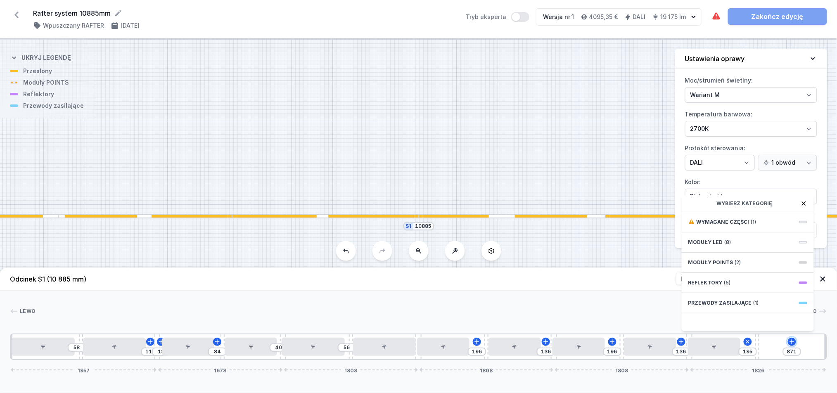
click at [792, 349] on div "58 112 19 84 40 56 196 136 196 136 195 Wybierz kategorię Wymagane części (1) Mo…" at bounding box center [418, 346] width 817 height 26
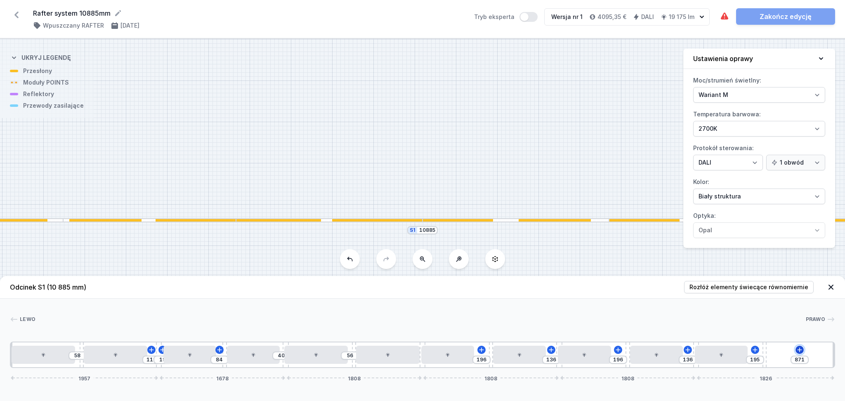
click at [801, 348] on icon at bounding box center [800, 350] width 7 height 7
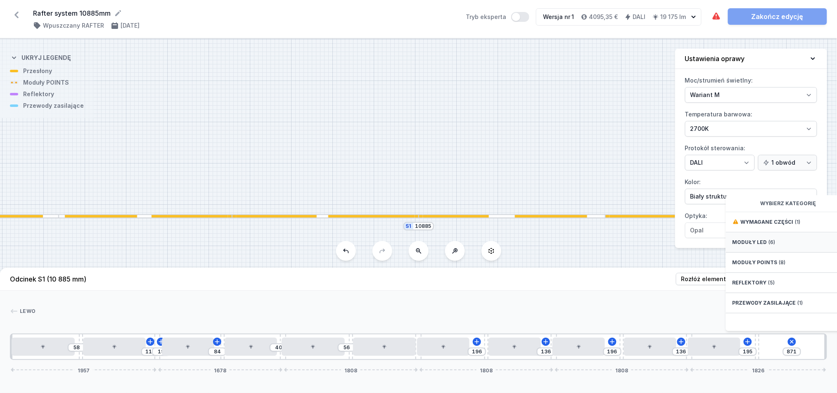
click at [762, 246] on span "Moduły LED" at bounding box center [749, 242] width 35 height 7
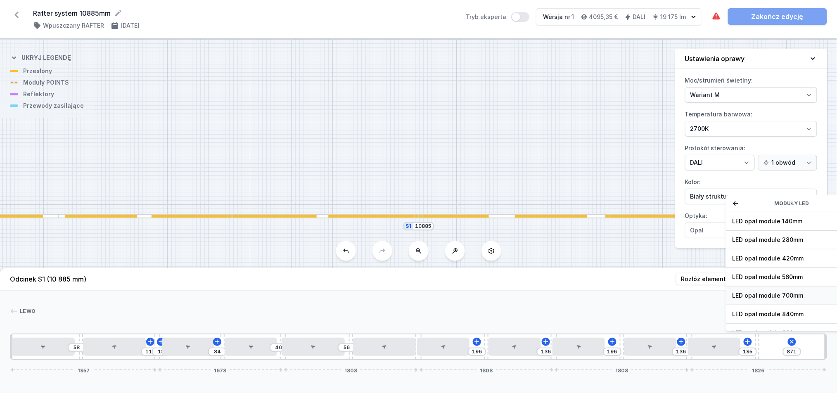
click at [761, 300] on span "LED opal module 700mm" at bounding box center [791, 295] width 119 height 8
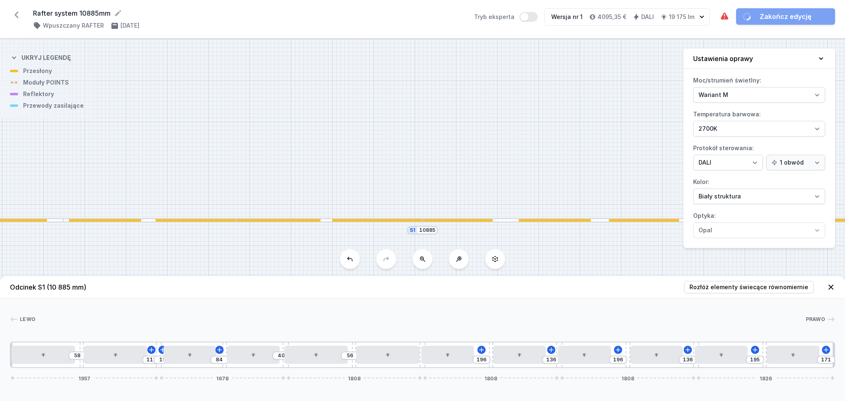
click at [659, 314] on div "[PERSON_NAME] 1 2 3 2 4 5 3 5 4 2 3 2 4 5 3 5 4 5 3 5 4 5 3 5 1 58 112 19 84 40…" at bounding box center [422, 333] width 845 height 69
click at [823, 54] on button "Ustawienia oprawy" at bounding box center [759, 59] width 152 height 20
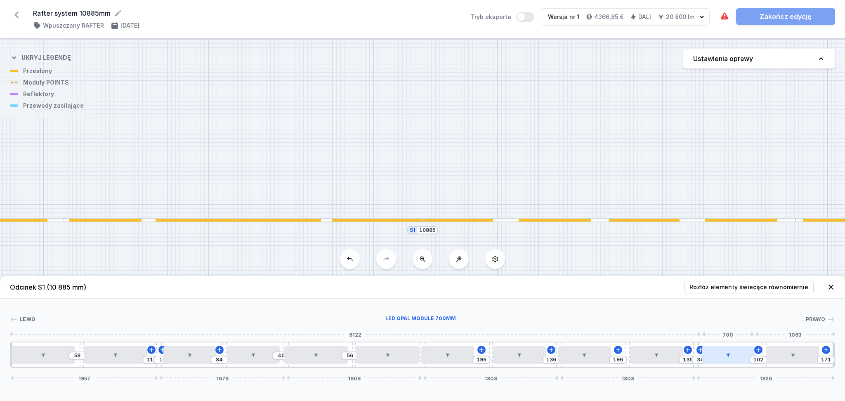
drag, startPoint x: 729, startPoint y: 360, endPoint x: 740, endPoint y: 357, distance: 10.7
click at [740, 357] on div at bounding box center [728, 355] width 53 height 18
click at [750, 58] on h4 "Ustawienia oprawy" at bounding box center [723, 59] width 60 height 10
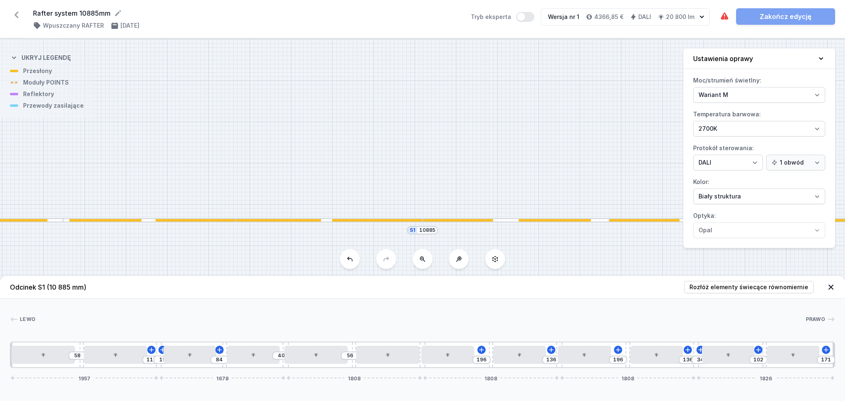
click at [823, 54] on icon at bounding box center [821, 58] width 8 height 8
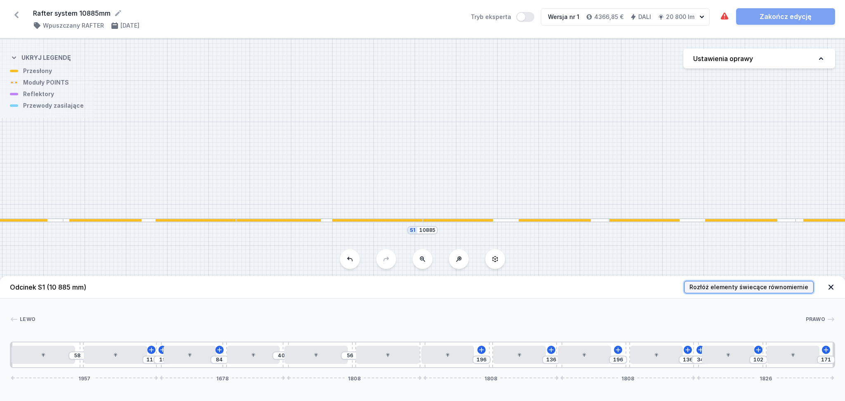
click at [731, 286] on span "Rozłóż elementy świecące równomiernie" at bounding box center [749, 287] width 119 height 8
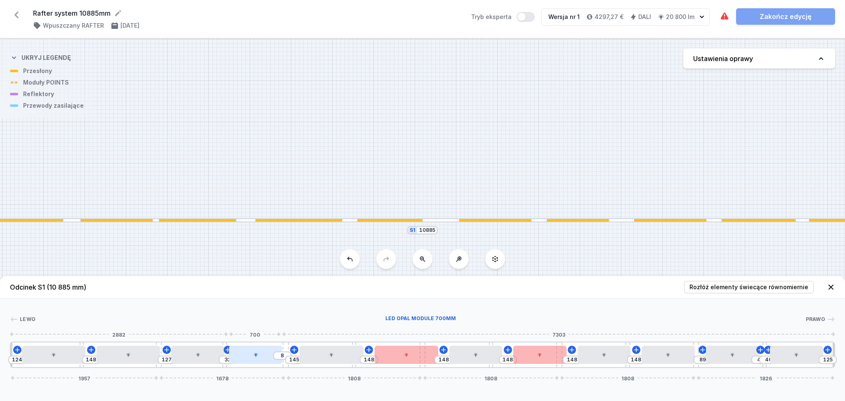
drag, startPoint x: 263, startPoint y: 362, endPoint x: 258, endPoint y: 360, distance: 5.7
click at [258, 360] on div at bounding box center [255, 355] width 53 height 18
drag, startPoint x: 339, startPoint y: 359, endPoint x: 333, endPoint y: 359, distance: 5.4
click at [333, 359] on div at bounding box center [325, 355] width 64 height 18
drag, startPoint x: 393, startPoint y: 358, endPoint x: 388, endPoint y: 358, distance: 5.4
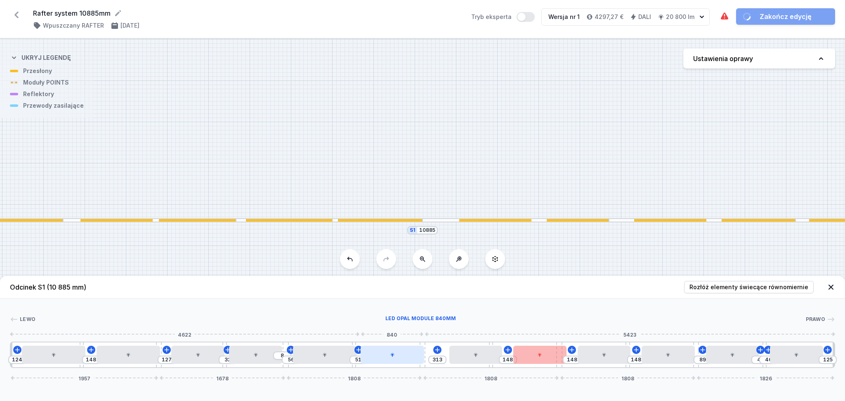
click at [388, 358] on div at bounding box center [393, 355] width 64 height 18
drag, startPoint x: 483, startPoint y: 360, endPoint x: 466, endPoint y: 360, distance: 17.3
click at [466, 360] on div at bounding box center [456, 355] width 53 height 18
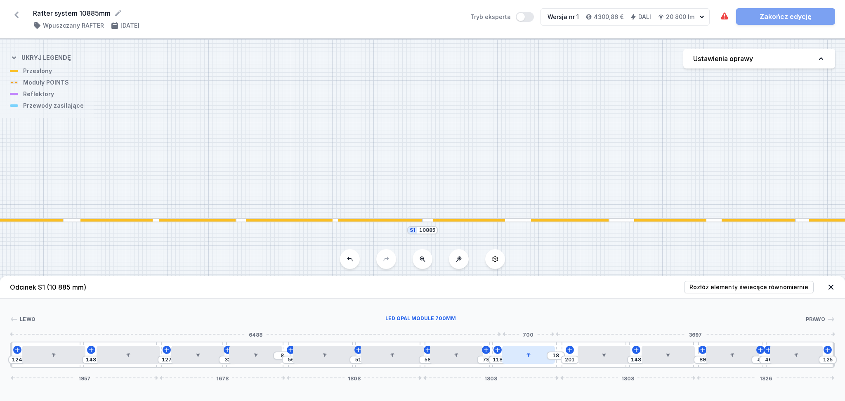
drag, startPoint x: 546, startPoint y: 360, endPoint x: 537, endPoint y: 360, distance: 9.1
click at [537, 360] on div at bounding box center [528, 355] width 53 height 18
click at [724, 358] on div at bounding box center [728, 355] width 53 height 18
click at [768, 345] on div "124 148 127 32 8 56 51 58 79 118 18 201 148 40 96 46 125 1957 1678 1808 1808 18…" at bounding box center [422, 355] width 825 height 26
click at [18, 346] on button at bounding box center [17, 350] width 8 height 8
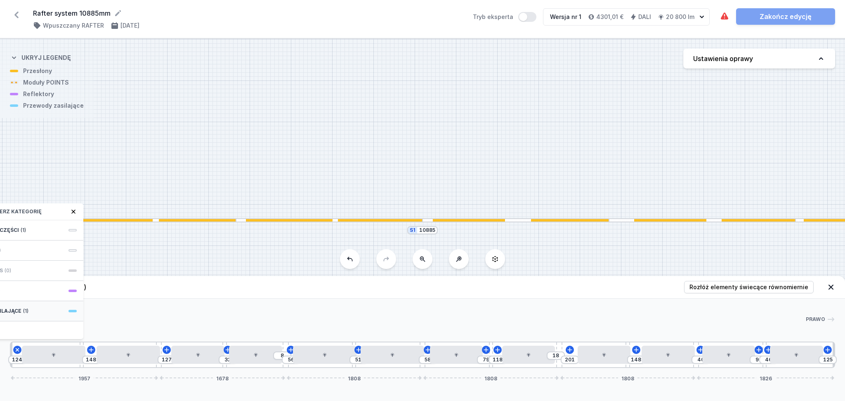
click at [29, 311] on div "Przewody zasilające (1)" at bounding box center [17, 311] width 132 height 20
click at [27, 224] on div "Hole for power supply cable" at bounding box center [17, 229] width 132 height 19
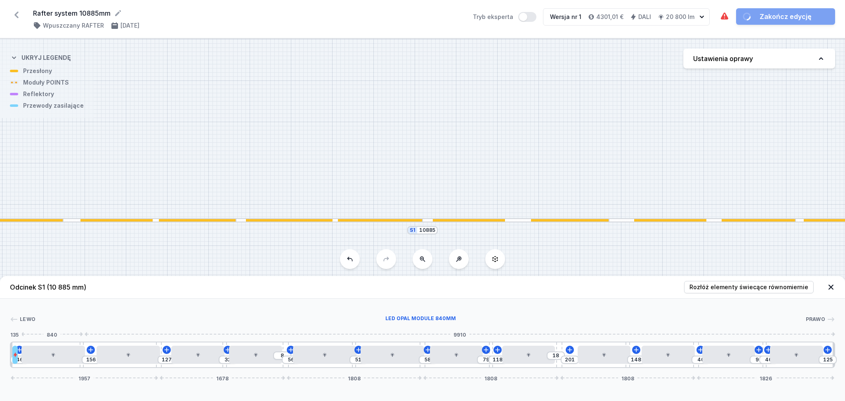
drag, startPoint x: 57, startPoint y: 362, endPoint x: 55, endPoint y: 358, distance: 4.2
click at [56, 359] on div at bounding box center [53, 355] width 64 height 18
click at [75, 328] on icon at bounding box center [73, 331] width 7 height 7
drag, startPoint x: 15, startPoint y: 357, endPoint x: 20, endPoint y: 357, distance: 5.0
click at [20, 357] on icon at bounding box center [21, 354] width 5 height 5
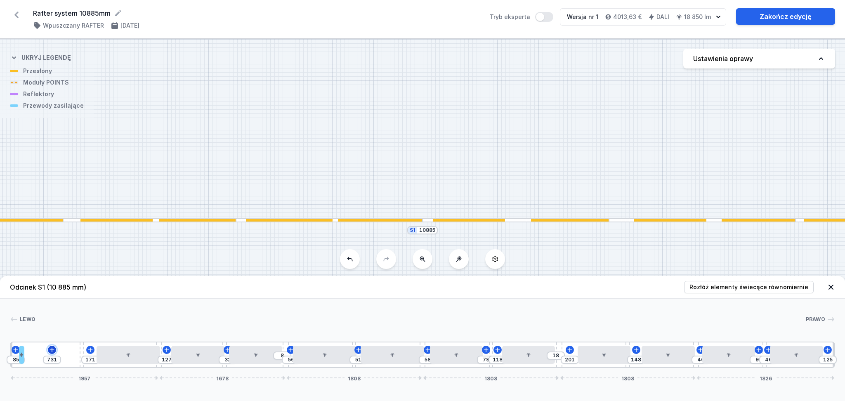
click at [53, 349] on icon at bounding box center [52, 350] width 7 height 7
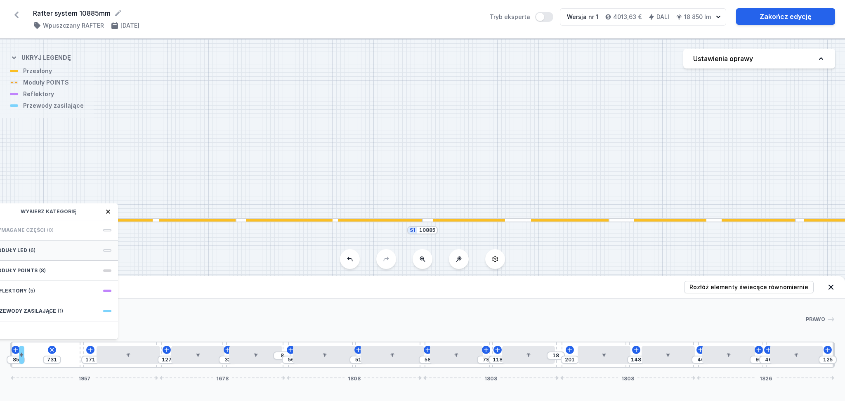
click at [29, 250] on span "(6)" at bounding box center [32, 250] width 7 height 7
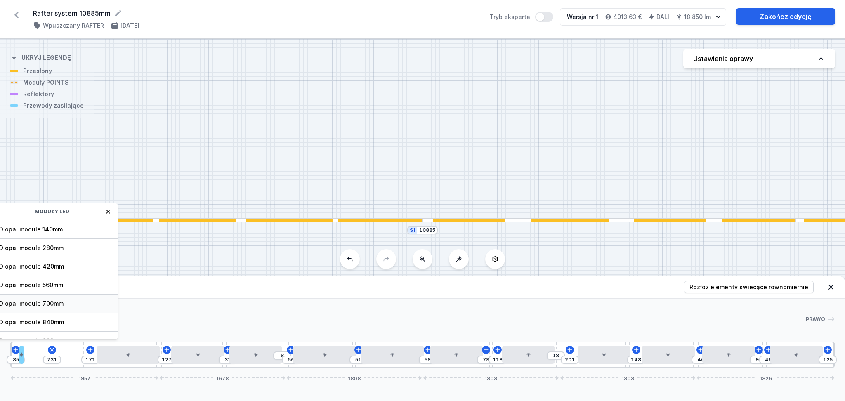
click at [64, 301] on span "LED opal module 700mm" at bounding box center [52, 304] width 119 height 8
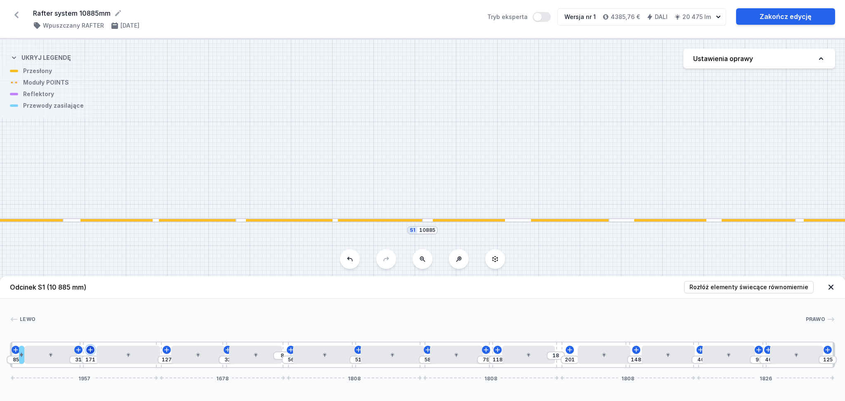
click at [89, 349] on icon at bounding box center [90, 350] width 7 height 7
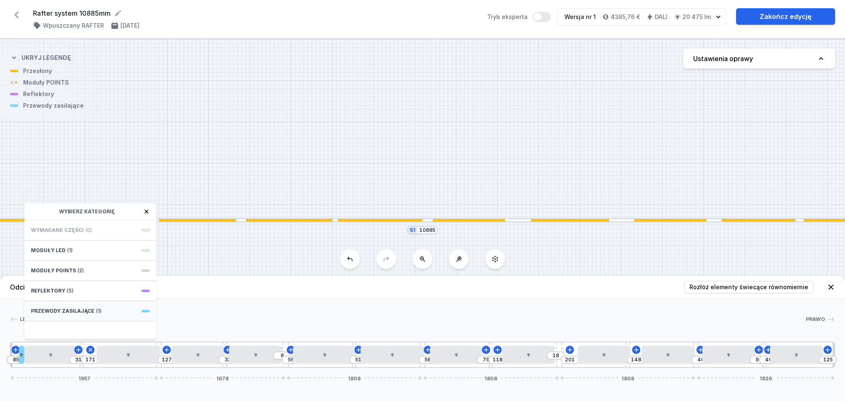
click at [96, 310] on span "(1)" at bounding box center [98, 311] width 5 height 7
click at [61, 228] on span "Hole for power supply cable" at bounding box center [90, 229] width 119 height 8
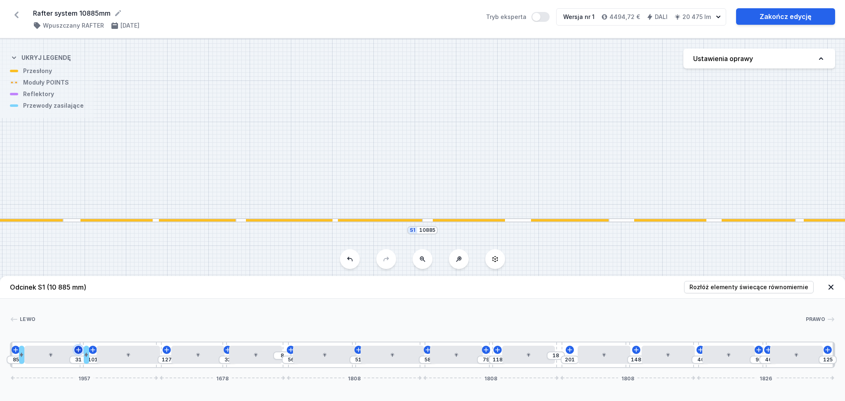
click at [77, 350] on icon at bounding box center [78, 350] width 5 height 5
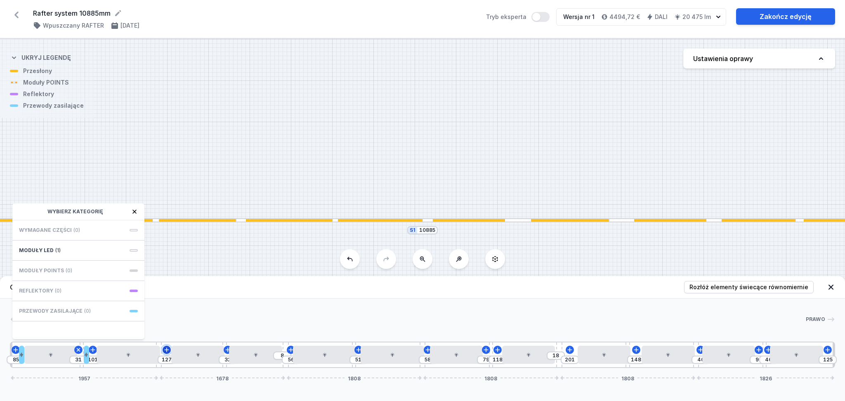
click at [166, 350] on icon at bounding box center [166, 350] width 5 height 5
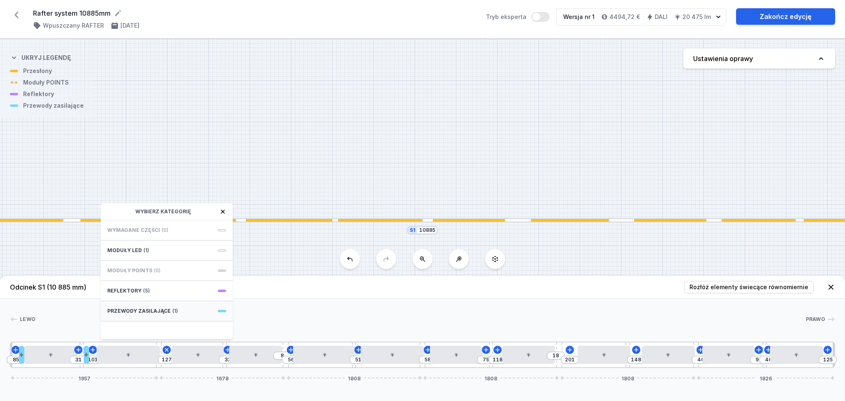
click at [173, 313] on span "(1)" at bounding box center [175, 311] width 5 height 7
click at [156, 227] on span "Hole for power supply cable" at bounding box center [166, 229] width 119 height 8
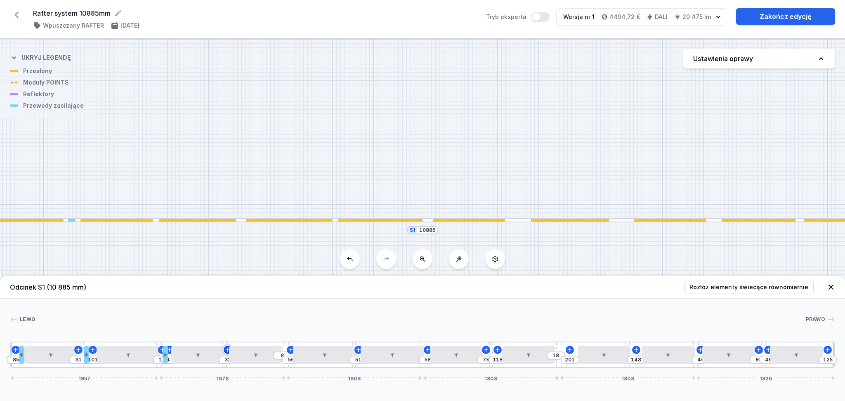
click at [227, 350] on icon at bounding box center [228, 350] width 5 height 5
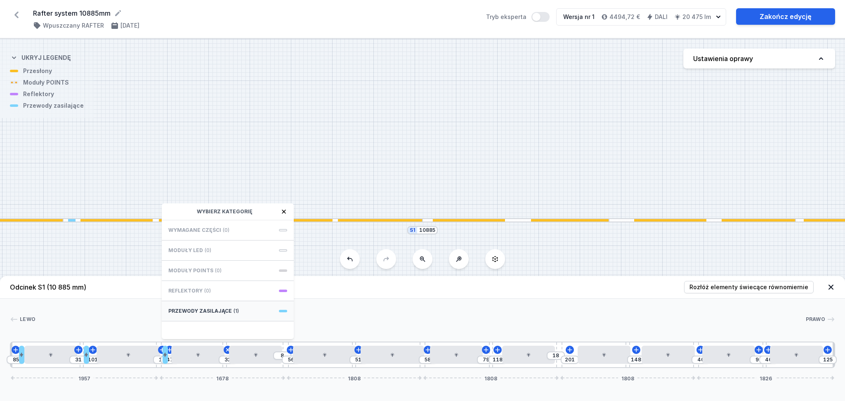
click at [221, 311] on span "Przewody zasilające" at bounding box center [200, 311] width 64 height 7
click at [207, 225] on span "Hole for power supply cable" at bounding box center [227, 229] width 119 height 8
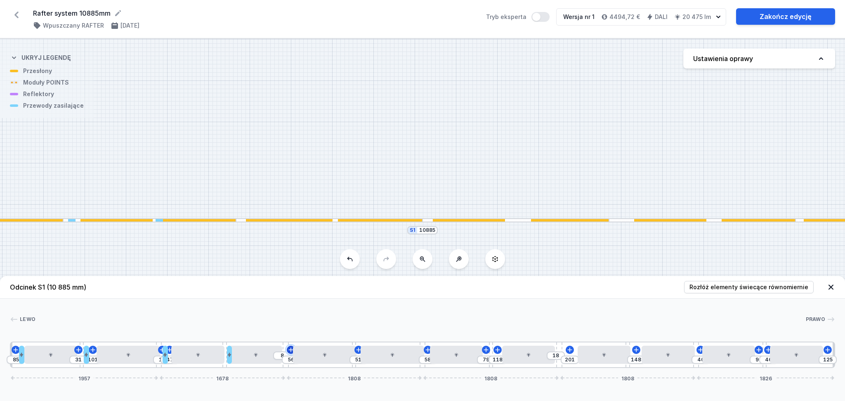
click at [289, 350] on icon at bounding box center [291, 350] width 7 height 7
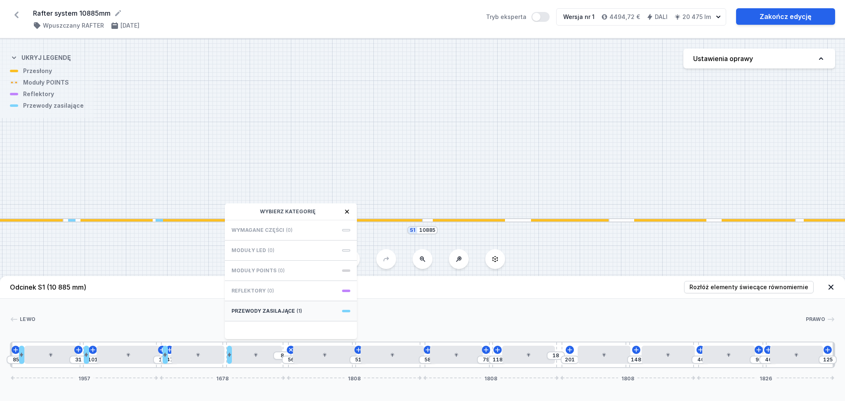
click at [288, 309] on span "Przewody zasilające" at bounding box center [264, 311] width 64 height 7
click at [252, 226] on span "Hole for power supply cable" at bounding box center [291, 229] width 119 height 8
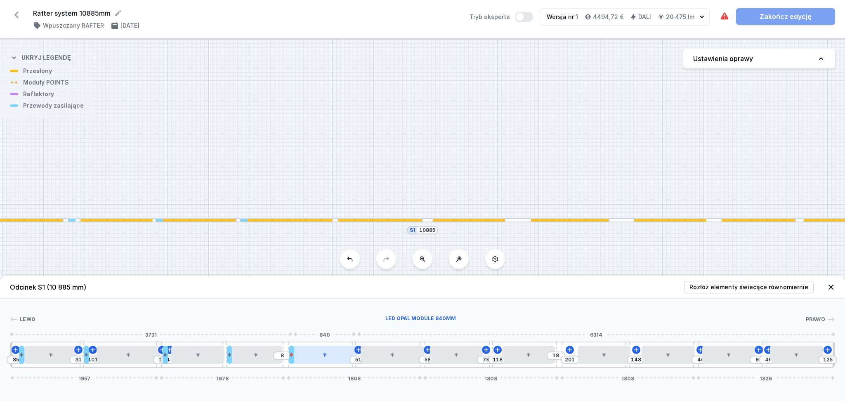
click at [313, 360] on div at bounding box center [325, 355] width 64 height 18
click at [345, 331] on icon at bounding box center [345, 331] width 5 height 5
click at [293, 357] on icon at bounding box center [292, 354] width 5 height 5
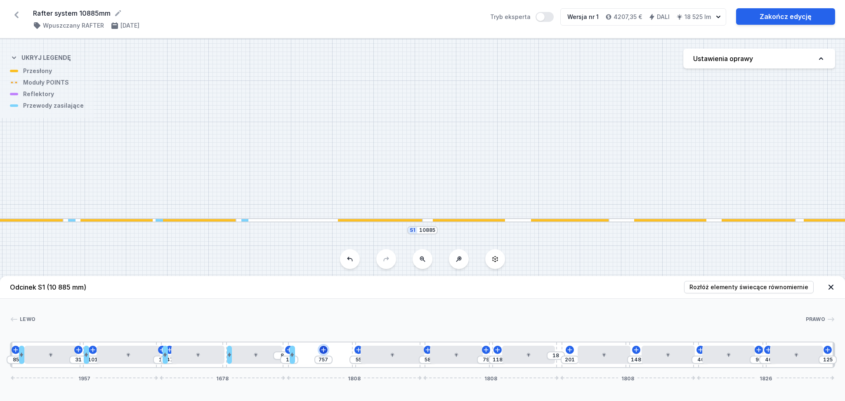
click at [324, 348] on icon at bounding box center [323, 350] width 7 height 7
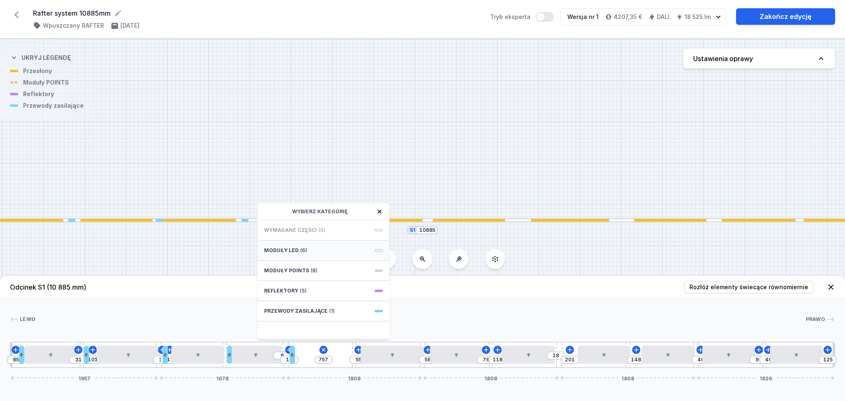
click at [306, 248] on div "Moduły LED (6)" at bounding box center [324, 251] width 132 height 20
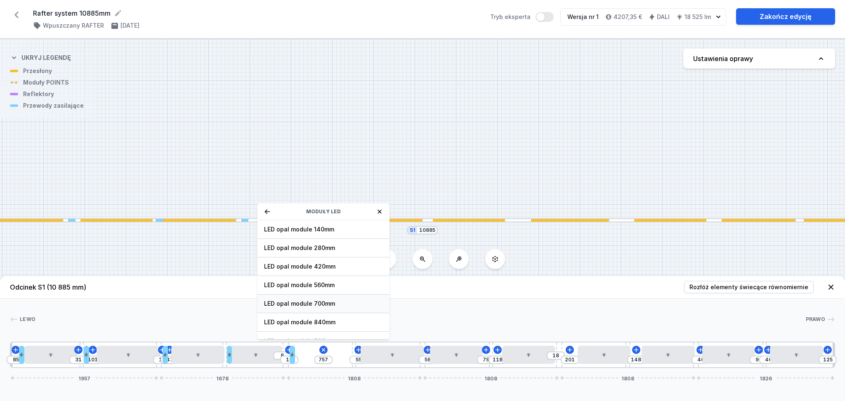
click at [306, 300] on span "LED opal module 700mm" at bounding box center [323, 304] width 119 height 8
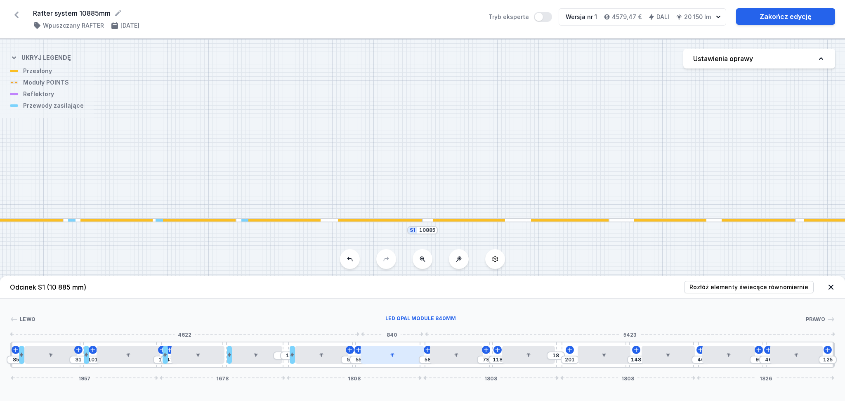
click at [392, 358] on div at bounding box center [393, 355] width 64 height 18
click at [416, 329] on icon at bounding box center [412, 331] width 7 height 7
click at [387, 349] on icon at bounding box center [388, 350] width 7 height 7
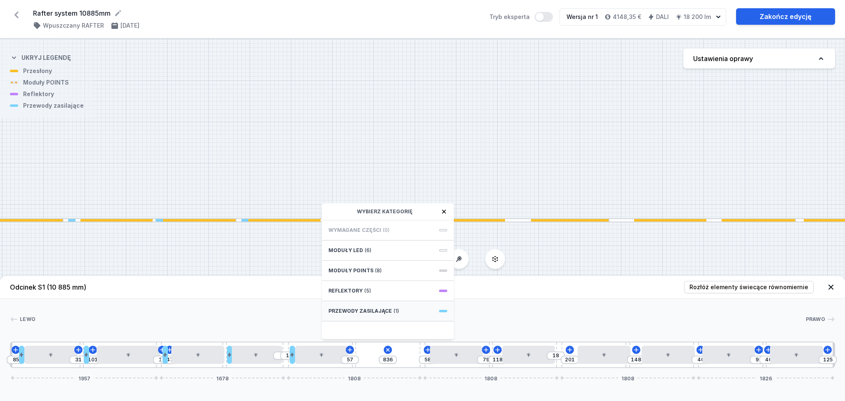
click at [387, 309] on span "Przewody zasilające" at bounding box center [361, 311] width 64 height 7
click at [354, 227] on span "Hole for power supply cable" at bounding box center [388, 229] width 119 height 8
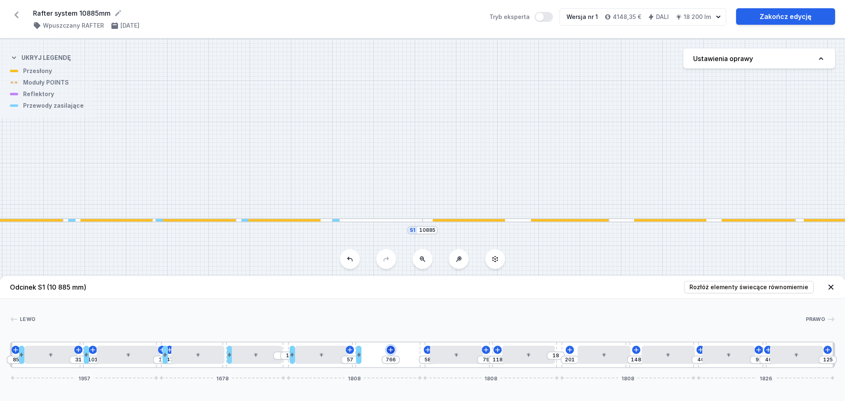
click at [393, 349] on icon at bounding box center [391, 350] width 7 height 7
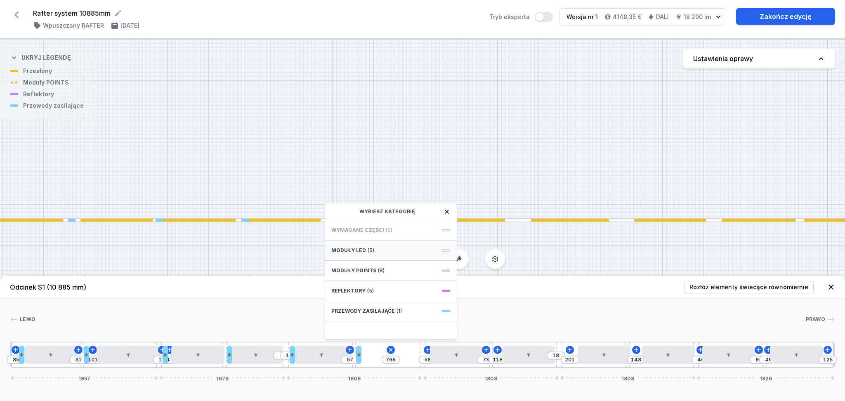
click at [391, 246] on div "Moduły LED (5)" at bounding box center [391, 251] width 132 height 20
click at [393, 304] on span "LED opal module 700mm" at bounding box center [390, 304] width 119 height 8
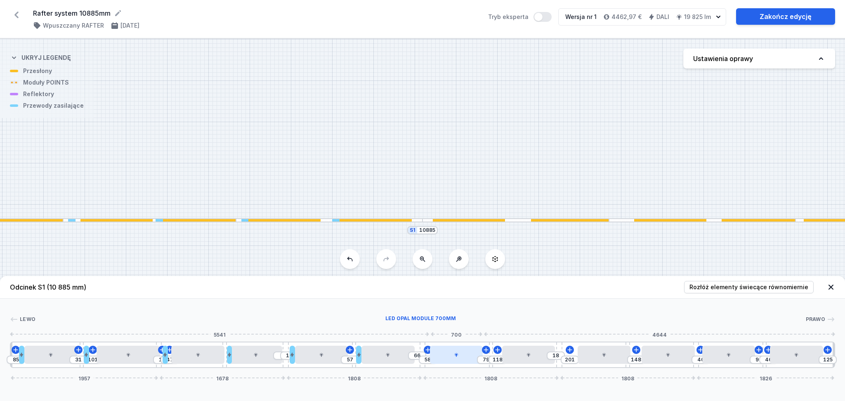
click at [447, 358] on div at bounding box center [456, 355] width 53 height 18
click at [453, 356] on div at bounding box center [456, 355] width 53 height 18
click at [477, 327] on button at bounding box center [476, 331] width 17 height 11
click at [456, 350] on icon at bounding box center [457, 350] width 7 height 7
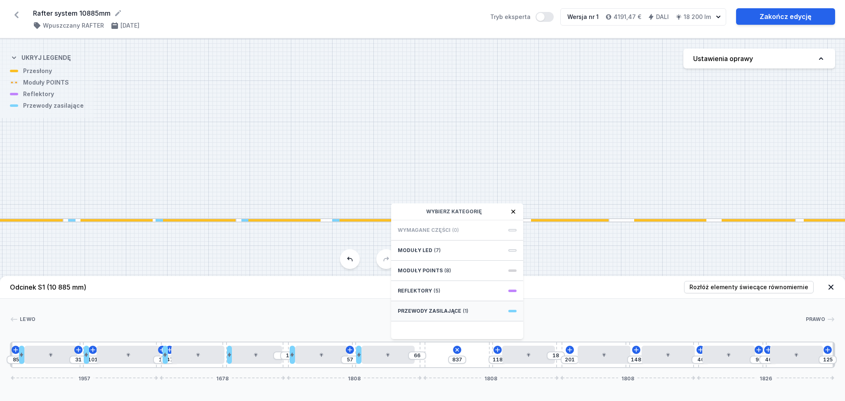
click at [446, 309] on span "Przewody zasilające" at bounding box center [430, 311] width 64 height 7
click at [443, 227] on span "Hole for power supply cable" at bounding box center [457, 229] width 119 height 8
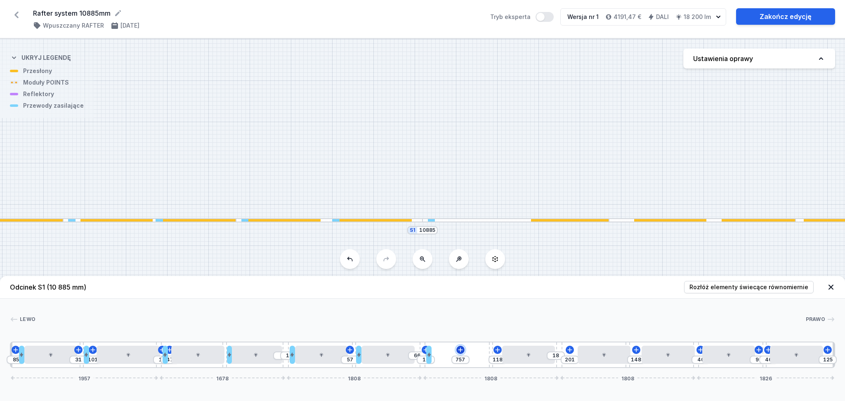
click at [459, 348] on icon at bounding box center [460, 350] width 7 height 7
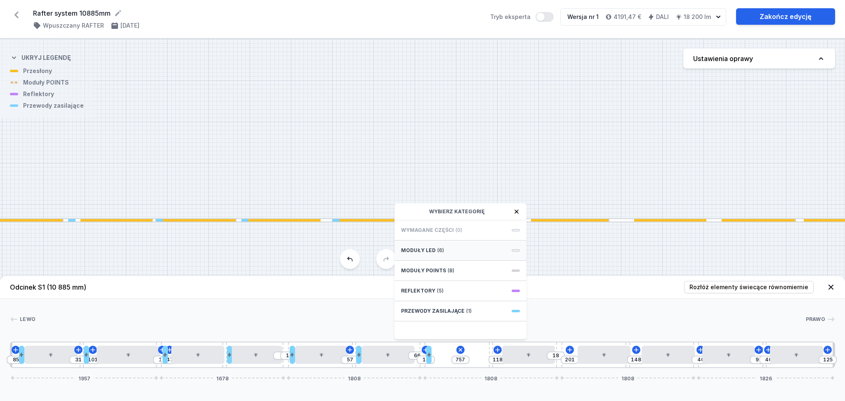
click at [440, 248] on span "(6)" at bounding box center [440, 250] width 7 height 7
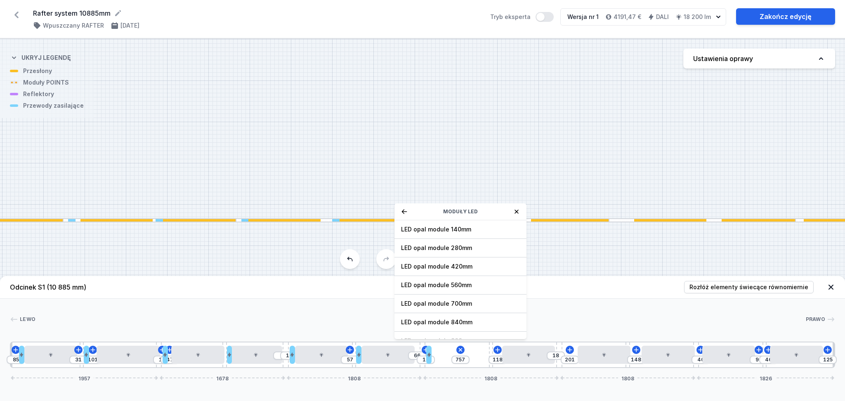
click at [454, 305] on span "LED opal module 700mm" at bounding box center [460, 304] width 119 height 8
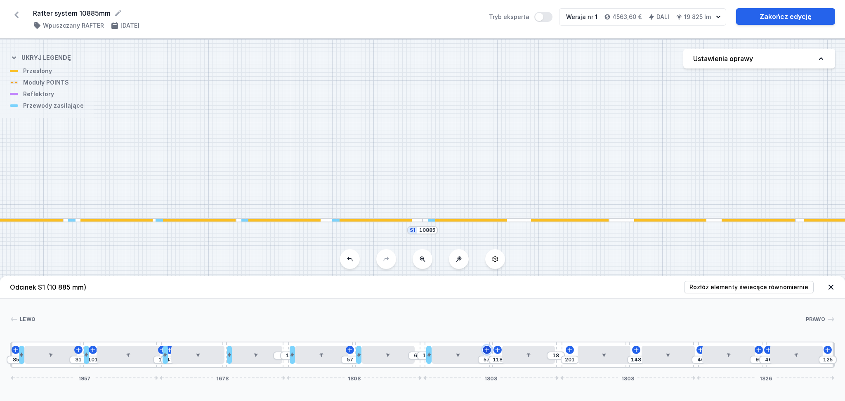
click at [486, 349] on icon at bounding box center [487, 350] width 7 height 7
click at [497, 348] on icon at bounding box center [497, 350] width 7 height 7
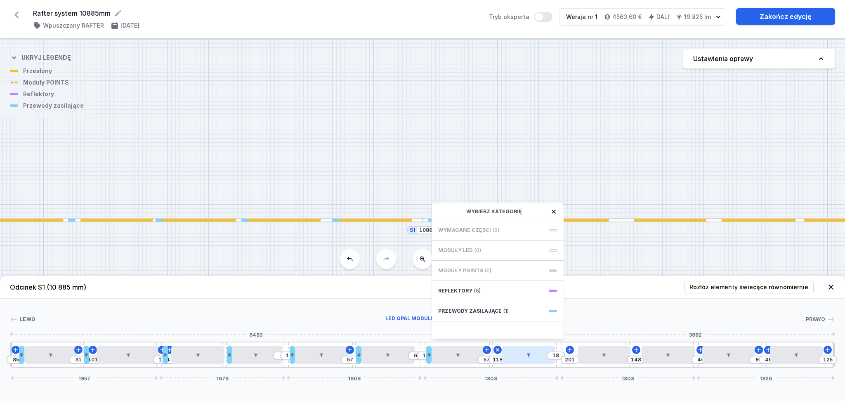
click at [537, 356] on div at bounding box center [528, 355] width 53 height 18
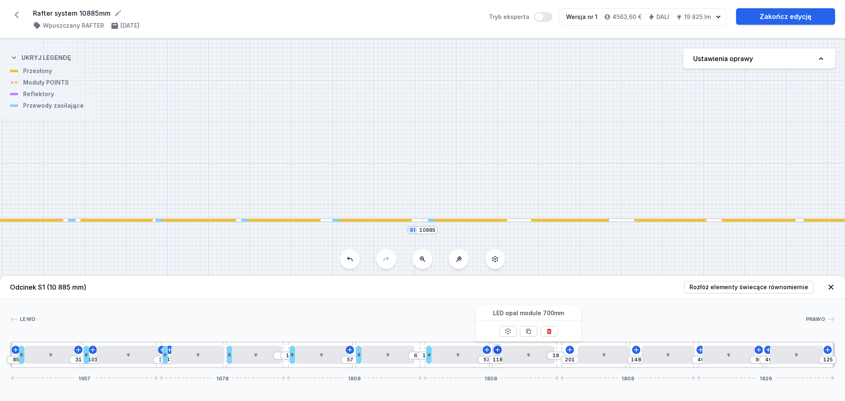
click at [496, 352] on icon at bounding box center [497, 350] width 7 height 7
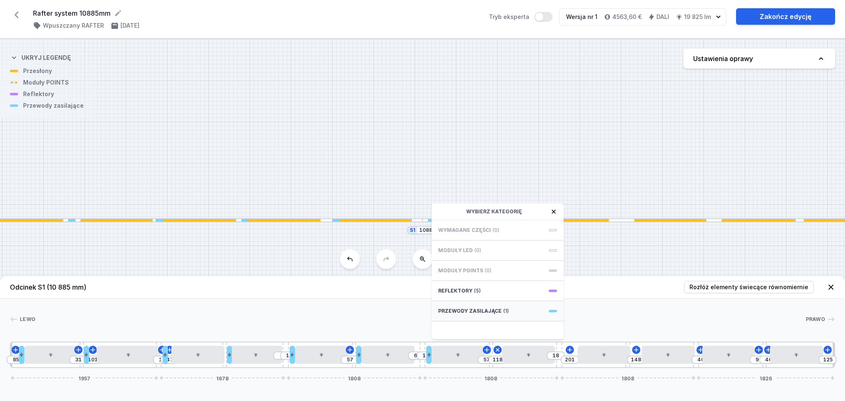
click at [499, 310] on div "Przewody zasilające (1)" at bounding box center [498, 311] width 132 height 20
click at [479, 225] on span "Hole for power supply cable" at bounding box center [497, 229] width 119 height 8
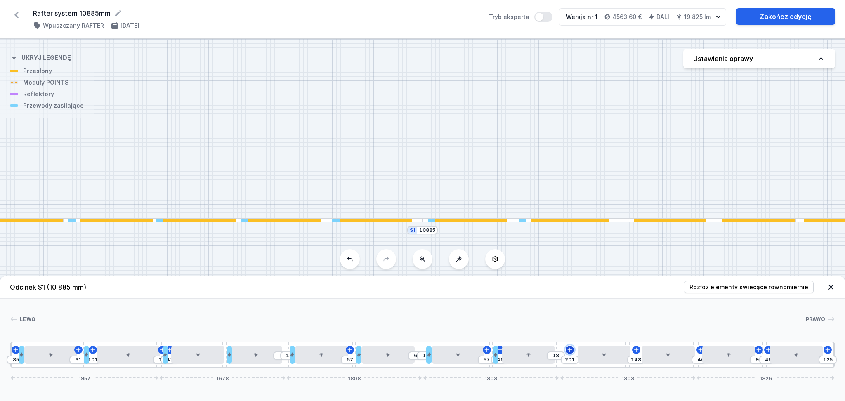
click at [570, 350] on icon at bounding box center [570, 350] width 5 height 5
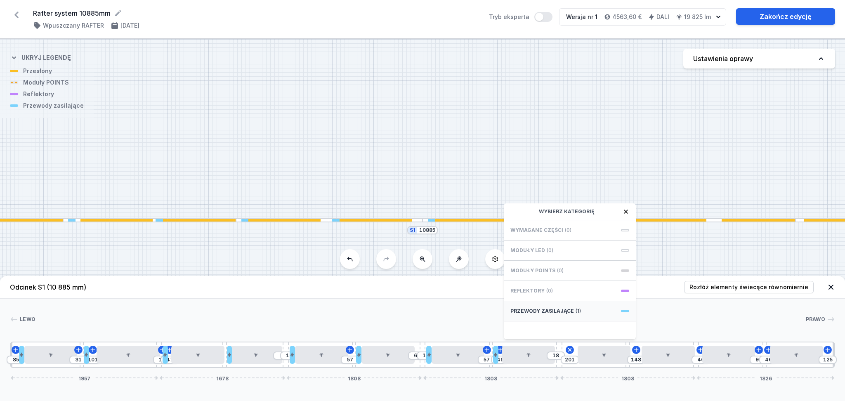
click at [563, 310] on span "Przewody zasilające" at bounding box center [543, 311] width 64 height 7
click at [557, 228] on span "Hole for power supply cable" at bounding box center [570, 229] width 119 height 8
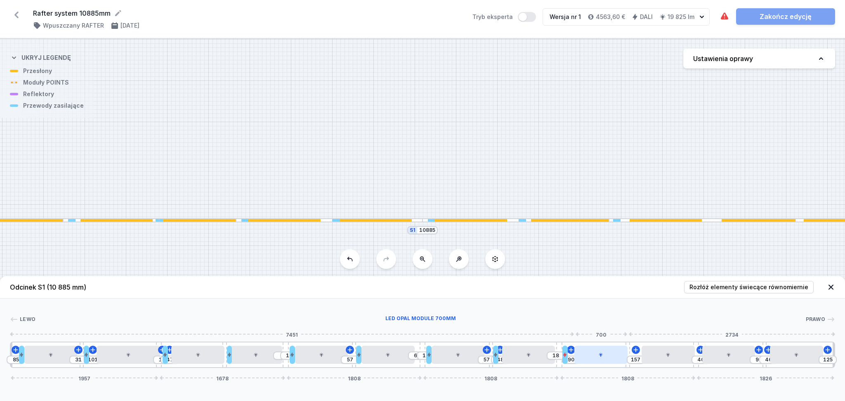
click at [603, 360] on div at bounding box center [601, 355] width 53 height 18
click at [568, 358] on div at bounding box center [565, 355] width 5 height 18
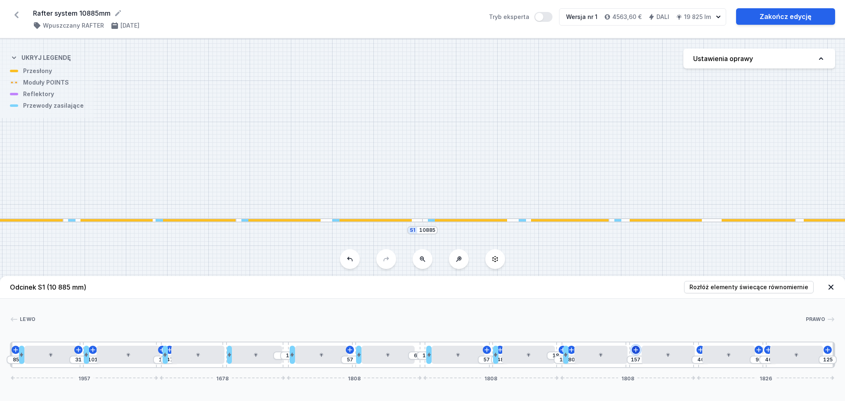
click at [638, 348] on icon at bounding box center [636, 350] width 7 height 7
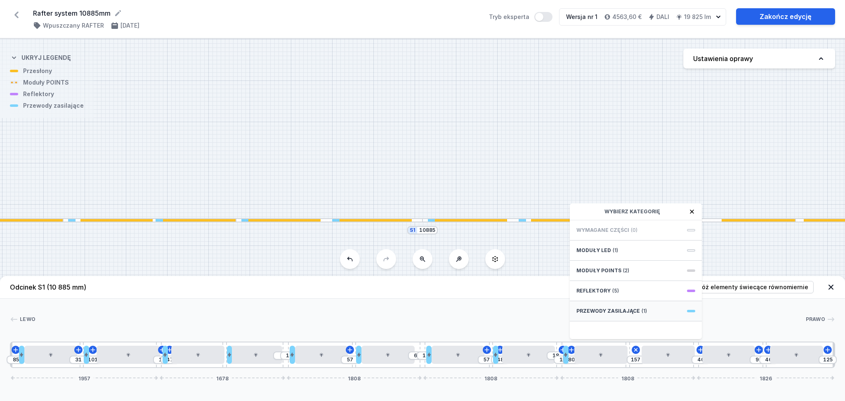
click at [609, 311] on span "Przewody zasilające" at bounding box center [609, 311] width 64 height 7
click at [590, 230] on span "Hole for power supply cable" at bounding box center [636, 229] width 119 height 8
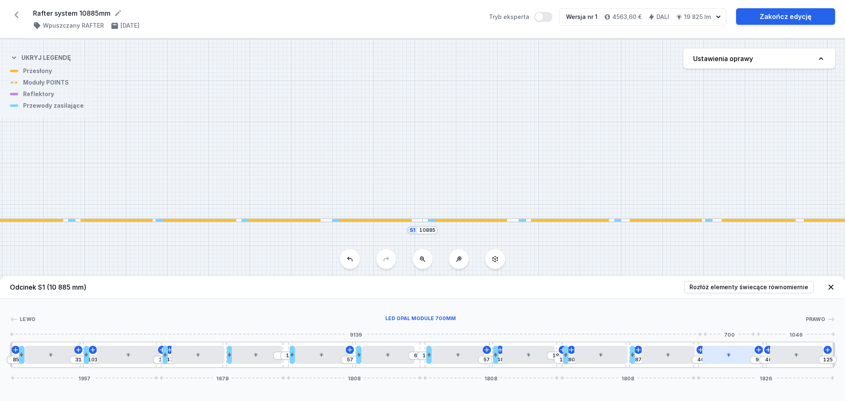
click at [721, 356] on div at bounding box center [728, 355] width 53 height 18
drag, startPoint x: 731, startPoint y: 358, endPoint x: 738, endPoint y: 357, distance: 7.4
click at [738, 357] on div at bounding box center [733, 355] width 53 height 18
click at [704, 353] on icon at bounding box center [703, 350] width 7 height 7
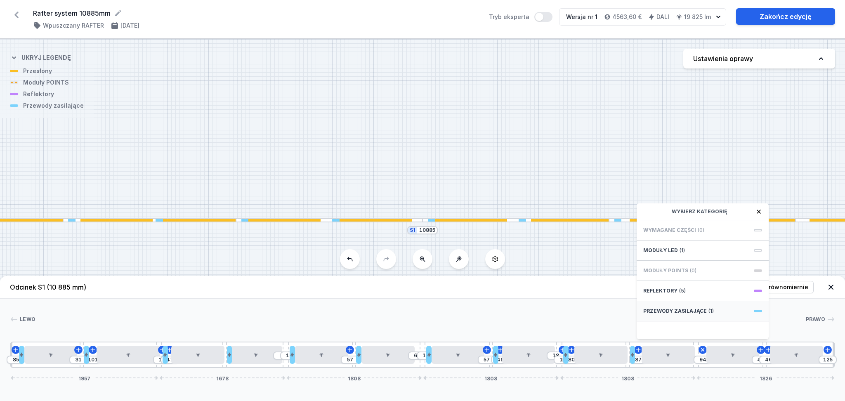
click at [705, 310] on div "Przewody zasilające (1)" at bounding box center [703, 311] width 132 height 20
click at [658, 230] on span "Hole for power supply cable" at bounding box center [702, 229] width 119 height 8
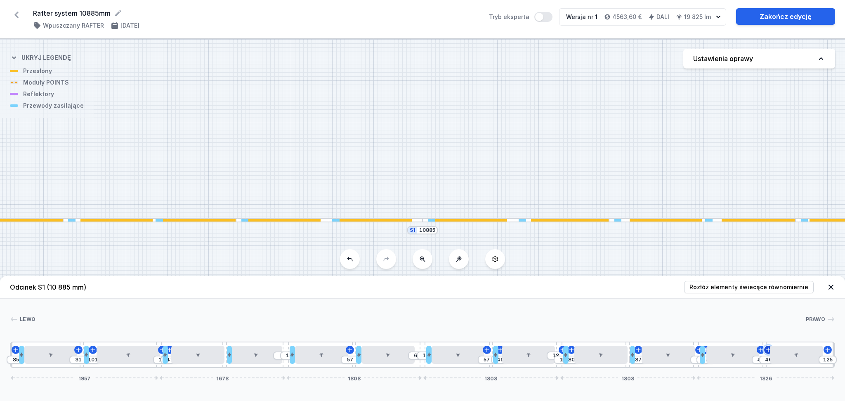
click at [770, 353] on icon at bounding box center [768, 350] width 7 height 7
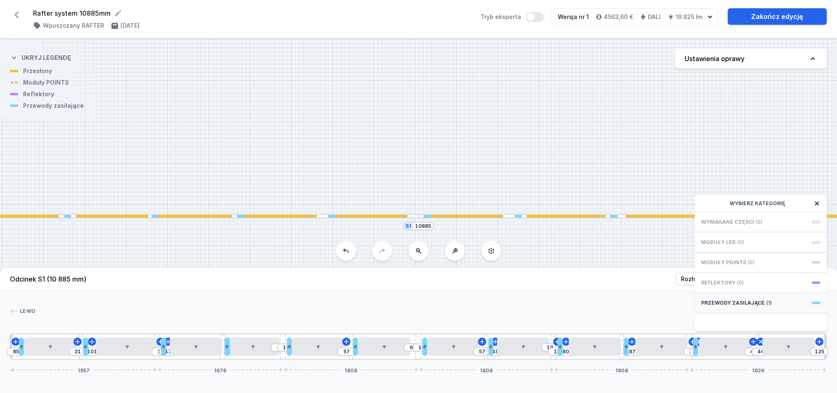
click at [727, 306] on span "Przewody zasilające" at bounding box center [733, 303] width 64 height 7
click at [738, 225] on span "Hole for power supply cable" at bounding box center [760, 221] width 119 height 8
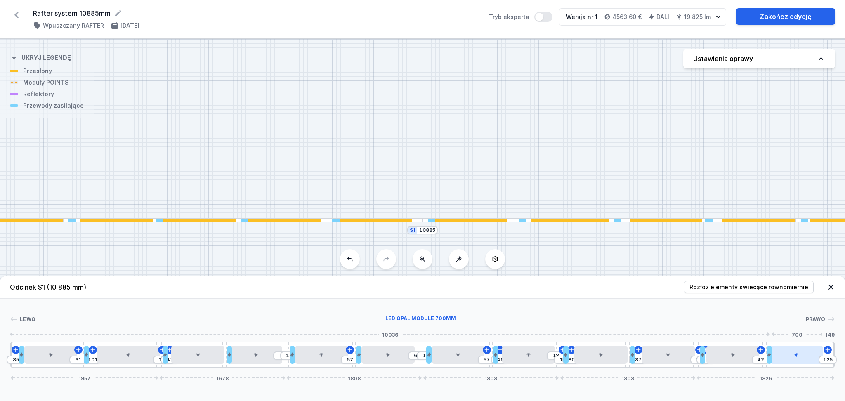
click at [802, 360] on div at bounding box center [796, 355] width 53 height 18
click at [828, 346] on button at bounding box center [828, 350] width 8 height 8
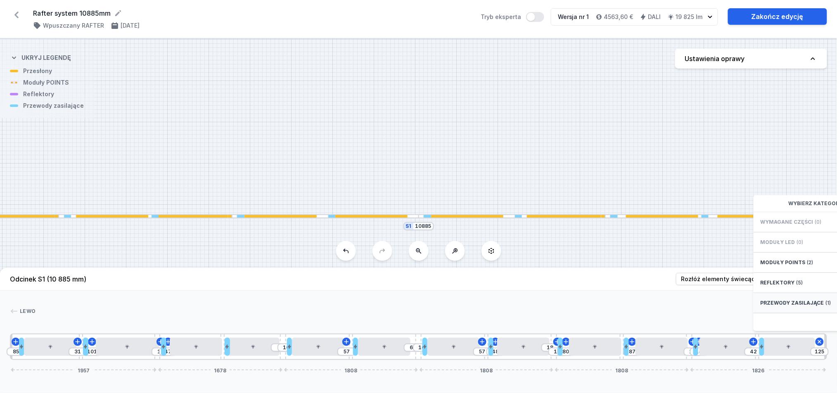
click at [792, 306] on span "Przewody zasilające" at bounding box center [792, 303] width 64 height 7
click at [779, 225] on span "Hole for power supply cable" at bounding box center [819, 221] width 119 height 8
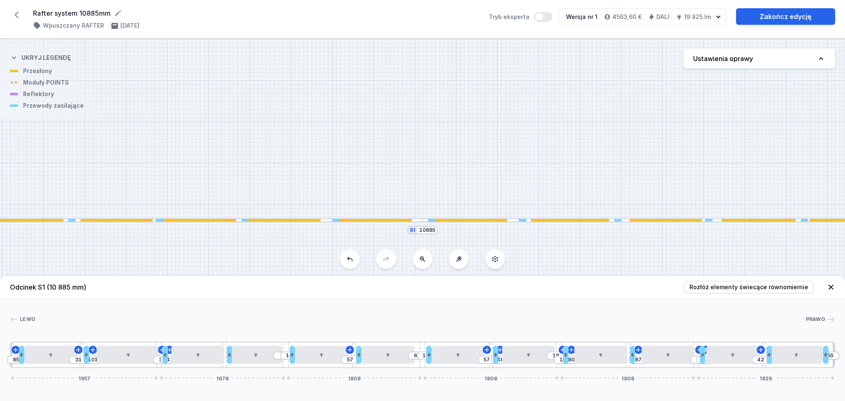
drag, startPoint x: 368, startPoint y: 220, endPoint x: 377, endPoint y: 218, distance: 8.9
click at [380, 218] on div at bounding box center [329, 220] width 187 height 4
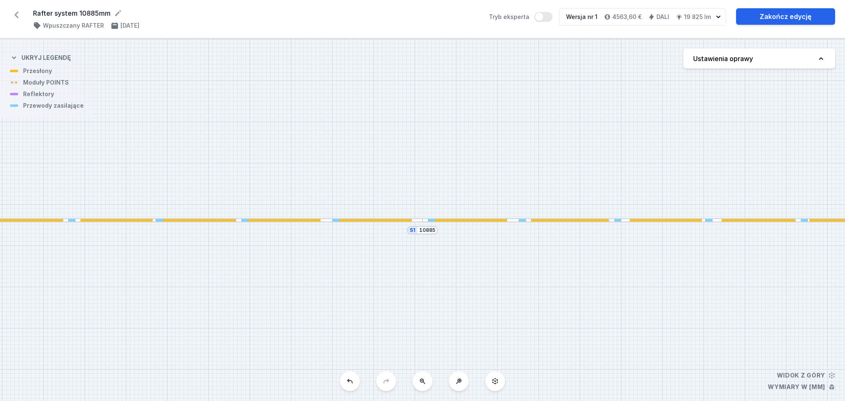
drag, startPoint x: 366, startPoint y: 219, endPoint x: 376, endPoint y: 217, distance: 10.4
click at [376, 217] on div "S1 10885" at bounding box center [422, 220] width 845 height 362
click at [399, 146] on div "S1 10885" at bounding box center [422, 220] width 845 height 362
click at [326, 220] on div at bounding box center [329, 220] width 187 height 4
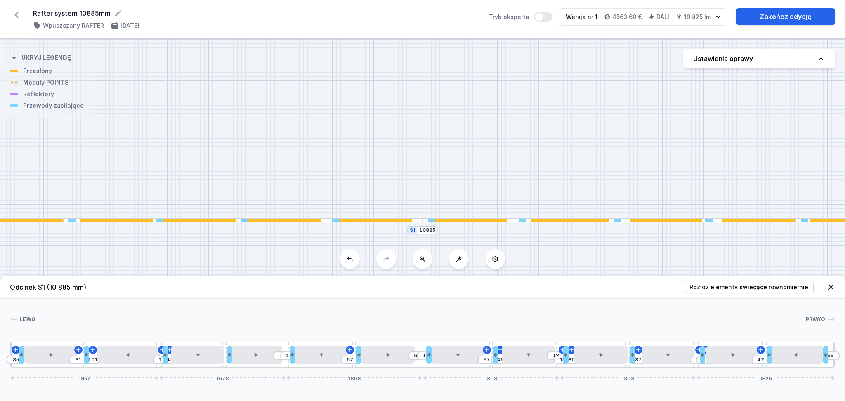
drag, startPoint x: 156, startPoint y: 377, endPoint x: 179, endPoint y: 377, distance: 22.3
click at [11, 355] on div "1957 1678 1808 1808 1808 1826" at bounding box center [11, 355] width 0 height 0
click at [190, 222] on div at bounding box center [198, 220] width 79 height 2
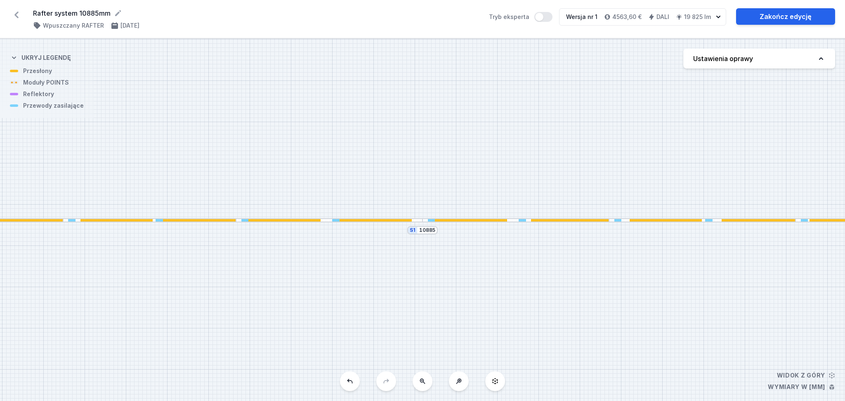
click at [825, 61] on button "Ustawienia oprawy" at bounding box center [759, 59] width 152 height 20
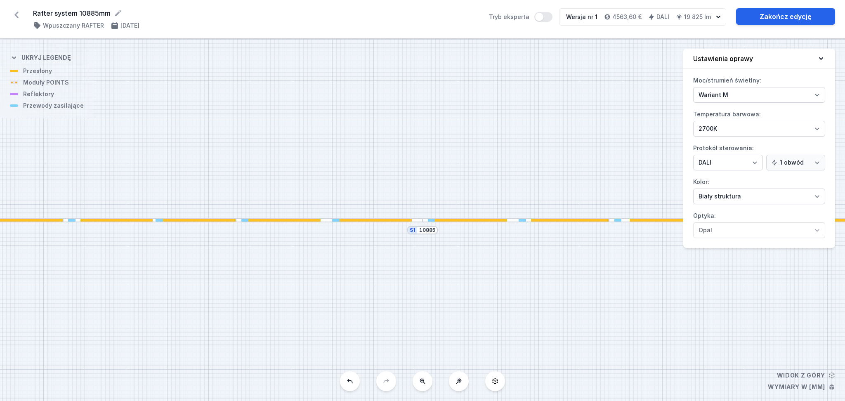
click at [630, 92] on div "S1 10885" at bounding box center [422, 220] width 845 height 362
click at [782, 12] on link "Zakończ edycję" at bounding box center [785, 16] width 99 height 17
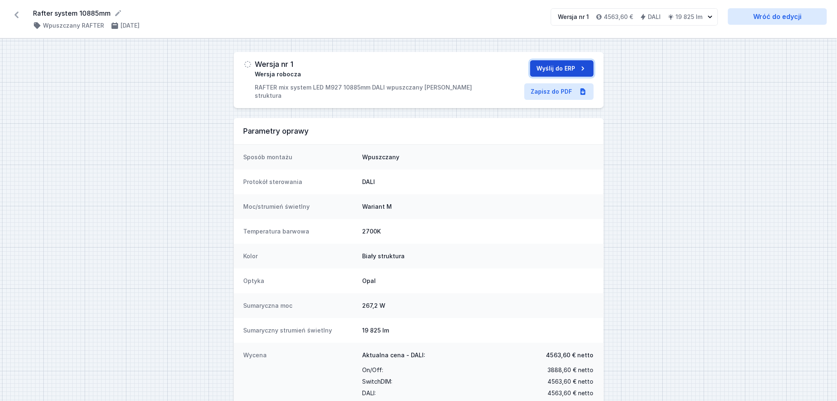
click at [553, 63] on button "Wyślij do ERP" at bounding box center [562, 68] width 64 height 17
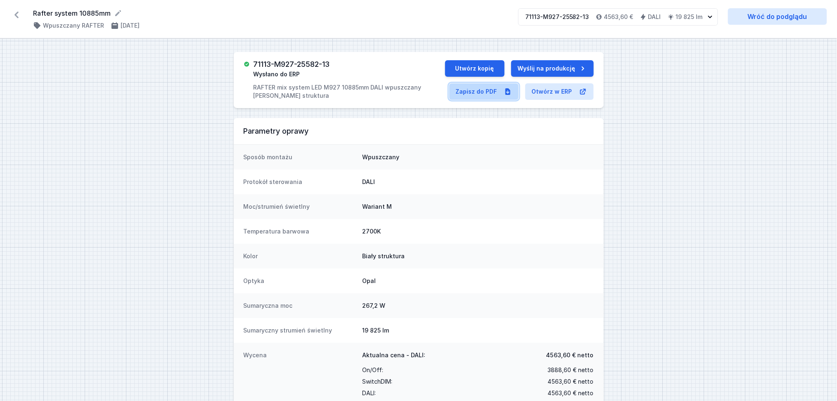
click at [474, 98] on link "Zapisz do PDF" at bounding box center [483, 91] width 69 height 17
click at [771, 17] on link "Wróć do podglądu" at bounding box center [777, 16] width 99 height 17
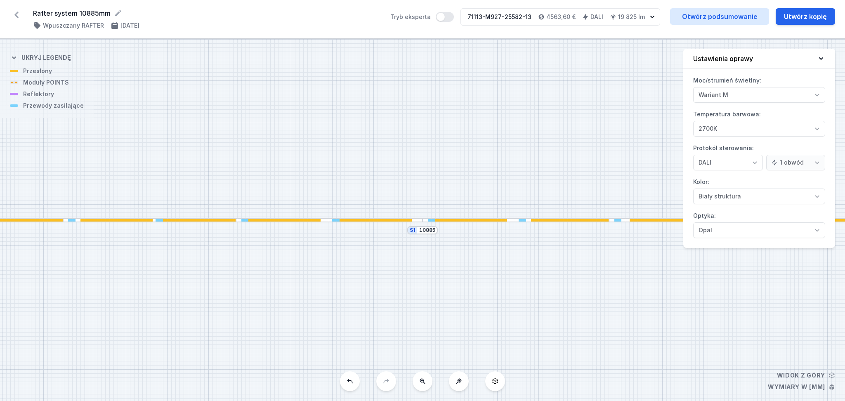
click at [327, 224] on div "S1 10885" at bounding box center [422, 220] width 845 height 362
click at [328, 221] on div at bounding box center [329, 220] width 187 height 4
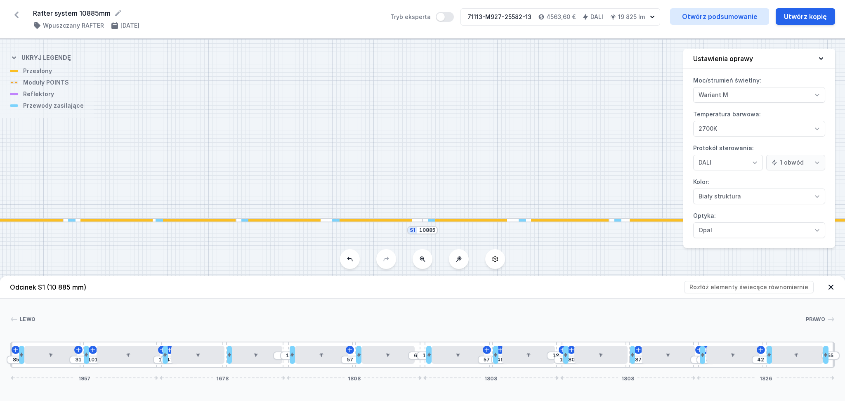
click at [823, 54] on icon at bounding box center [821, 58] width 8 height 8
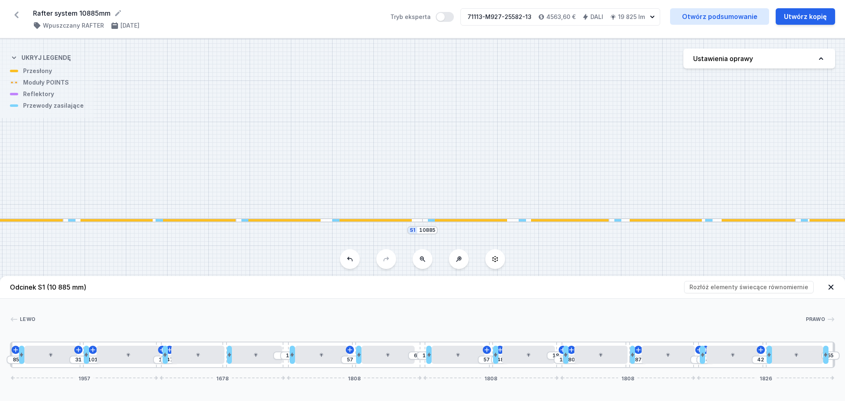
click at [16, 14] on icon at bounding box center [16, 15] width 4 height 7
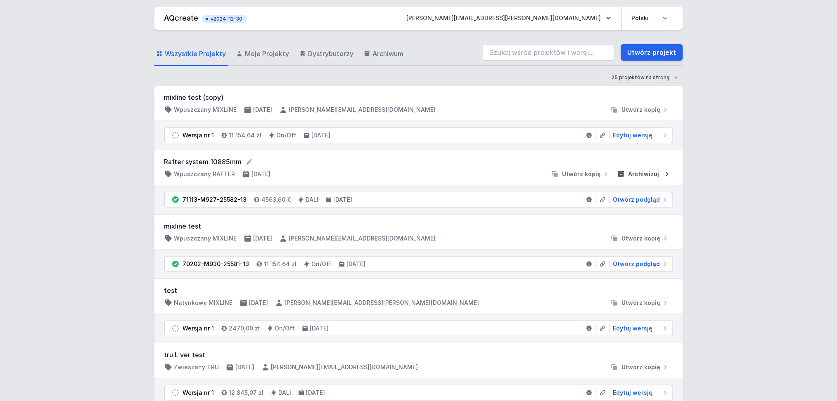
click at [651, 173] on span "Archiwizuj" at bounding box center [643, 174] width 31 height 8
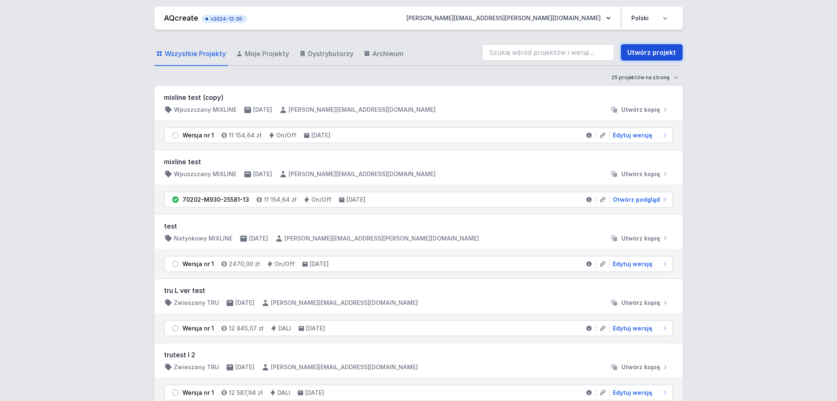
click at [644, 52] on link "Utwórz projekt" at bounding box center [652, 52] width 62 height 17
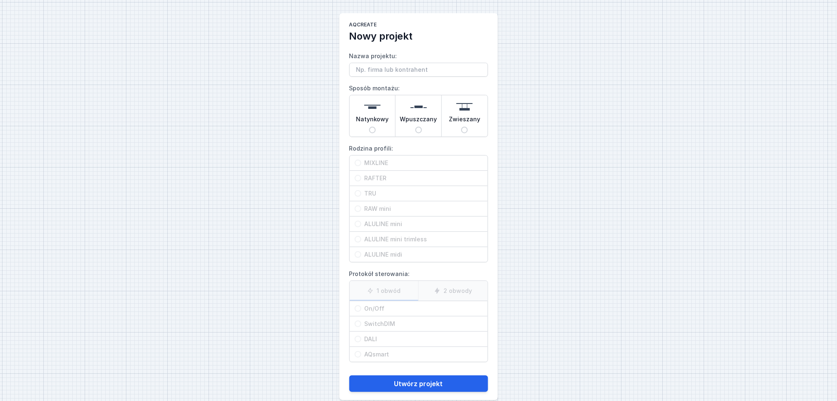
drag, startPoint x: 389, startPoint y: 73, endPoint x: 395, endPoint y: 74, distance: 6.2
click at [389, 73] on input "Nazwa projektu:" at bounding box center [418, 70] width 139 height 14
click at [421, 122] on span "Wpuszczany" at bounding box center [418, 121] width 37 height 12
click at [421, 127] on input "Wpuszczany" at bounding box center [418, 130] width 7 height 7
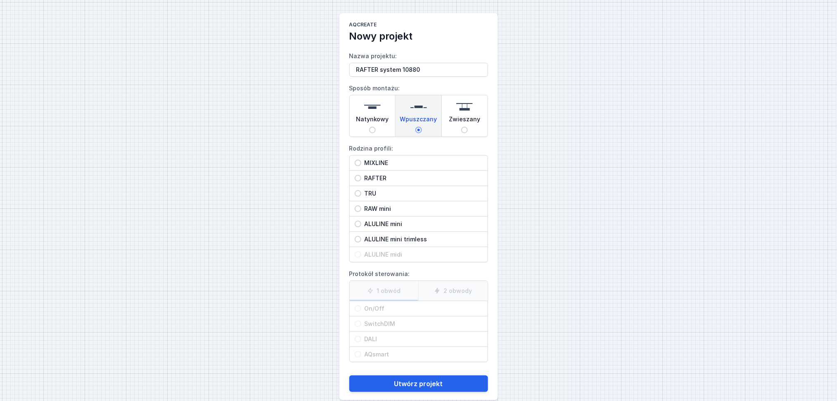
click at [357, 179] on input "RAFTER" at bounding box center [358, 178] width 7 height 7
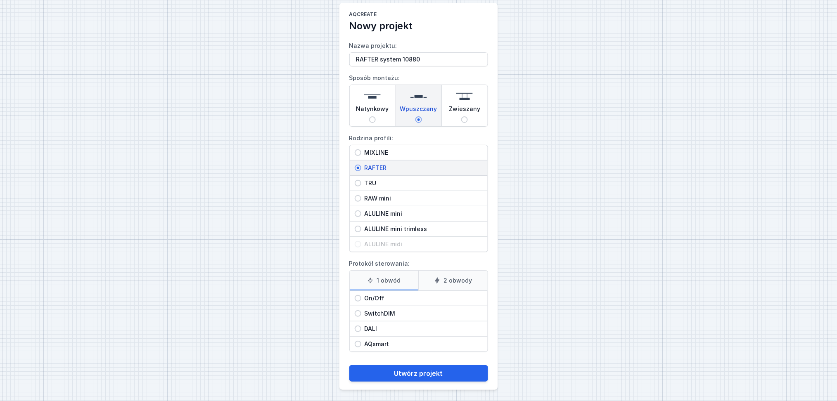
scroll to position [12, 0]
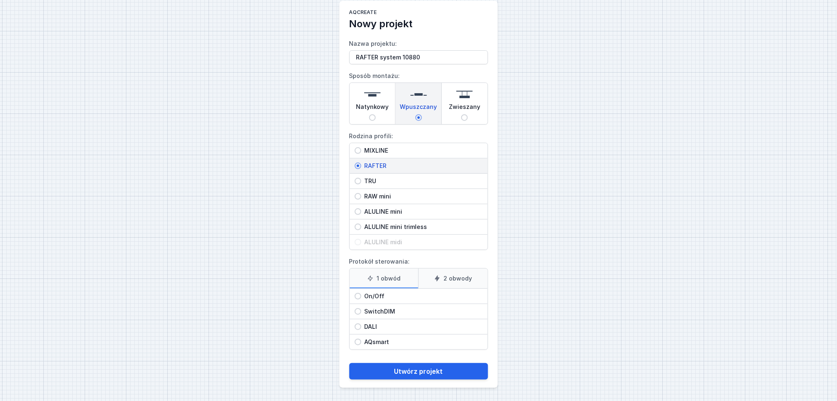
click at [355, 326] on input "DALI" at bounding box center [358, 327] width 7 height 7
click at [404, 369] on button "Utwórz projekt" at bounding box center [418, 371] width 139 height 17
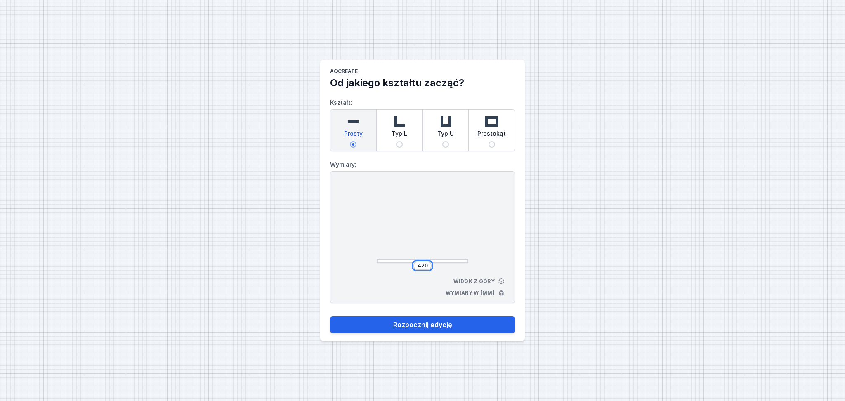
click at [428, 264] on input "420" at bounding box center [422, 265] width 13 height 7
click at [427, 325] on button "Rozpocznij edycję" at bounding box center [422, 325] width 185 height 17
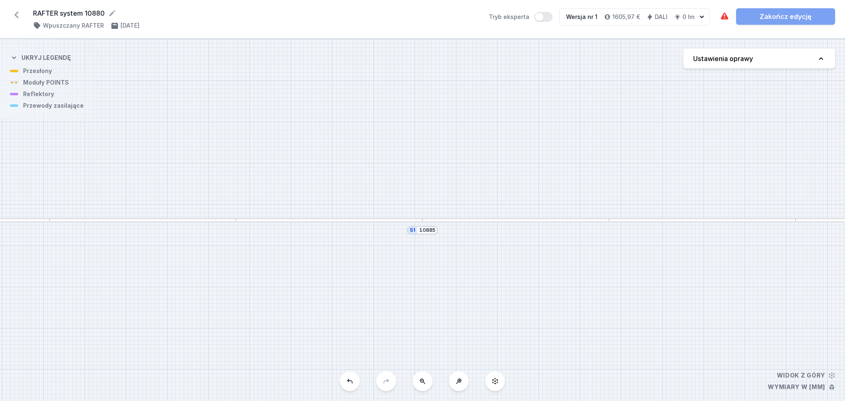
click at [498, 382] on icon at bounding box center [495, 381] width 7 height 7
click at [822, 59] on icon at bounding box center [821, 58] width 4 height 2
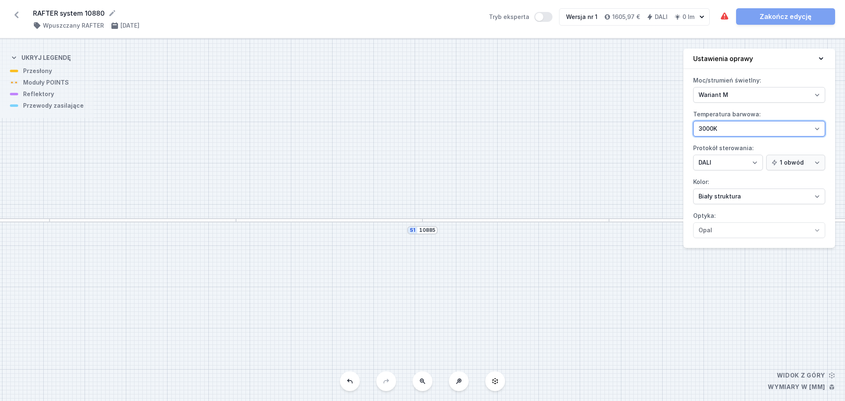
click at [724, 127] on select "2700K 3000K 4000K" at bounding box center [759, 129] width 132 height 16
click at [693, 121] on select "2700K 3000K 4000K" at bounding box center [759, 129] width 132 height 16
click at [750, 282] on div "S1 10885" at bounding box center [422, 220] width 845 height 362
click at [102, 219] on div at bounding box center [143, 220] width 187 height 4
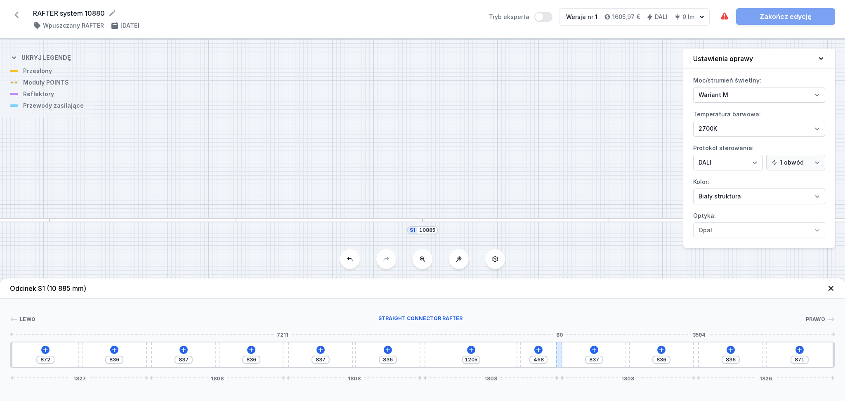
drag, startPoint x: 491, startPoint y: 358, endPoint x: 558, endPoint y: 362, distance: 67.4
click at [558, 362] on div "872 836 837 836 837 836 1205 468 837 836 836 871 1827 1808 1808 1808 1808 1826" at bounding box center [422, 355] width 825 height 26
drag, startPoint x: 519, startPoint y: 357, endPoint x: 433, endPoint y: 357, distance: 85.4
click at [433, 357] on div "872 836 837 836 837 836 468 1205 837 836 836 871 1827 1808 1808 1808 1808 1826" at bounding box center [422, 355] width 825 height 26
drag, startPoint x: 560, startPoint y: 355, endPoint x: 542, endPoint y: 355, distance: 17.3
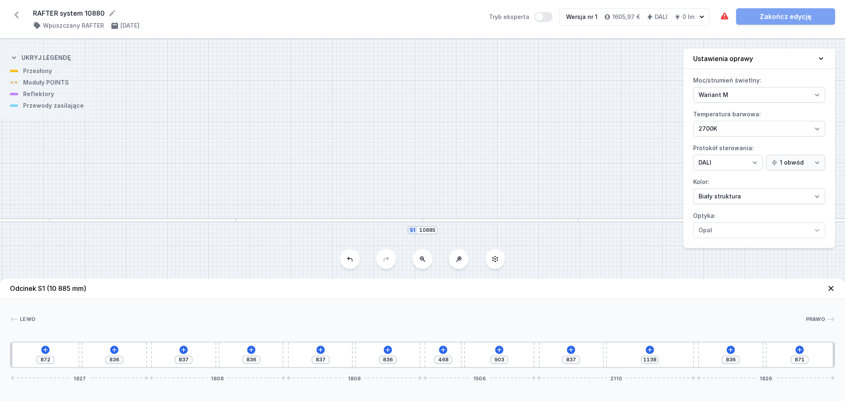
click at [542, 355] on div "872 836 837 836 837 836 468 903 837 1138 836 871 1827 1808 1808 1506 2110 1826" at bounding box center [422, 355] width 825 height 26
drag, startPoint x: 463, startPoint y: 354, endPoint x: 485, endPoint y: 355, distance: 21.9
click at [484, 355] on div at bounding box center [482, 355] width 4 height 25
click at [71, 320] on div at bounding box center [420, 319] width 770 height 8
drag, startPoint x: 285, startPoint y: 354, endPoint x: 301, endPoint y: 356, distance: 16.7
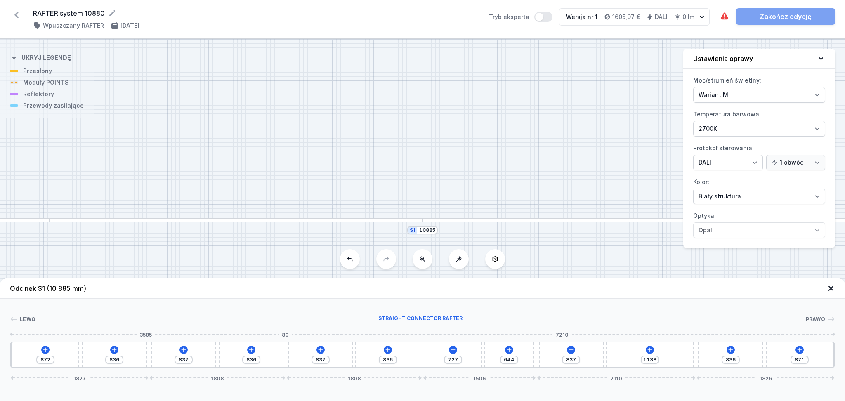
click at [294, 355] on div "872 836 837 836 837 836 727 644 837 1138 836 871 1827 1808 1808 1506 2110 1826" at bounding box center [422, 355] width 825 height 26
drag, startPoint x: 289, startPoint y: 358, endPoint x: 417, endPoint y: 353, distance: 128.0
click at [417, 353] on div "872 836 837 1203 837 469 727 644 837 1138 836 871 1827 2175 1441 1506 2110 1826" at bounding box center [422, 355] width 825 height 26
drag, startPoint x: 312, startPoint y: 355, endPoint x: 296, endPoint y: 355, distance: 16.5
click at [296, 355] on div "872 836 837 922 837 750 727 644 837 1138 836 871 1827 1953 1663 1506 2110 1826" at bounding box center [422, 355] width 825 height 26
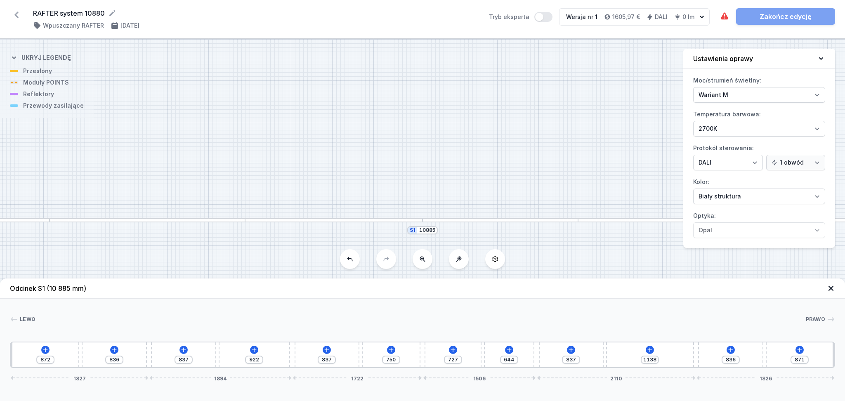
click at [821, 56] on icon at bounding box center [821, 58] width 8 height 8
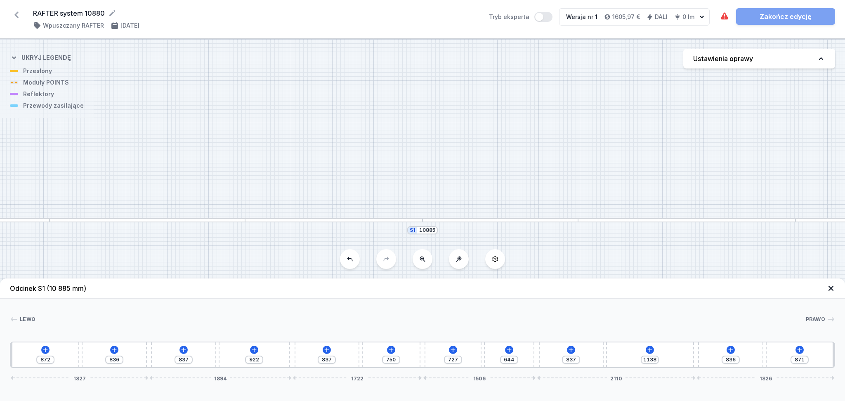
click at [118, 291] on header "Odcinek S1 (10 885 mm)" at bounding box center [422, 289] width 845 height 20
